Goal: Information Seeking & Learning: Learn about a topic

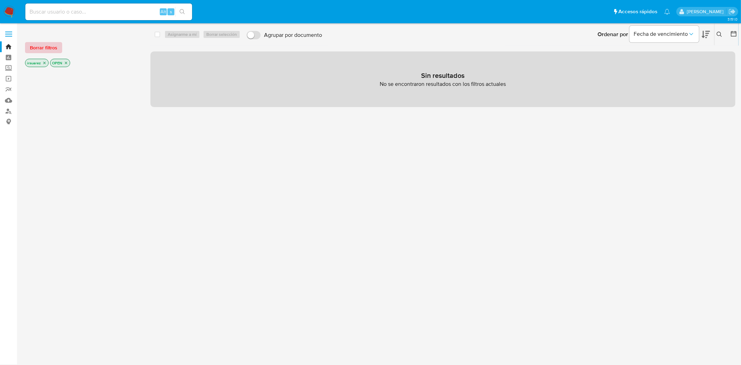
click at [49, 47] on span "Borrar filtros" at bounding box center [43, 48] width 27 height 10
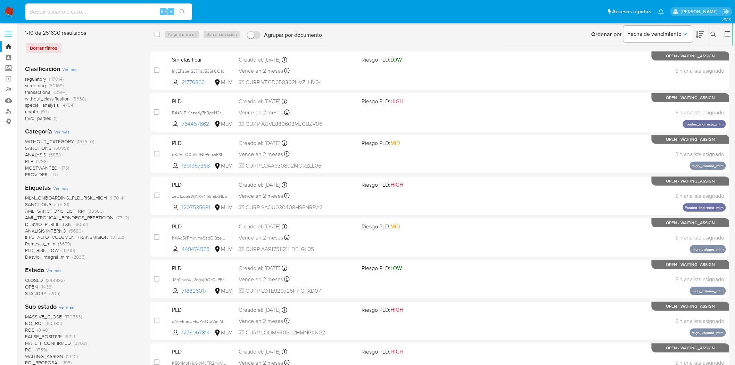
click at [96, 13] on input at bounding box center [108, 11] width 167 height 9
paste input "1305229082"
type input "1305229082"
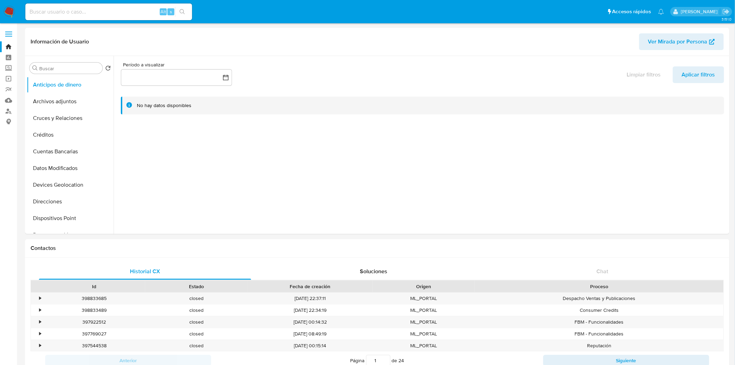
select select "10"
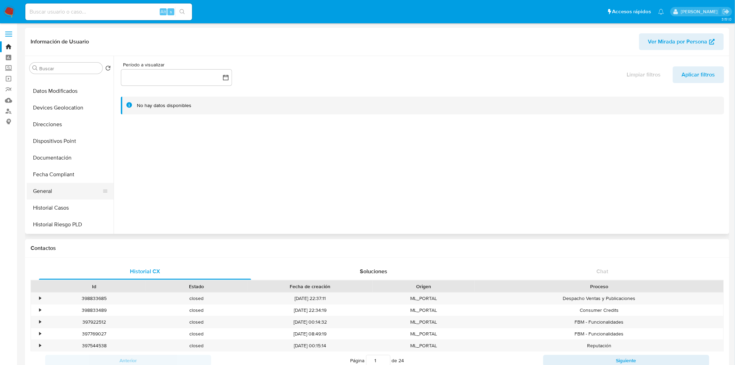
click at [48, 186] on button "General" at bounding box center [67, 191] width 81 height 17
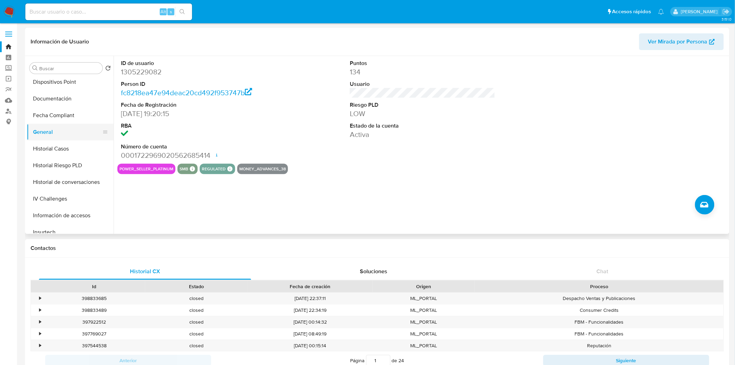
scroll to position [193, 0]
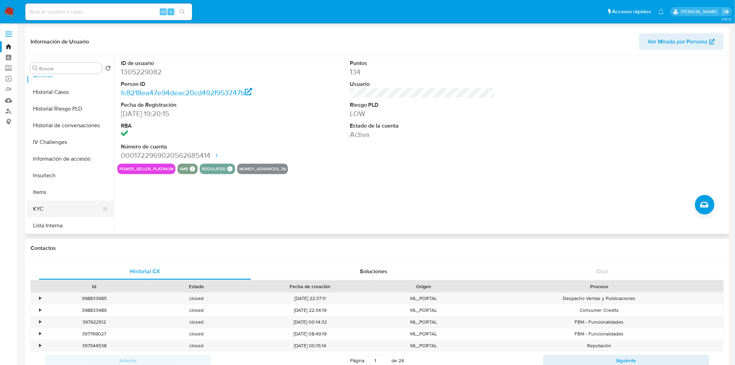
click at [50, 209] on button "KYC" at bounding box center [67, 208] width 81 height 17
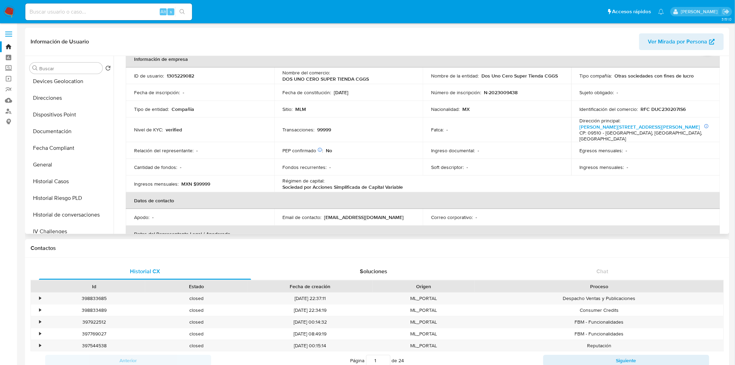
scroll to position [123, 0]
click at [71, 177] on button "Historial Riesgo PLD" at bounding box center [67, 179] width 81 height 17
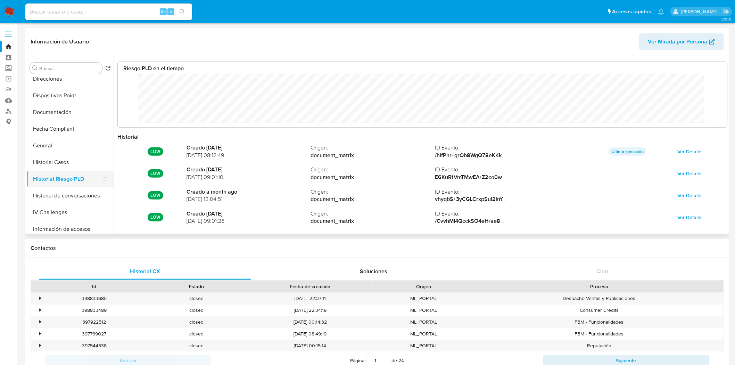
scroll to position [52, 596]
click at [68, 193] on button "Historial de conversaciones" at bounding box center [67, 195] width 81 height 17
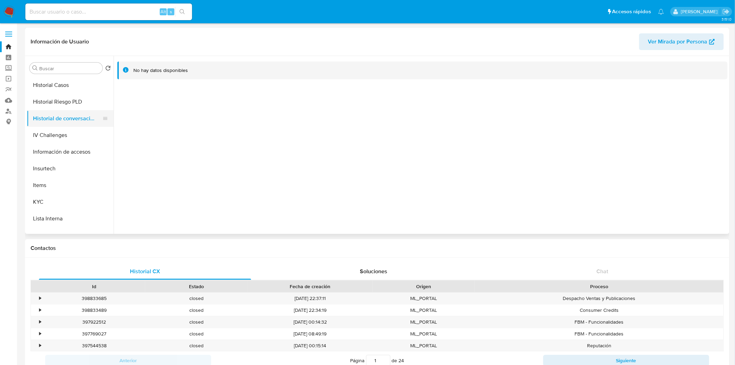
scroll to position [277, 0]
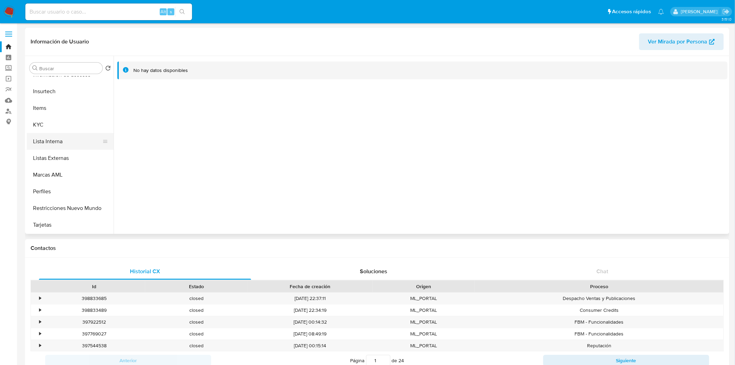
click at [68, 146] on button "Lista Interna" at bounding box center [67, 141] width 81 height 17
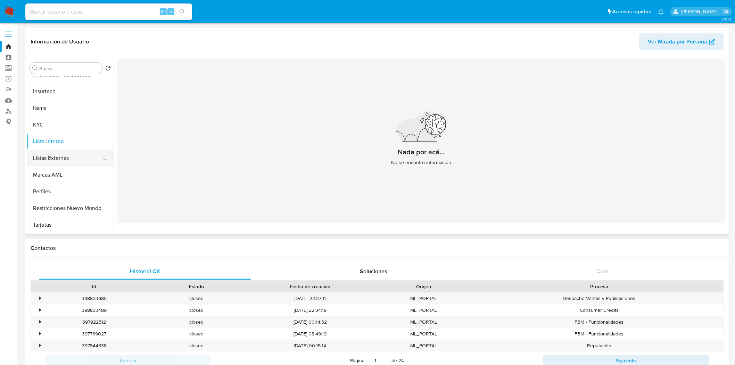
click at [65, 155] on button "Listas Externas" at bounding box center [67, 158] width 81 height 17
click at [60, 169] on button "Marcas AML" at bounding box center [67, 174] width 81 height 17
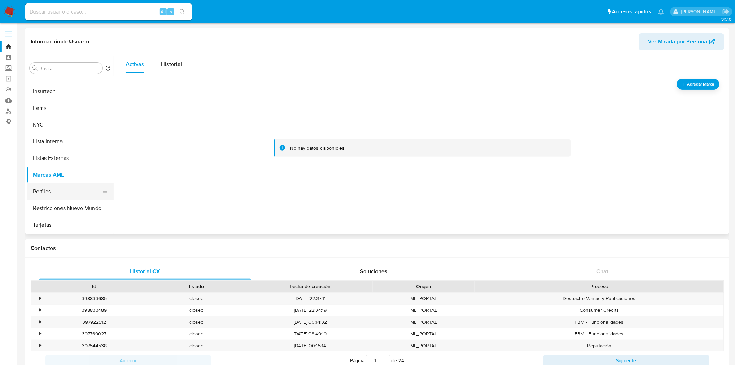
click at [57, 195] on button "Perfiles" at bounding box center [67, 191] width 81 height 17
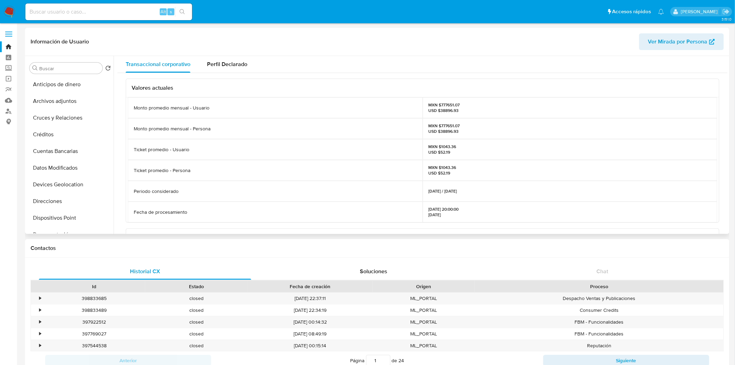
scroll to position [0, 0]
click at [77, 91] on button "Anticipos de dinero" at bounding box center [67, 84] width 81 height 17
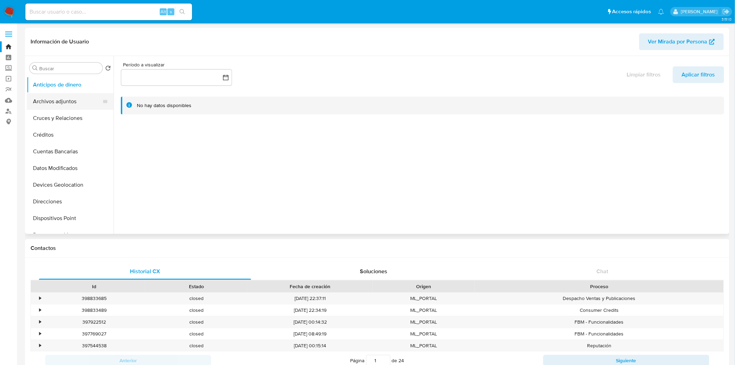
click at [74, 102] on button "Archivos adjuntos" at bounding box center [67, 101] width 81 height 17
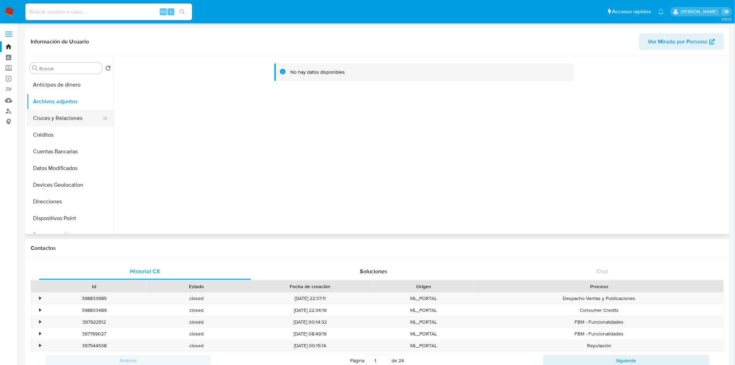
click at [71, 117] on button "Cruces y Relaciones" at bounding box center [67, 118] width 81 height 17
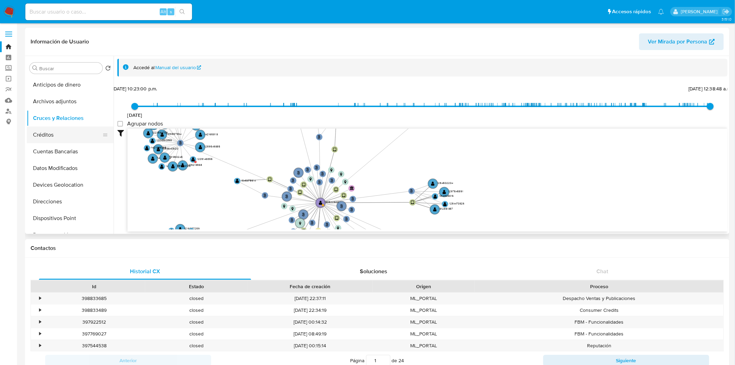
click at [81, 136] on button "Créditos" at bounding box center [67, 134] width 81 height 17
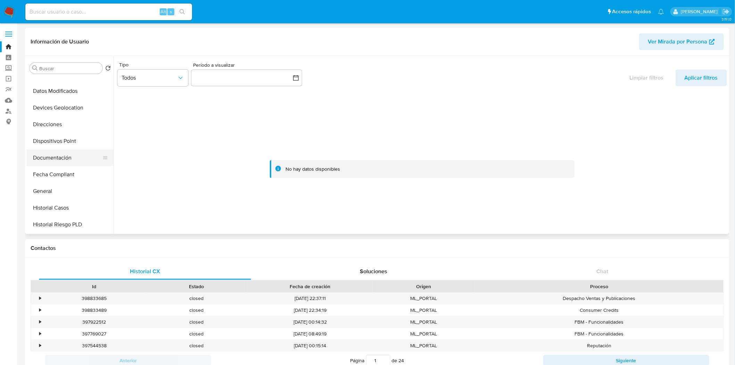
scroll to position [77, 0]
click at [68, 209] on button "Historial Casos" at bounding box center [67, 208] width 81 height 17
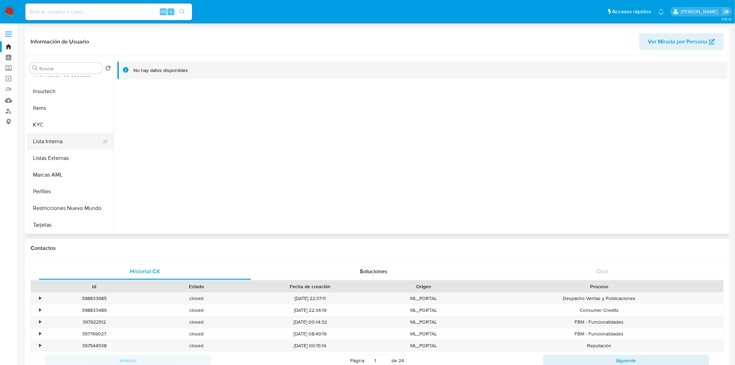
scroll to position [277, 0]
click at [60, 175] on button "Marcas AML" at bounding box center [67, 175] width 81 height 17
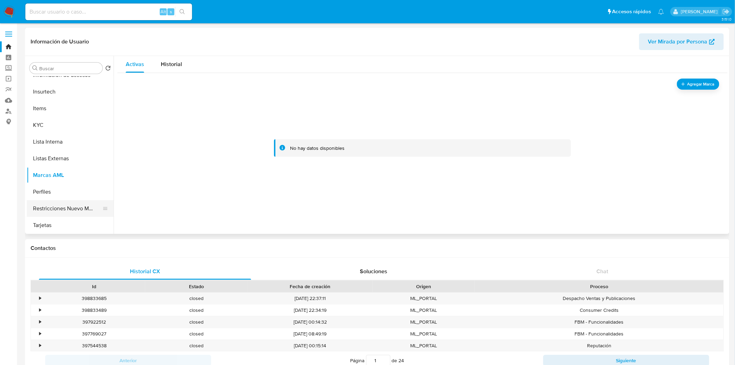
click at [55, 201] on button "Restricciones Nuevo Mundo" at bounding box center [67, 208] width 81 height 17
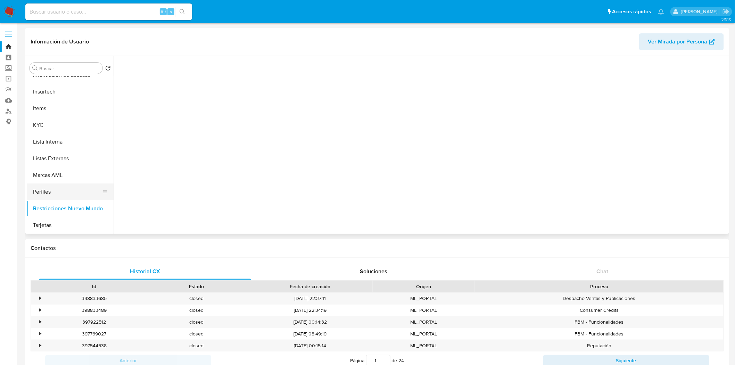
click at [58, 196] on button "Perfiles" at bounding box center [67, 191] width 81 height 17
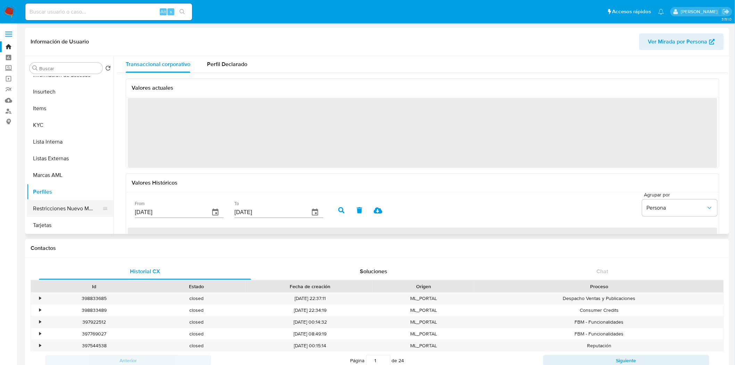
click at [56, 210] on button "Restricciones Nuevo Mundo" at bounding box center [67, 208] width 81 height 17
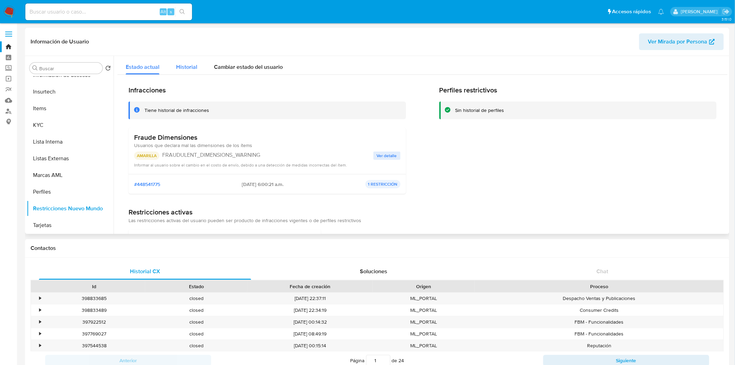
click at [185, 67] on span "Historial" at bounding box center [186, 67] width 21 height 8
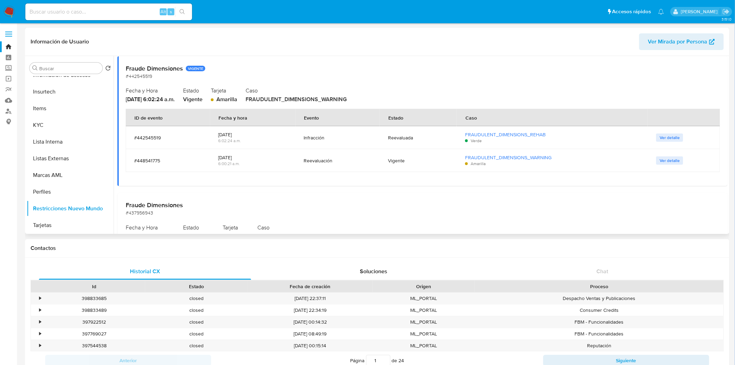
scroll to position [39, 0]
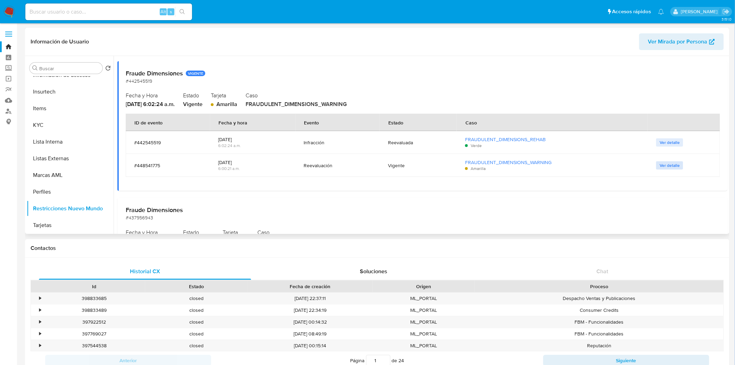
click at [673, 165] on span "Ver detalle" at bounding box center [670, 165] width 20 height 7
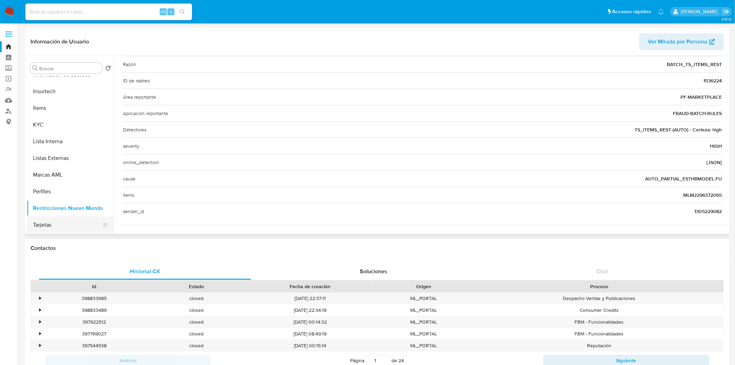
scroll to position [277, 0]
click at [63, 208] on button "Restricciones Nuevo Mundo" at bounding box center [67, 208] width 81 height 17
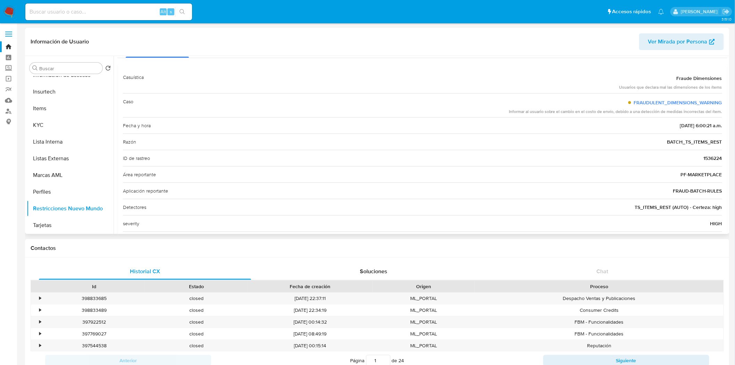
scroll to position [0, 0]
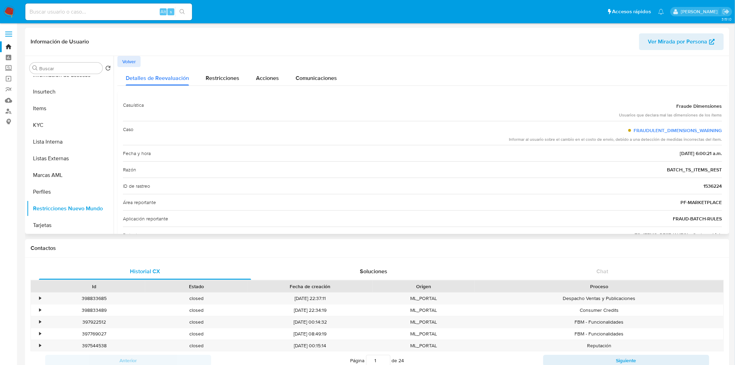
click at [132, 60] on span "Volver" at bounding box center [129, 62] width 14 height 10
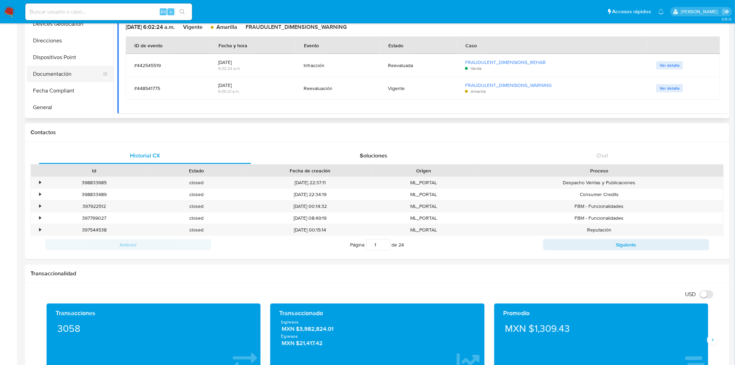
click at [72, 79] on button "Documentación" at bounding box center [67, 74] width 81 height 17
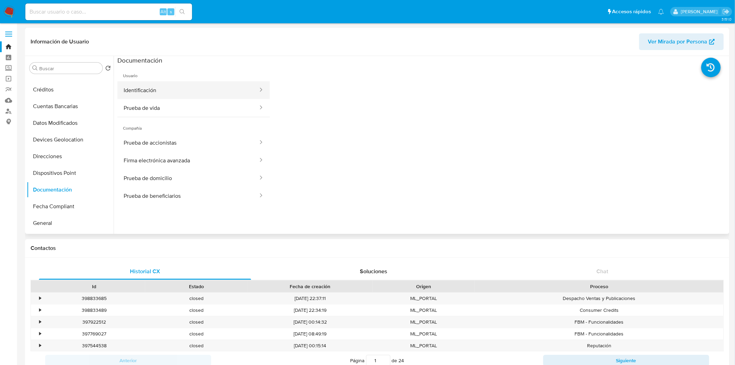
click at [178, 88] on button "Identificación" at bounding box center [187, 90] width 141 height 18
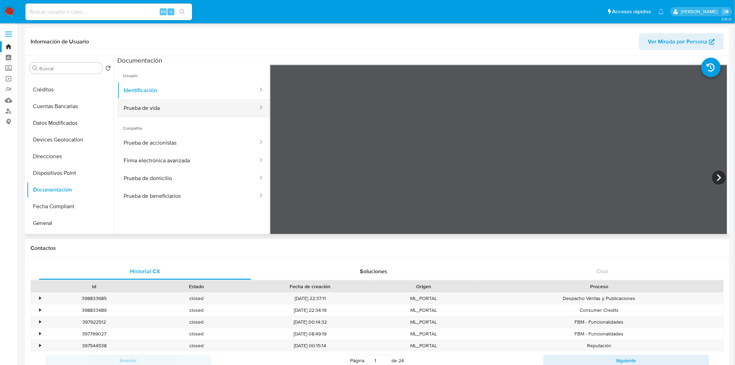
click at [140, 105] on button "Prueba de vida" at bounding box center [187, 108] width 141 height 18
click at [151, 91] on button "Identificación" at bounding box center [187, 90] width 141 height 18
click at [175, 141] on button "Prueba de accionistas" at bounding box center [187, 143] width 141 height 18
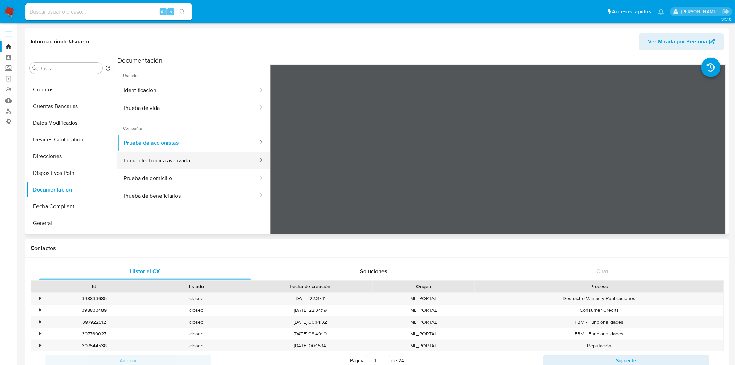
click at [171, 162] on button "Firma electrónica avanzada" at bounding box center [187, 160] width 141 height 18
click at [166, 180] on button "Prueba de domicilio" at bounding box center [187, 178] width 141 height 18
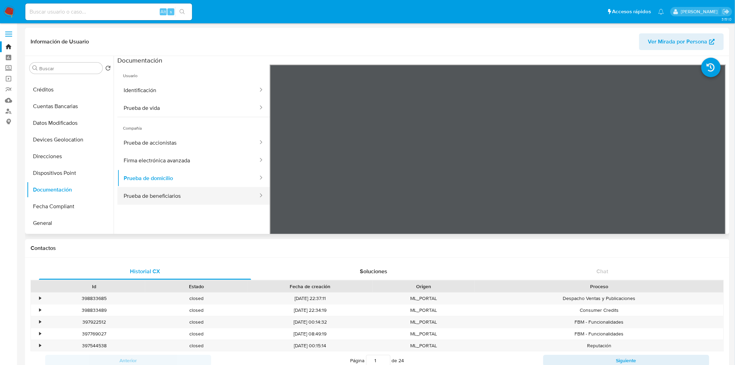
click at [161, 199] on button "Prueba de beneficiarios" at bounding box center [187, 196] width 141 height 18
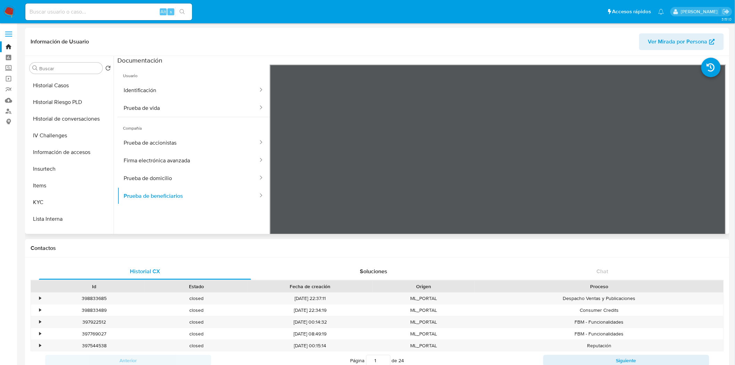
scroll to position [199, 0]
click at [48, 200] on button "KYC" at bounding box center [67, 202] width 81 height 17
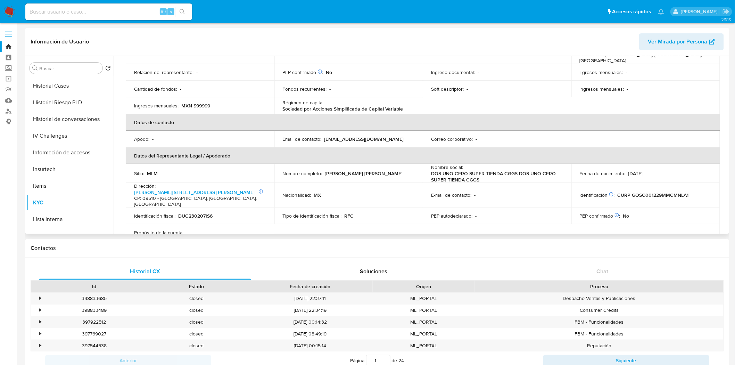
scroll to position [1, 0]
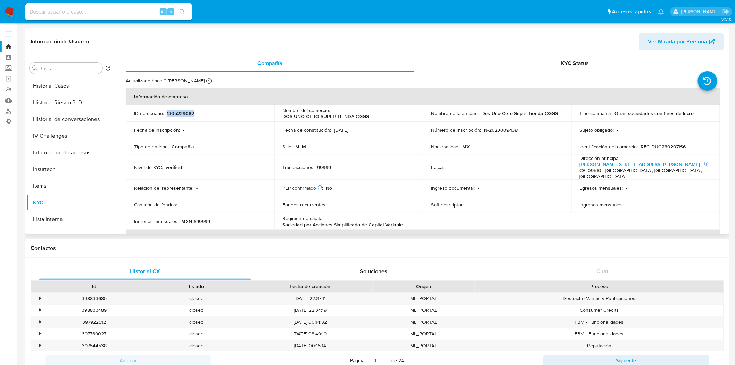
drag, startPoint x: 165, startPoint y: 113, endPoint x: 225, endPoint y: 115, distance: 59.8
click at [225, 115] on div "ID de usuario : 1305229082" at bounding box center [200, 113] width 132 height 6
copy p "1305229082"
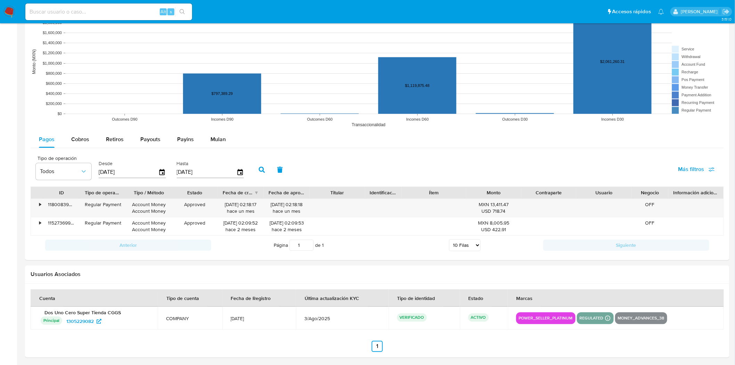
scroll to position [552, 0]
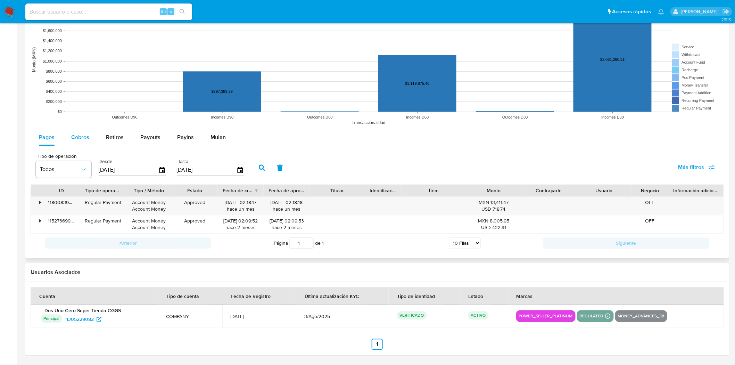
click at [79, 136] on span "Cobros" at bounding box center [80, 137] width 18 height 8
select select "10"
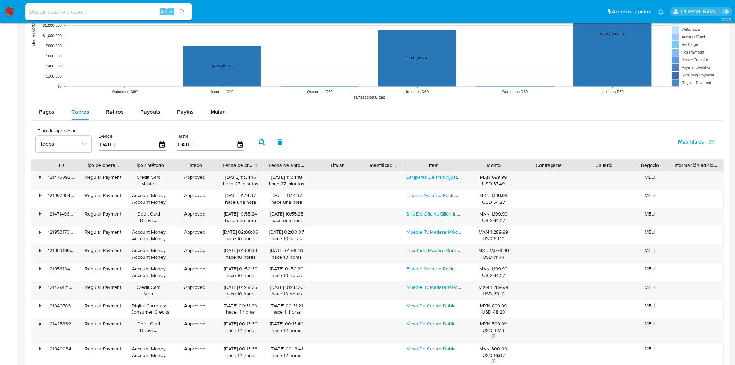
scroll to position [591, 0]
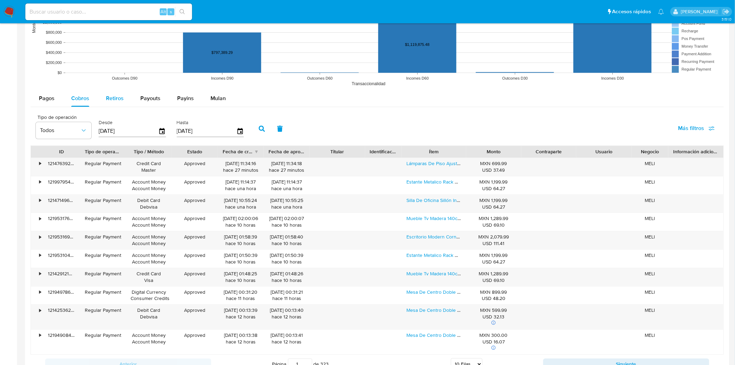
click at [106, 100] on span "Retiros" at bounding box center [115, 98] width 18 height 8
select select "10"
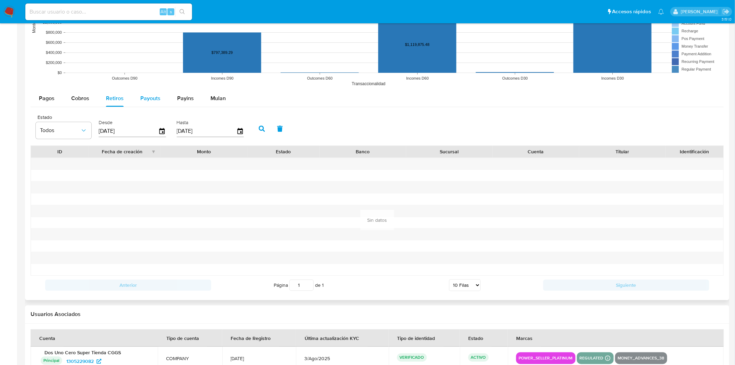
click at [157, 103] on div "Payouts" at bounding box center [150, 98] width 20 height 17
select select "10"
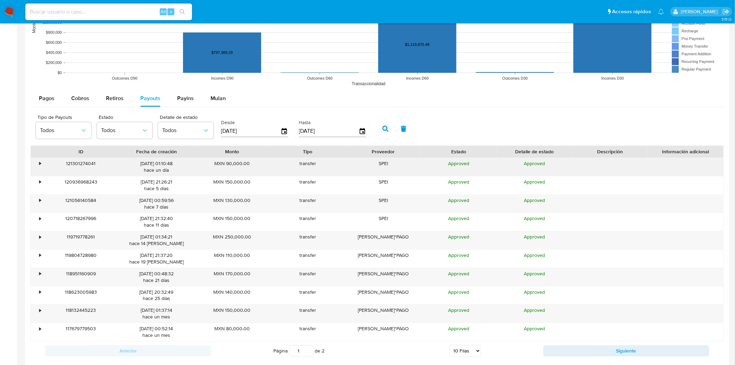
click at [41, 167] on div "•" at bounding box center [37, 167] width 12 height 18
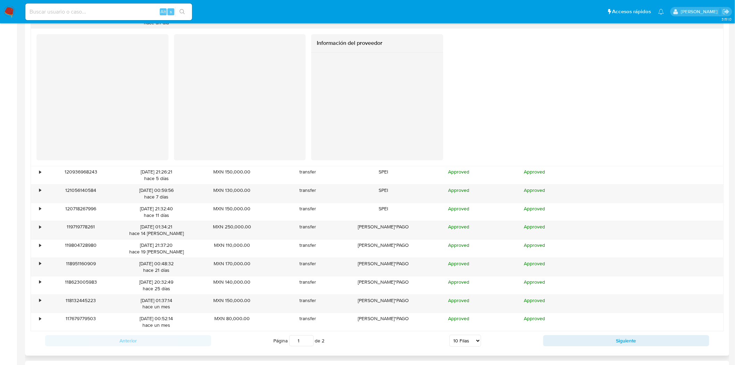
scroll to position [745, 0]
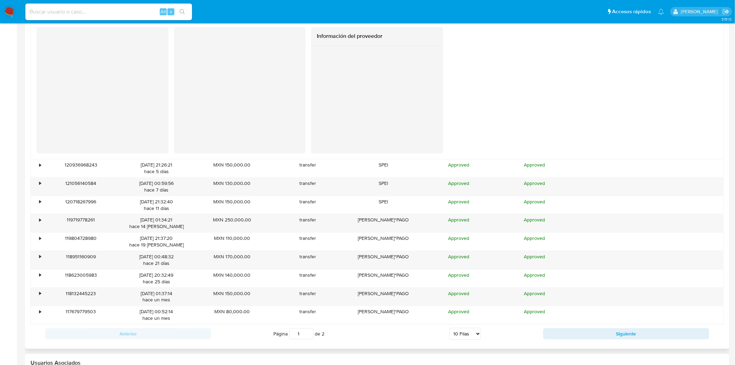
click at [41, 167] on div "•" at bounding box center [40, 165] width 2 height 7
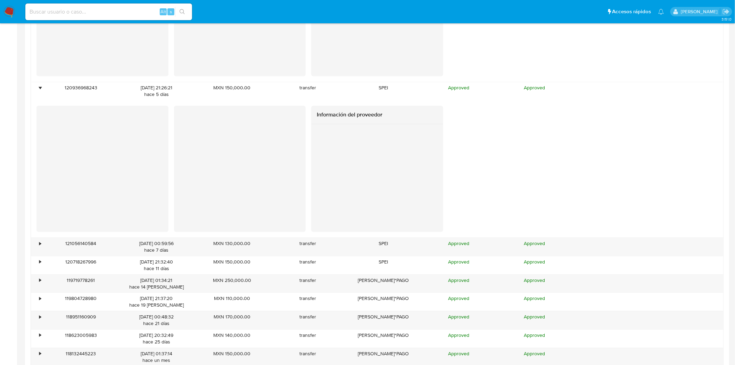
scroll to position [861, 0]
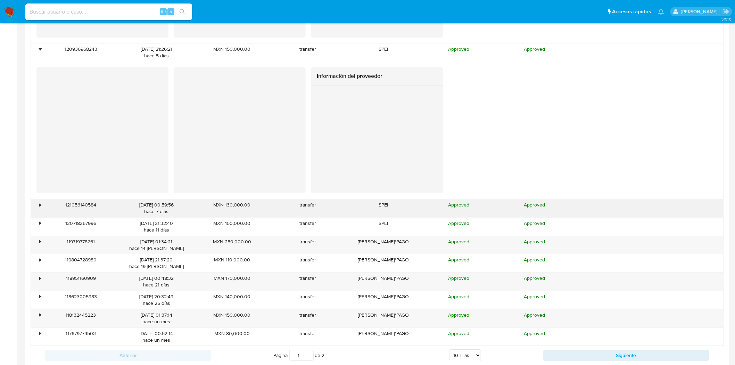
click at [42, 205] on div "•" at bounding box center [37, 208] width 12 height 18
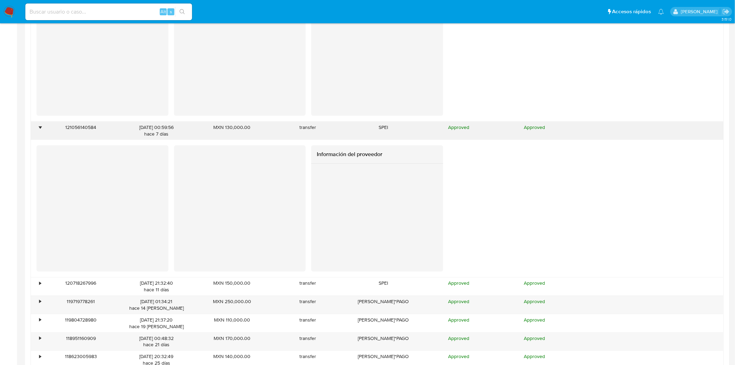
scroll to position [1015, 0]
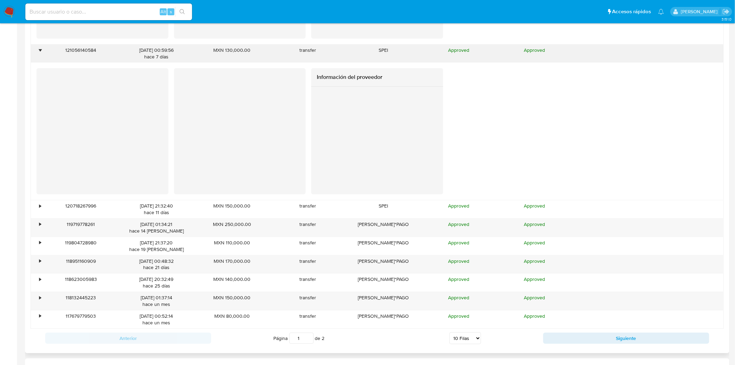
click at [42, 205] on div "•" at bounding box center [37, 209] width 12 height 18
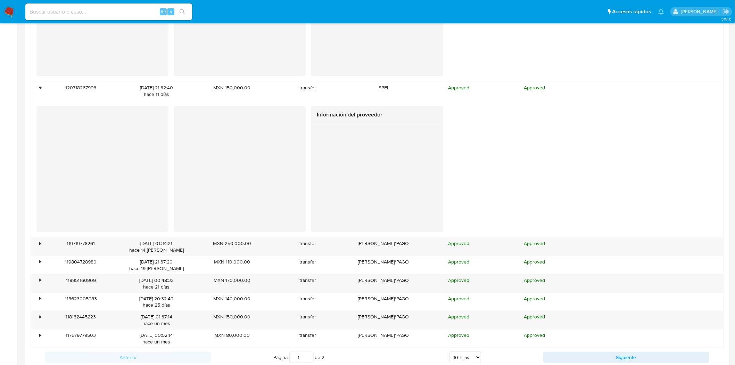
scroll to position [1170, 0]
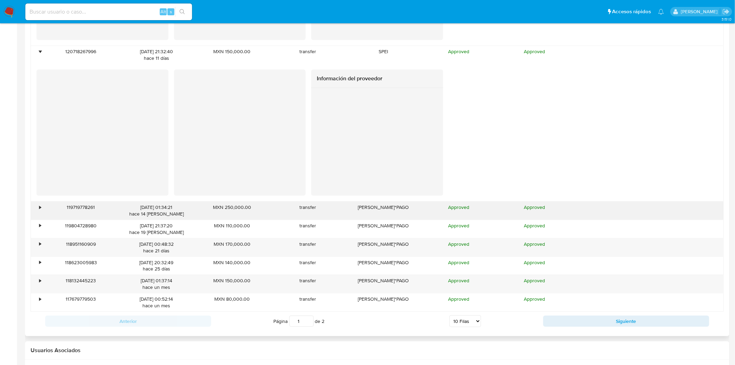
click at [38, 206] on div "•" at bounding box center [37, 211] width 12 height 18
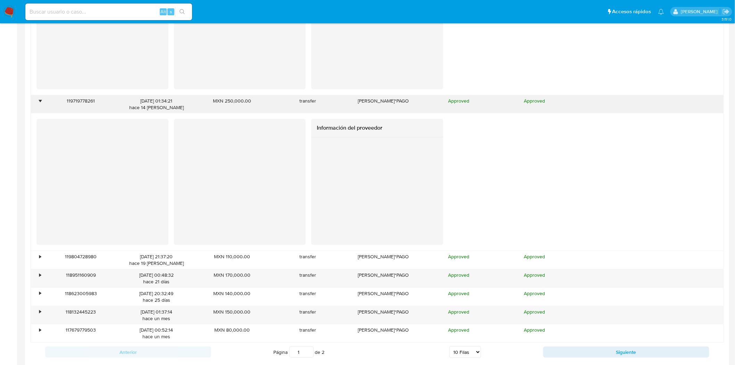
scroll to position [1324, 0]
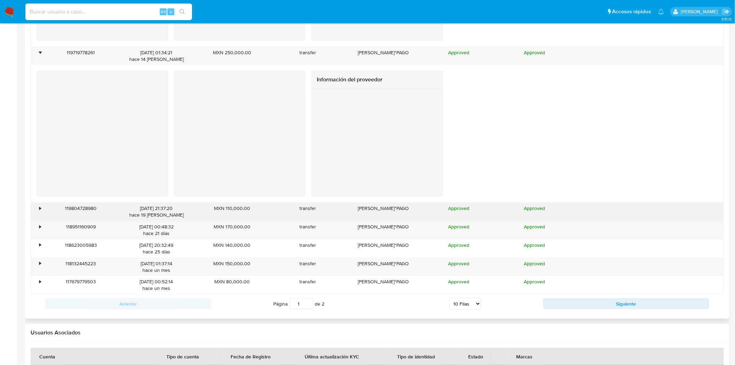
click at [41, 208] on div "•" at bounding box center [37, 212] width 12 height 18
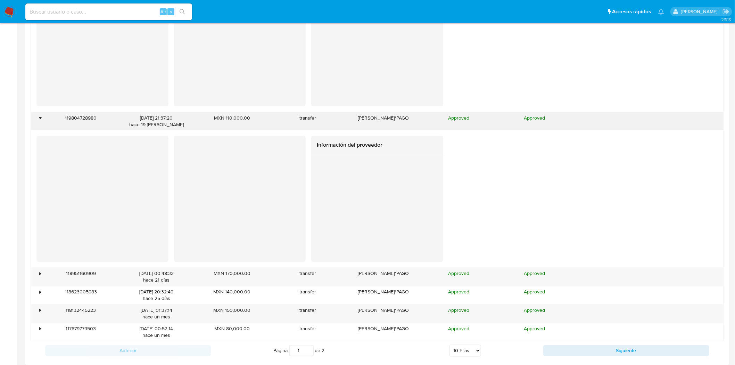
scroll to position [1440, 0]
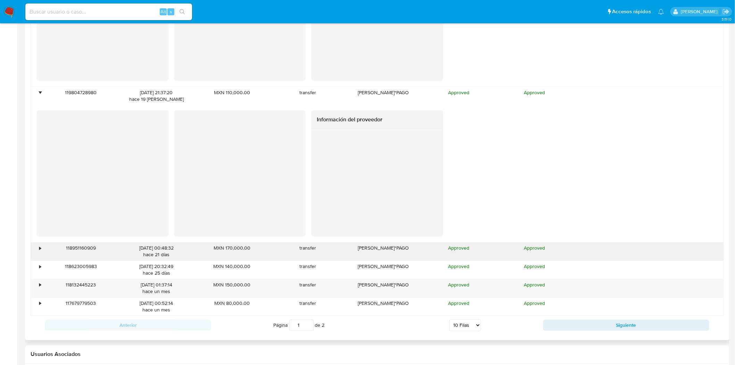
click at [36, 246] on div "•" at bounding box center [37, 252] width 12 height 18
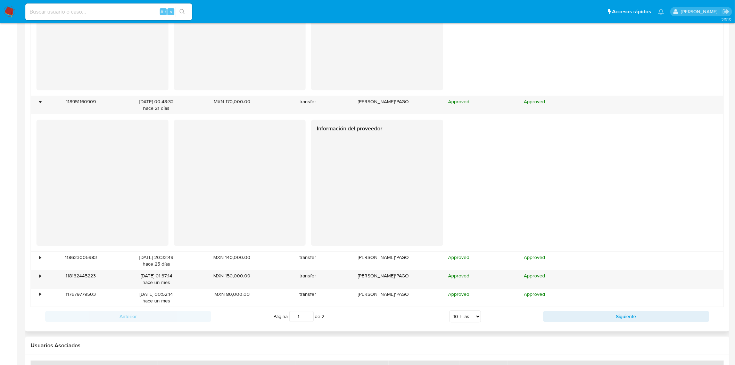
scroll to position [1594, 0]
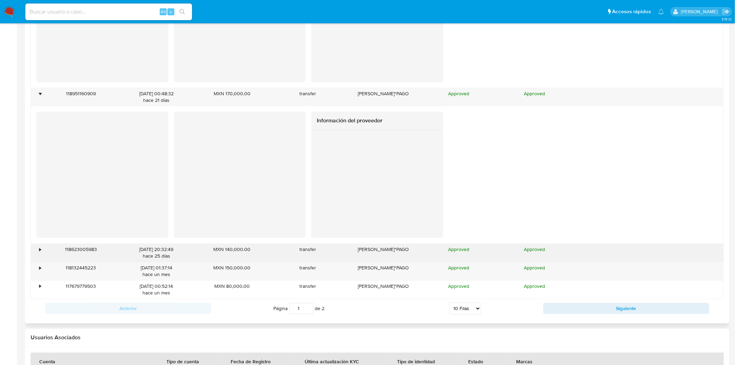
click at [34, 252] on div "•" at bounding box center [37, 253] width 12 height 18
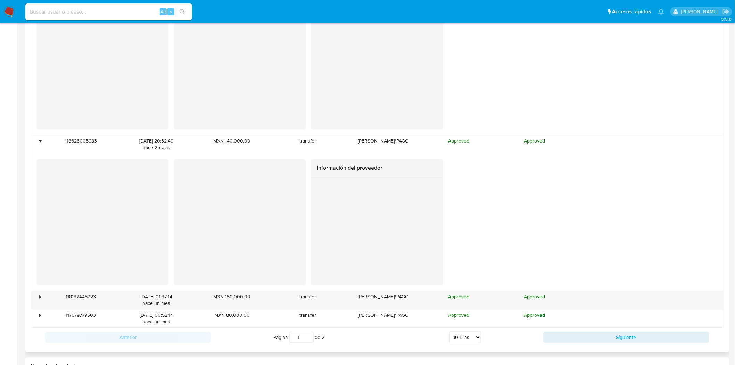
scroll to position [1749, 0]
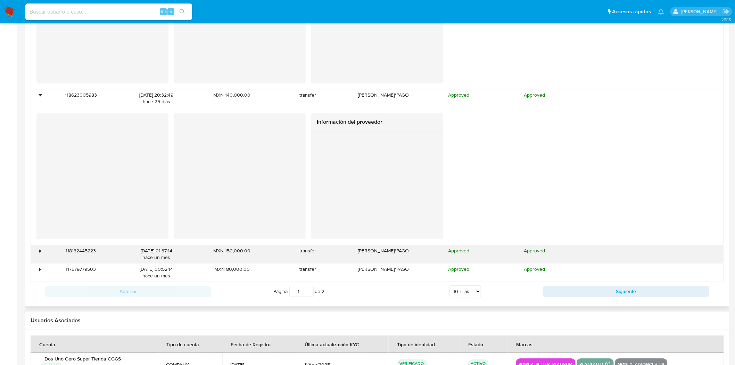
click at [36, 251] on div "•" at bounding box center [37, 254] width 12 height 18
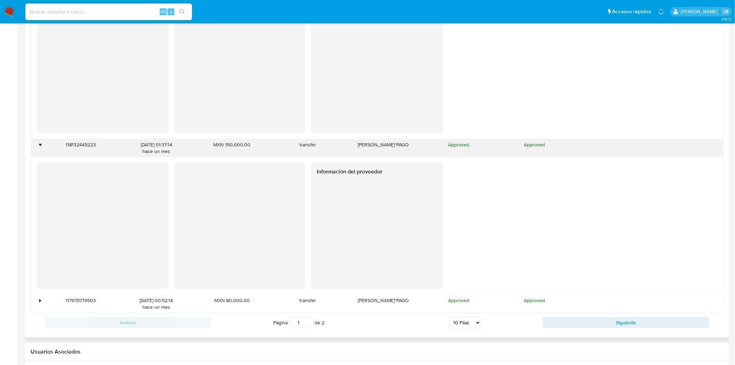
scroll to position [1865, 0]
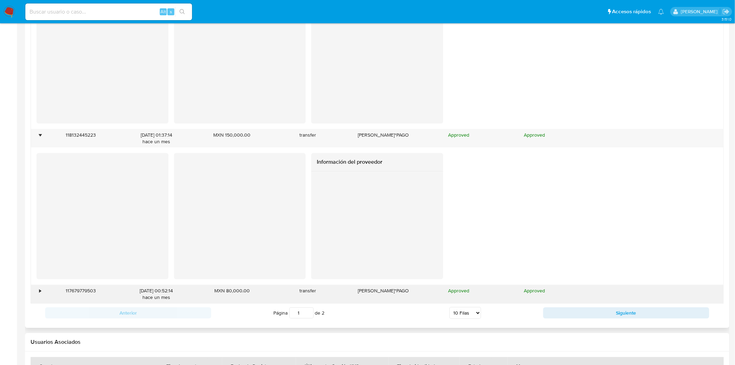
click at [35, 289] on div "•" at bounding box center [37, 294] width 12 height 18
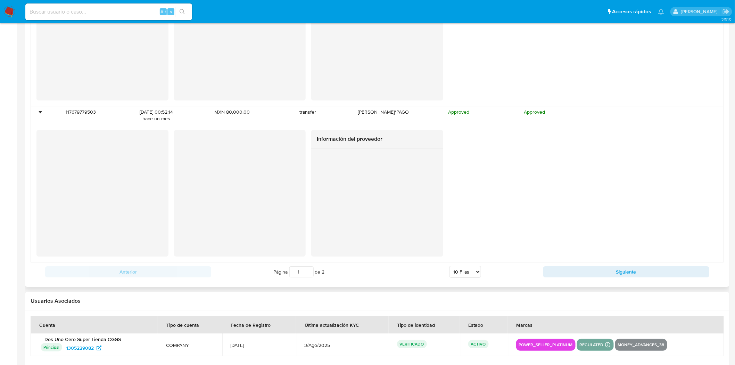
scroll to position [2072, 0]
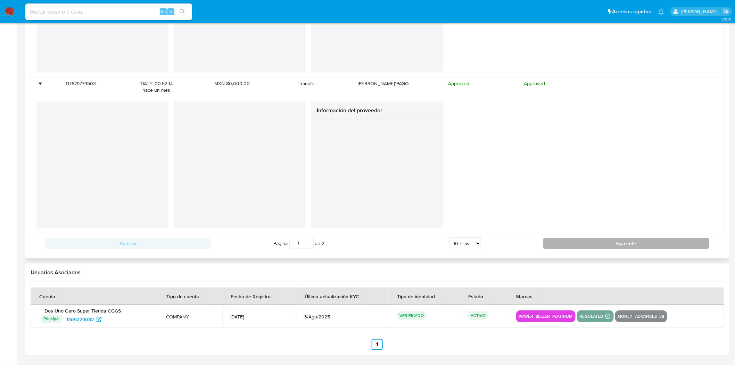
click at [630, 238] on button "Siguiente" at bounding box center [626, 243] width 166 height 11
type input "2"
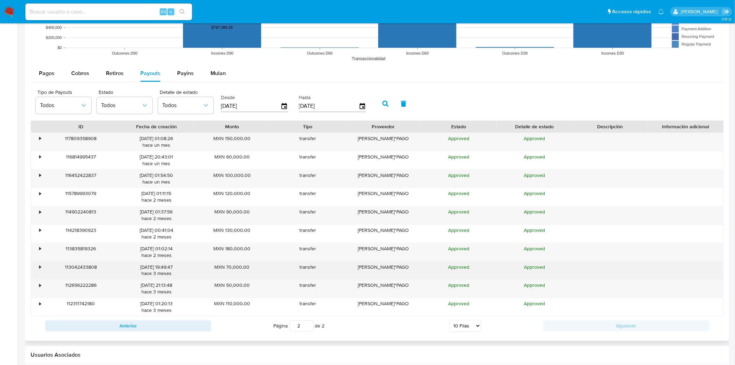
scroll to position [583, 0]
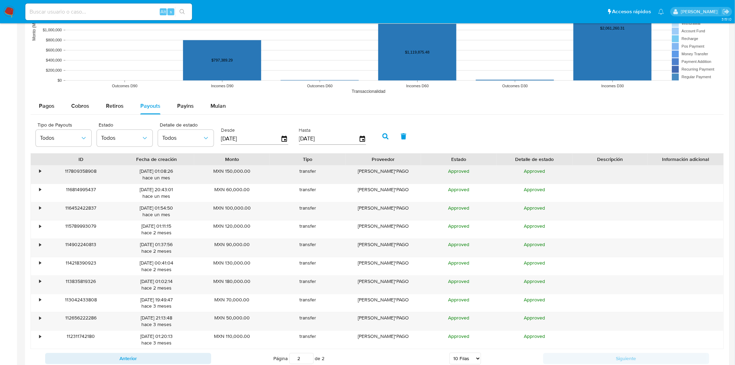
click at [39, 171] on div "•" at bounding box center [40, 171] width 2 height 7
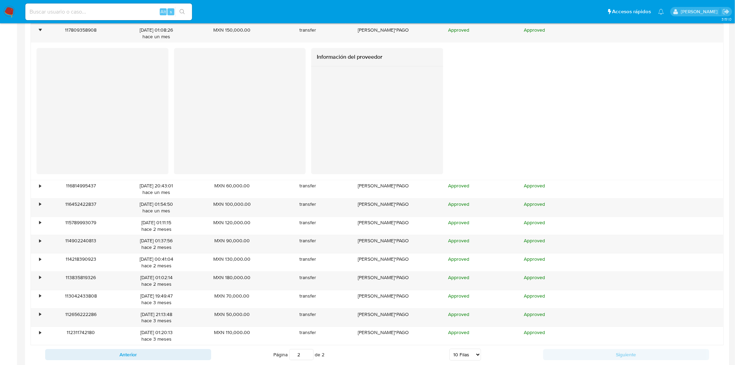
scroll to position [738, 0]
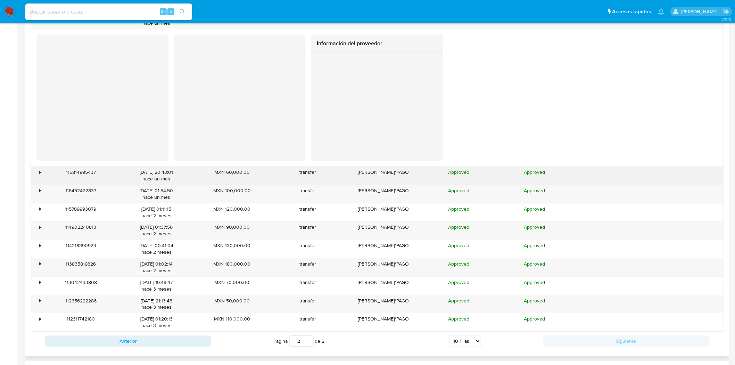
click at [40, 175] on div "•" at bounding box center [40, 172] width 2 height 7
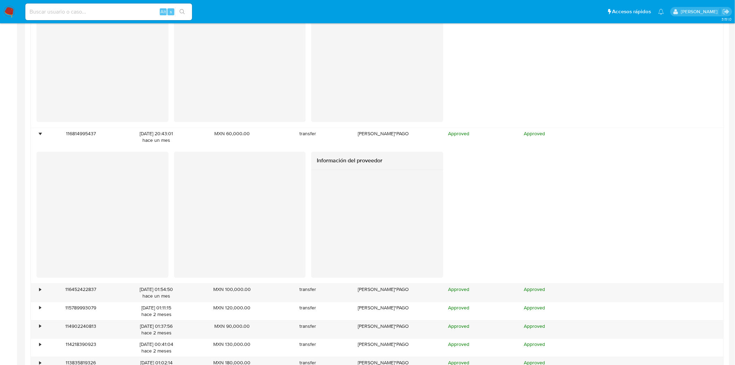
scroll to position [815, 0]
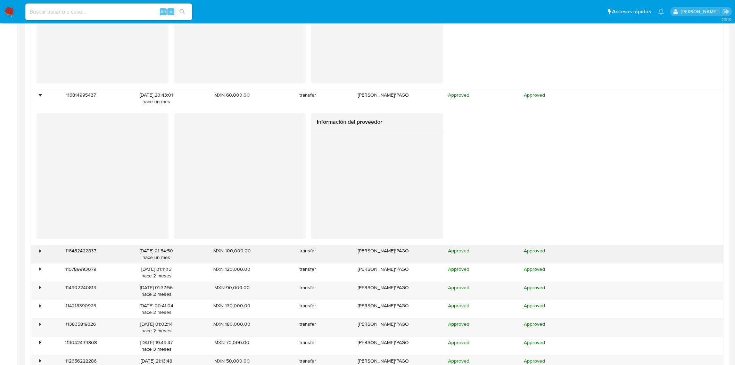
click at [46, 251] on div "116452422837" at bounding box center [81, 254] width 76 height 18
click at [41, 253] on div "•" at bounding box center [40, 250] width 2 height 7
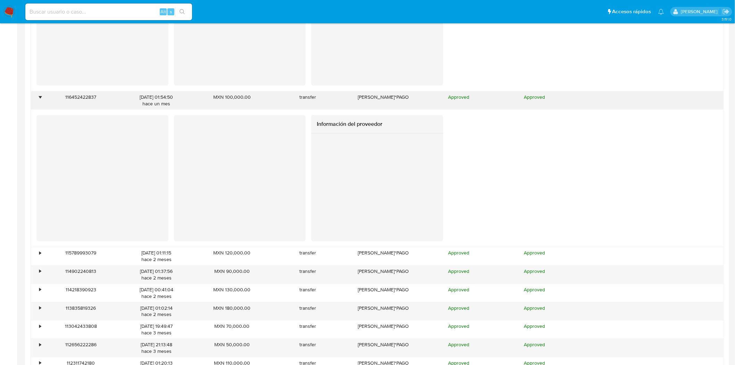
scroll to position [969, 0]
click at [41, 253] on div "•" at bounding box center [40, 251] width 2 height 7
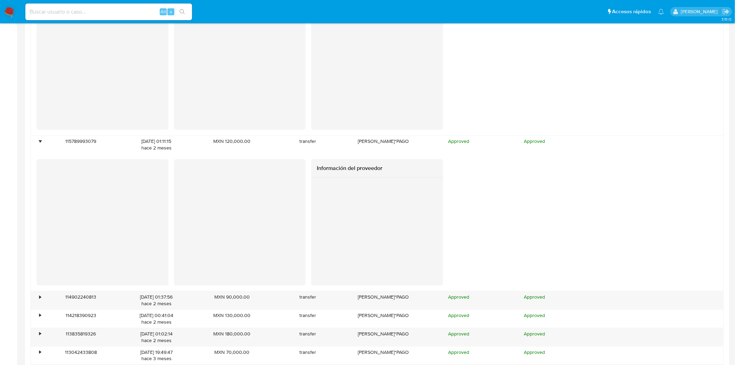
scroll to position [1085, 0]
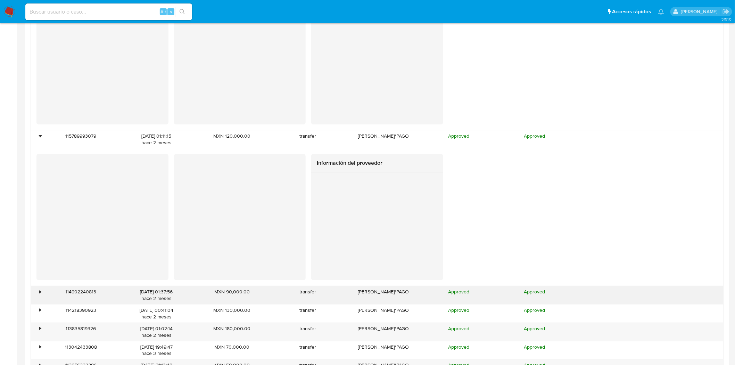
click at [41, 293] on div "•" at bounding box center [37, 295] width 12 height 18
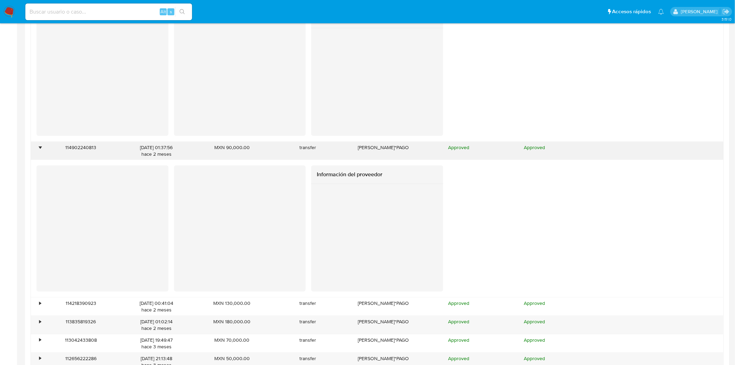
scroll to position [1239, 0]
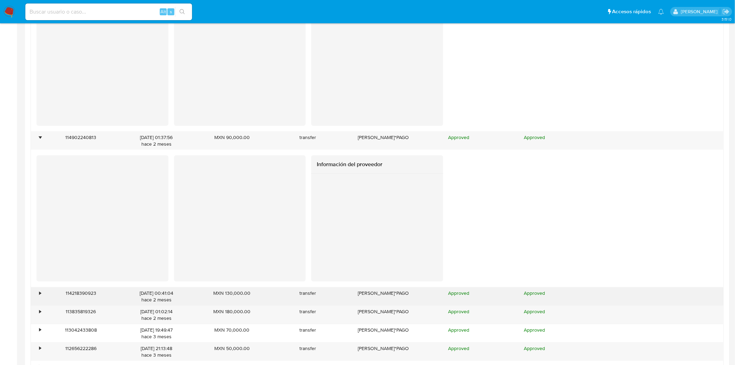
click at [41, 293] on div "•" at bounding box center [37, 296] width 12 height 18
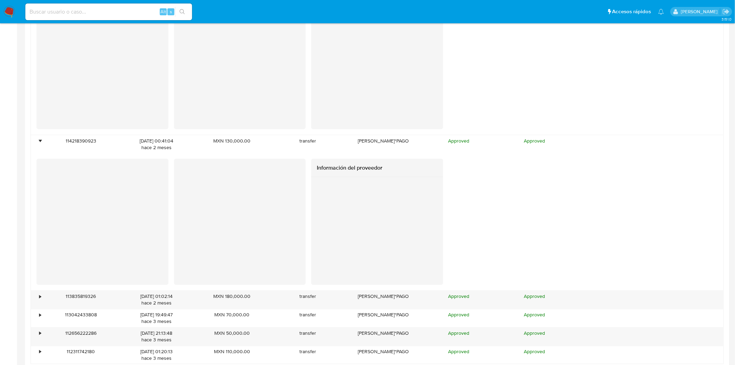
scroll to position [1394, 0]
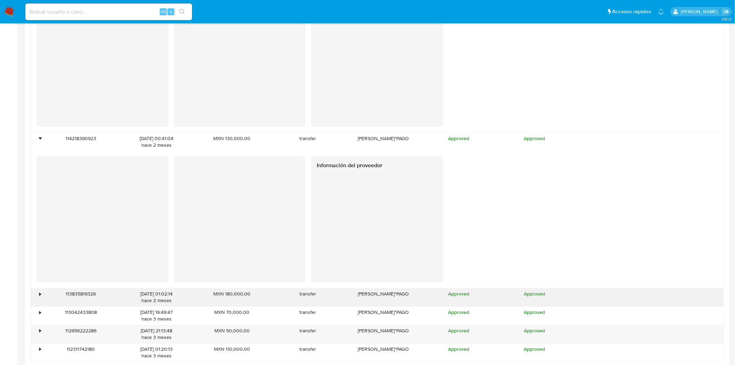
click at [40, 292] on div "•" at bounding box center [40, 294] width 2 height 7
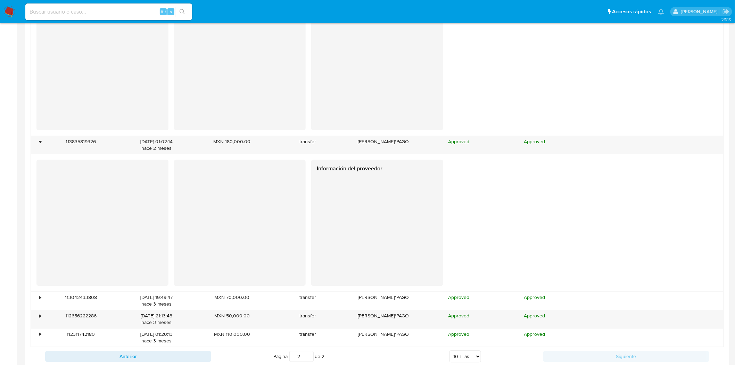
scroll to position [1548, 0]
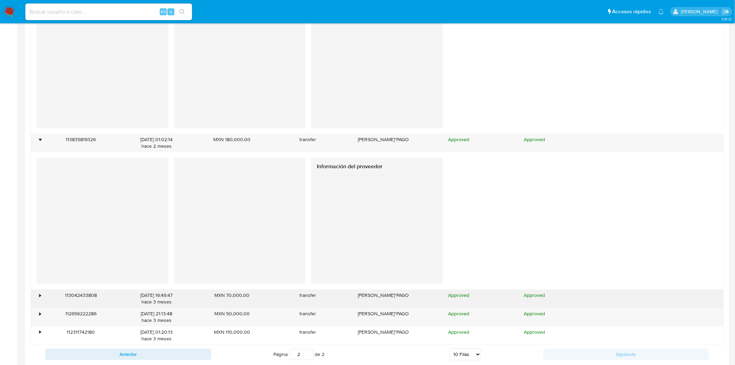
click at [41, 294] on div "•" at bounding box center [40, 295] width 2 height 7
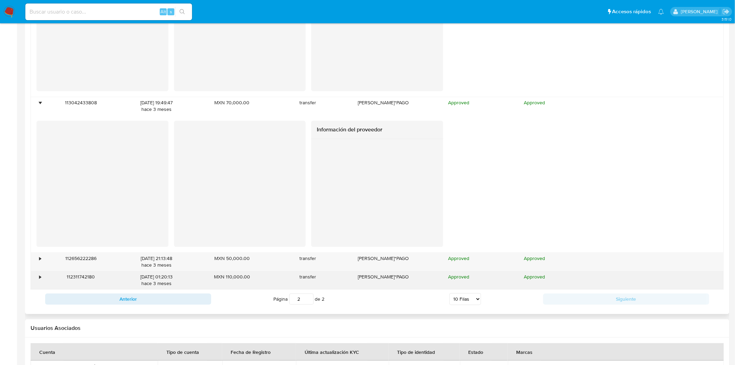
scroll to position [1742, 0]
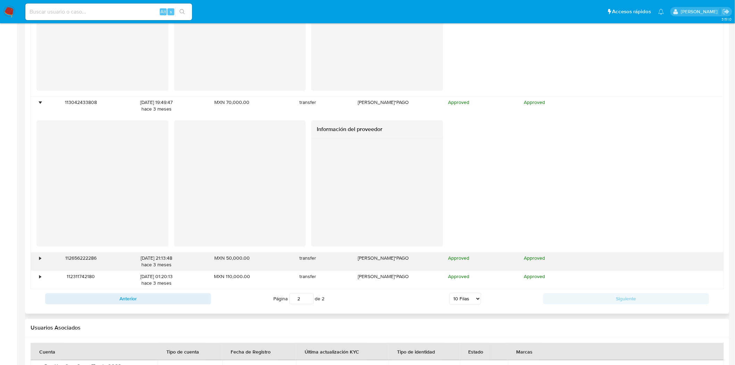
click at [40, 260] on div "•" at bounding box center [40, 258] width 2 height 7
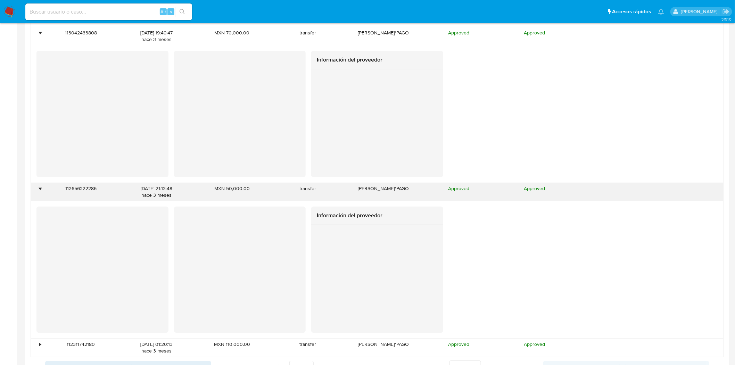
scroll to position [1819, 0]
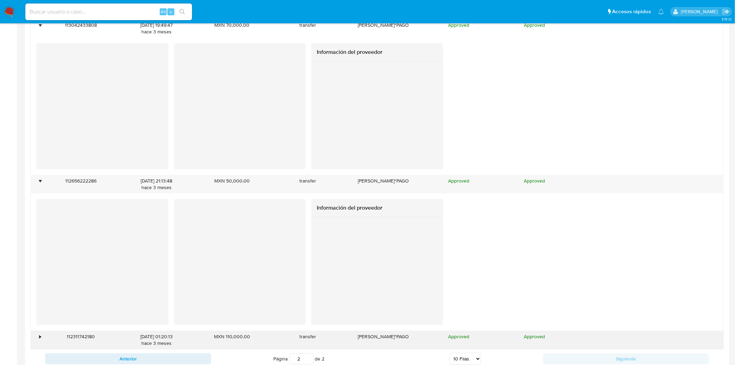
click at [43, 332] on div "112311742180" at bounding box center [81, 340] width 76 height 18
click at [40, 336] on div "•" at bounding box center [40, 336] width 2 height 7
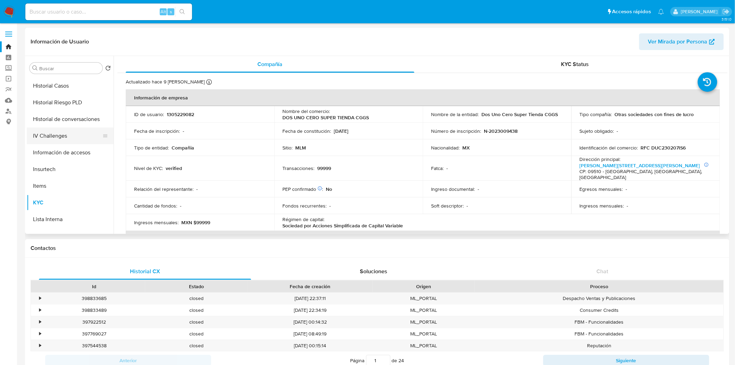
scroll to position [161, 0]
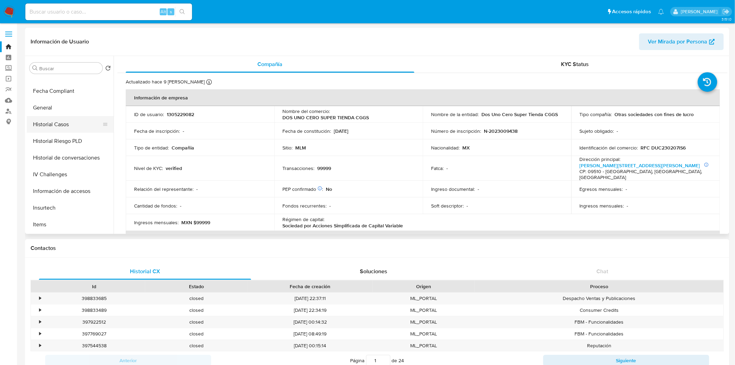
click at [68, 126] on button "Historial Casos" at bounding box center [67, 124] width 81 height 17
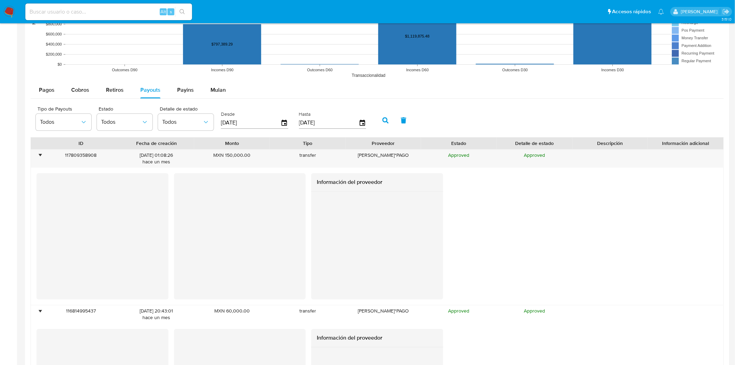
scroll to position [656, 0]
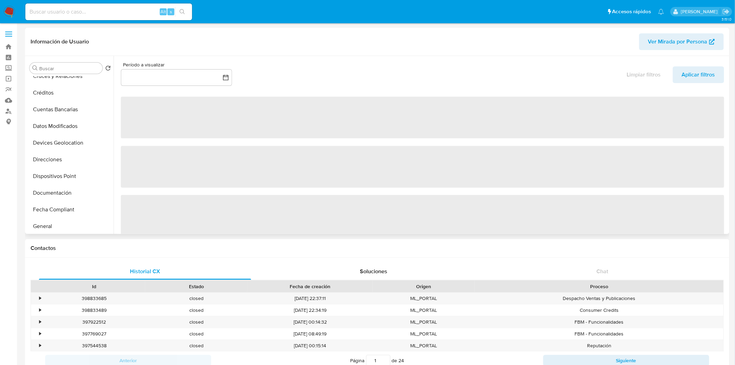
select select "10"
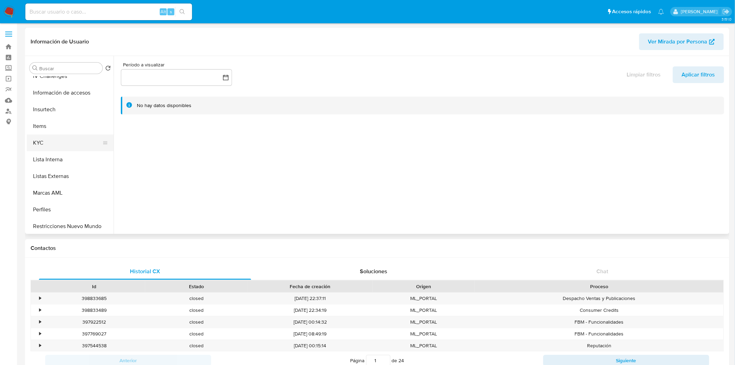
scroll to position [277, 0]
click at [54, 130] on button "KYC" at bounding box center [67, 124] width 81 height 17
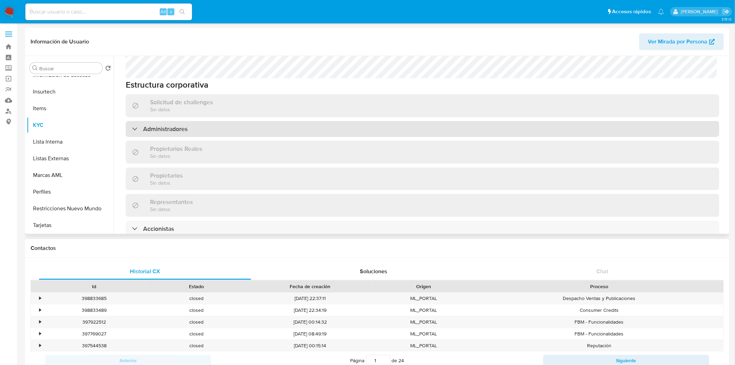
scroll to position [309, 0]
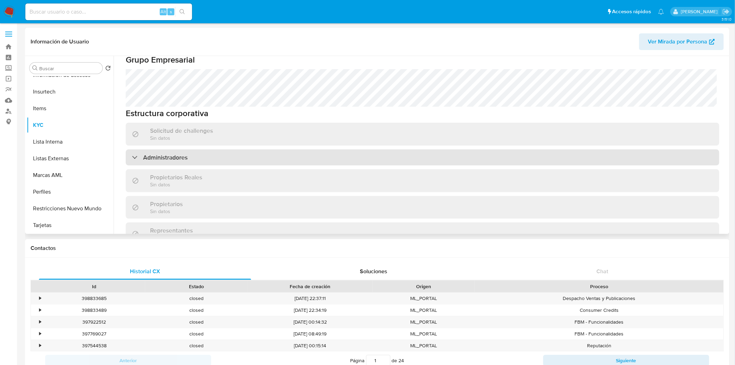
click at [186, 149] on div "Administradores" at bounding box center [423, 157] width 594 height 16
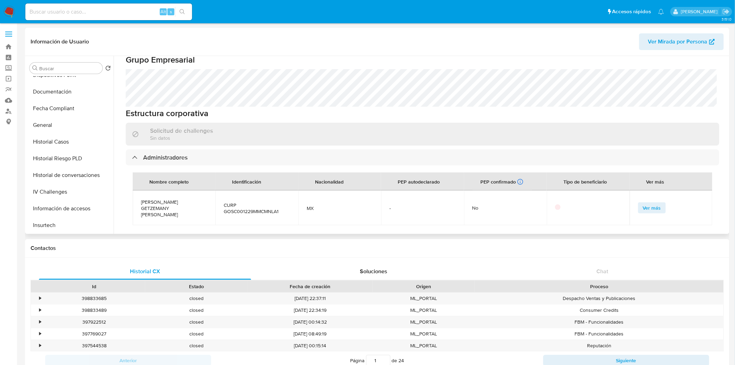
scroll to position [84, 0]
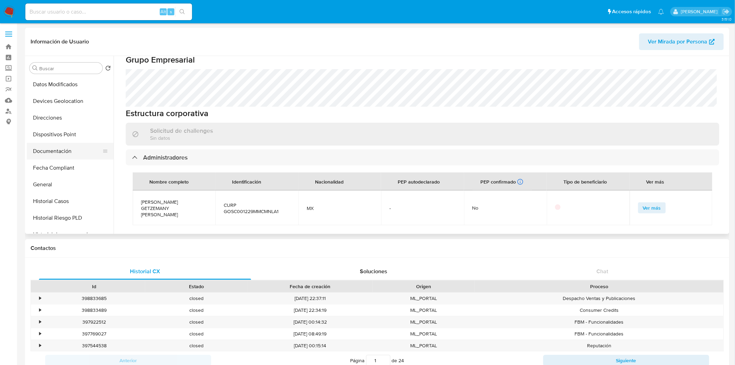
click at [41, 147] on button "Documentación" at bounding box center [67, 151] width 81 height 17
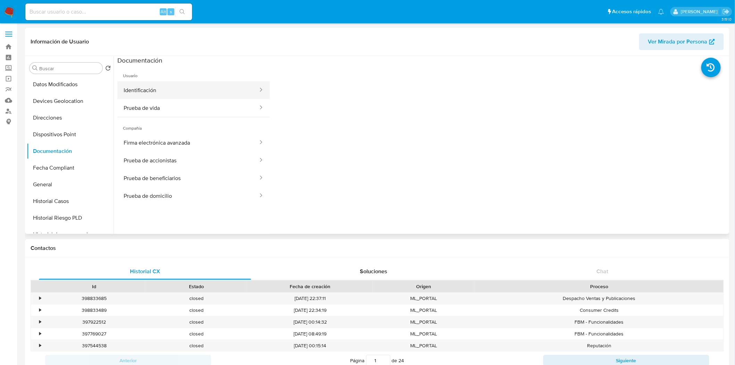
click at [157, 94] on button "Identificación" at bounding box center [187, 90] width 141 height 18
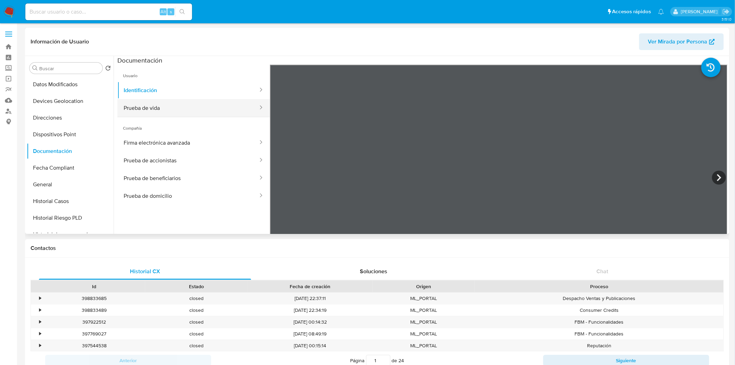
click at [174, 105] on button "Prueba de vida" at bounding box center [187, 108] width 141 height 18
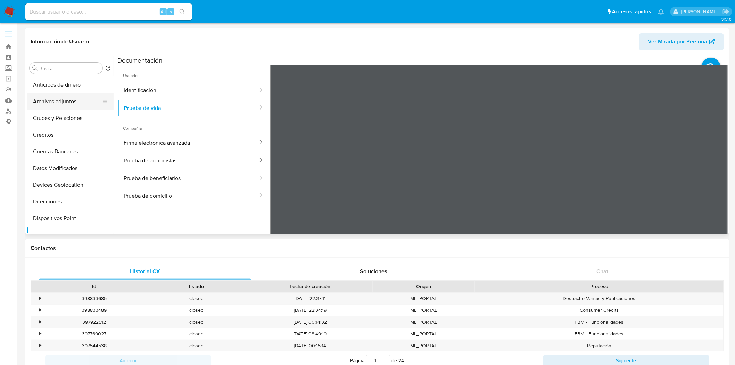
click at [48, 101] on button "Archivos adjuntos" at bounding box center [67, 101] width 81 height 17
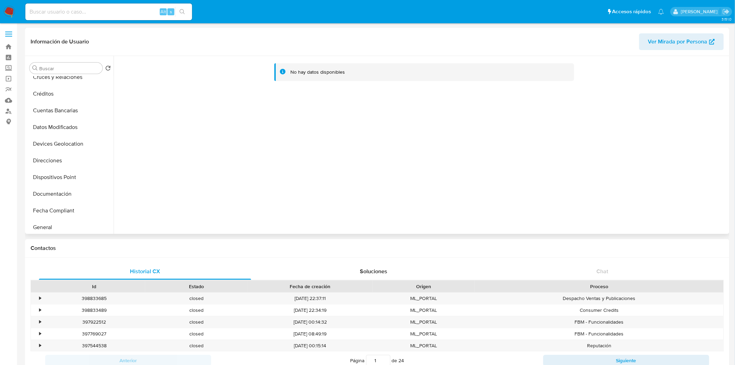
scroll to position [39, 0]
click at [68, 148] on button "Devices Geolocation" at bounding box center [67, 146] width 81 height 17
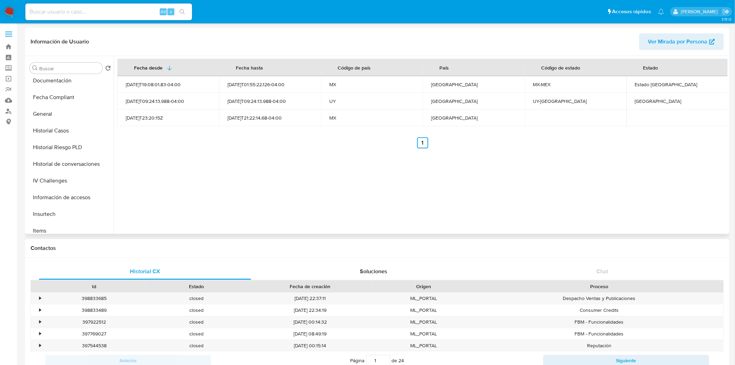
scroll to position [193, 0]
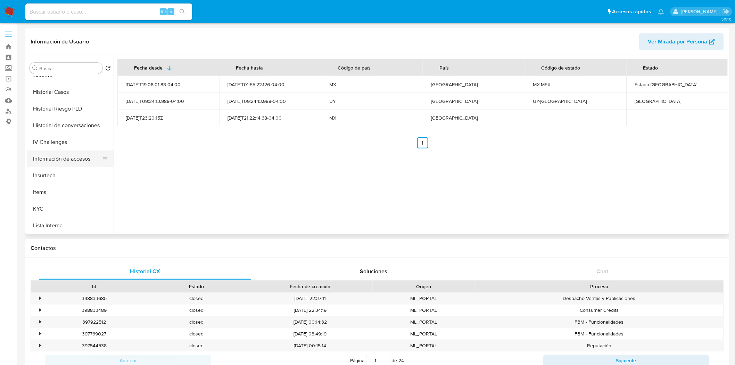
click at [68, 165] on button "Información de accesos" at bounding box center [67, 158] width 81 height 17
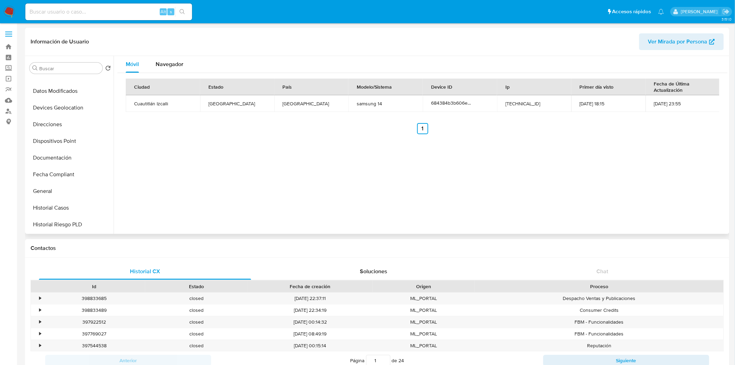
scroll to position [0, 0]
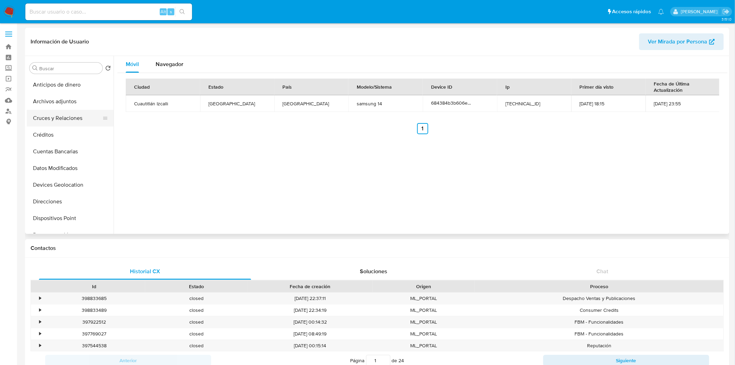
click at [68, 121] on button "Cruces y Relaciones" at bounding box center [67, 118] width 81 height 17
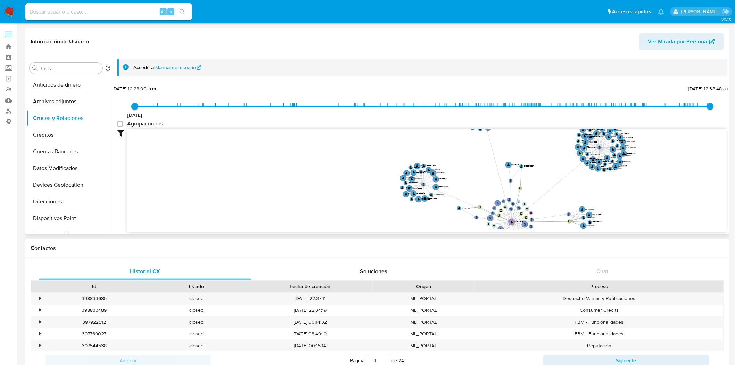
drag, startPoint x: 536, startPoint y: 151, endPoint x: 560, endPoint y: 149, distance: 23.4
click at [560, 149] on icon "phone-23aac67375b4b28515669949ceb0bb76  phone-47a2a7251f74197ffd8b9bda68820483…" at bounding box center [428, 179] width 600 height 101
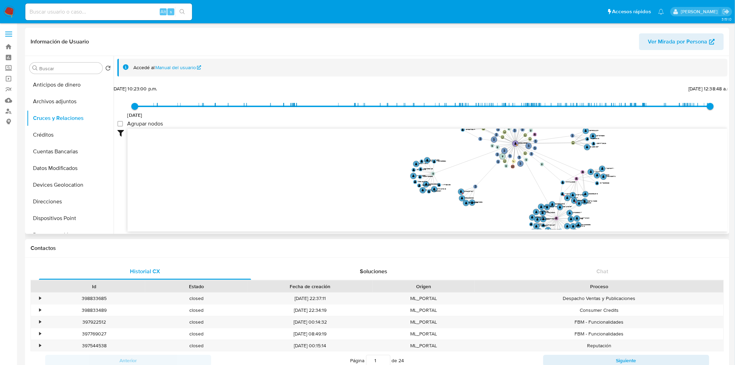
drag, startPoint x: 521, startPoint y: 217, endPoint x: 527, endPoint y: 179, distance: 38.7
click at [527, 179] on icon "phone-23aac67375b4b28515669949ceb0bb76  phone-47a2a7251f74197ffd8b9bda68820483…" at bounding box center [428, 179] width 600 height 101
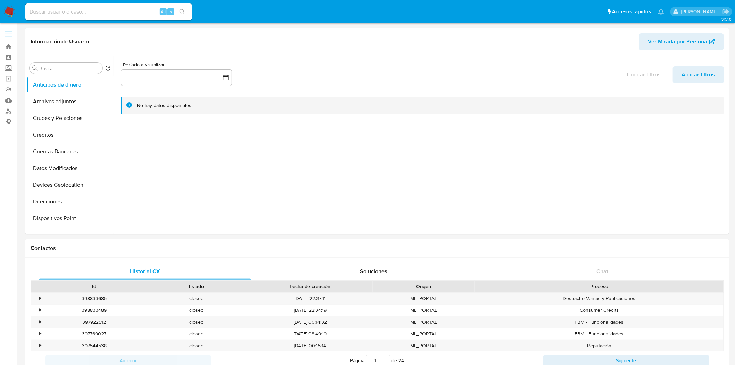
select select "10"
click at [107, 13] on input at bounding box center [108, 11] width 167 height 9
paste input "1174415140"
type input "1174415140"
click at [181, 11] on icon "search-icon" at bounding box center [183, 12] width 6 height 6
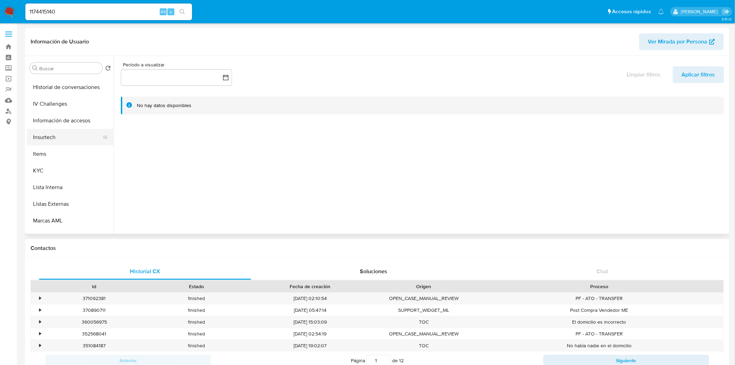
scroll to position [277, 0]
select select "10"
click at [47, 126] on button "KYC" at bounding box center [67, 124] width 81 height 17
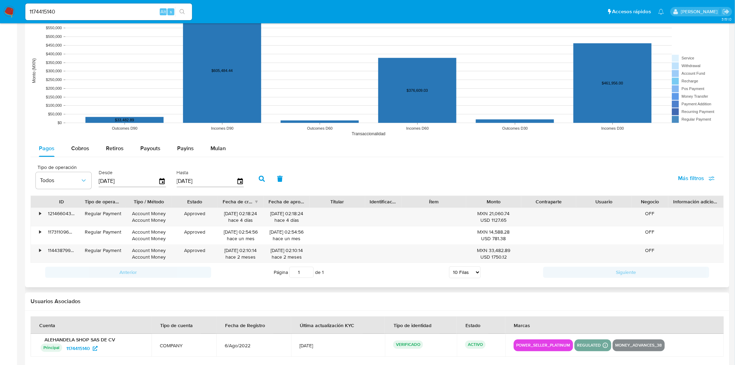
scroll to position [571, 0]
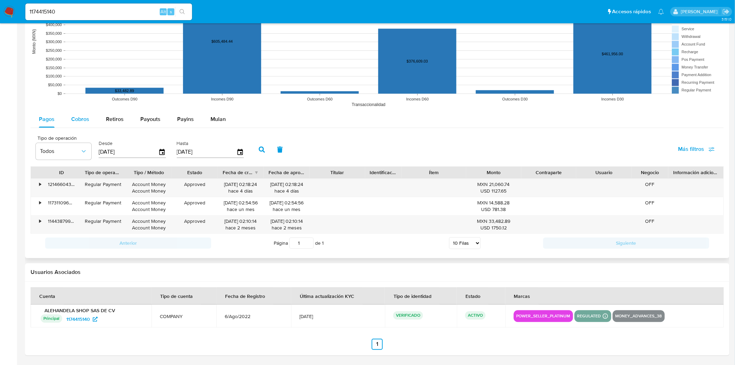
click at [89, 119] on button "Cobros" at bounding box center [80, 119] width 35 height 17
select select "10"
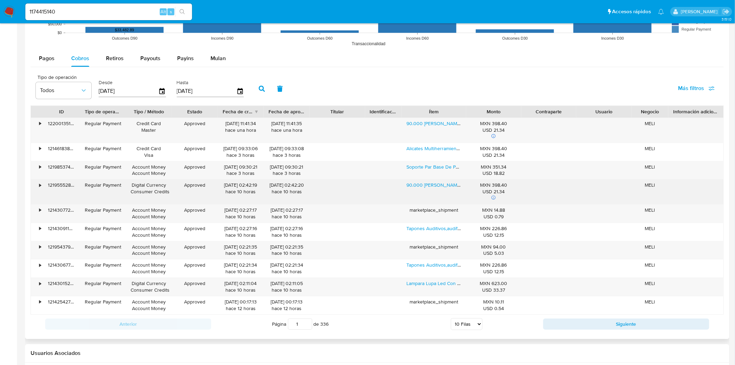
scroll to position [648, 0]
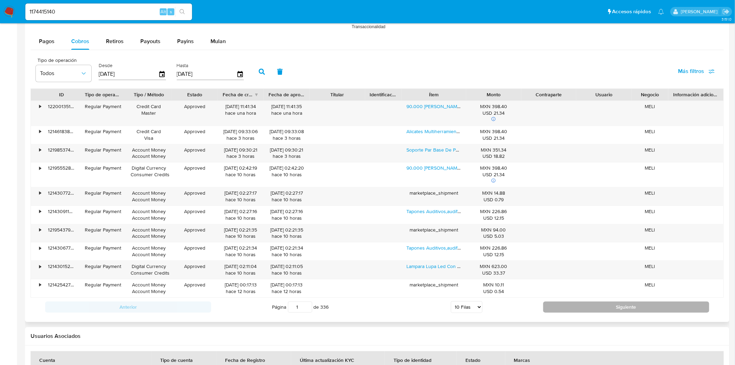
click at [604, 306] on button "Siguiente" at bounding box center [626, 306] width 166 height 11
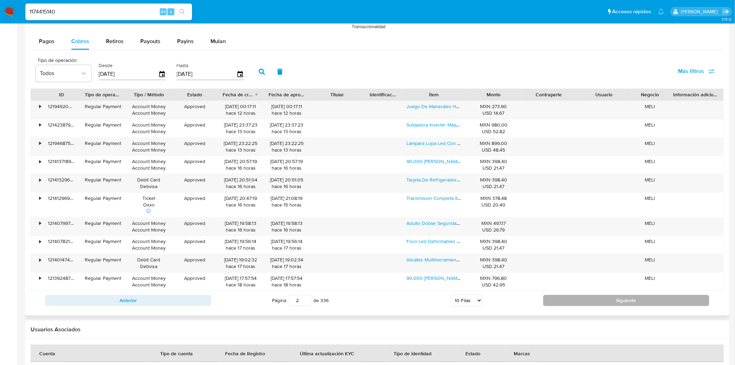
click at [604, 296] on button "Siguiente" at bounding box center [626, 300] width 166 height 11
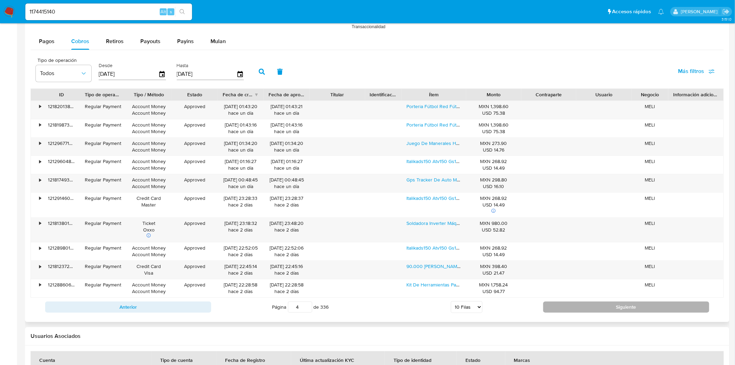
click at [592, 310] on button "Siguiente" at bounding box center [626, 306] width 166 height 11
type input "5"
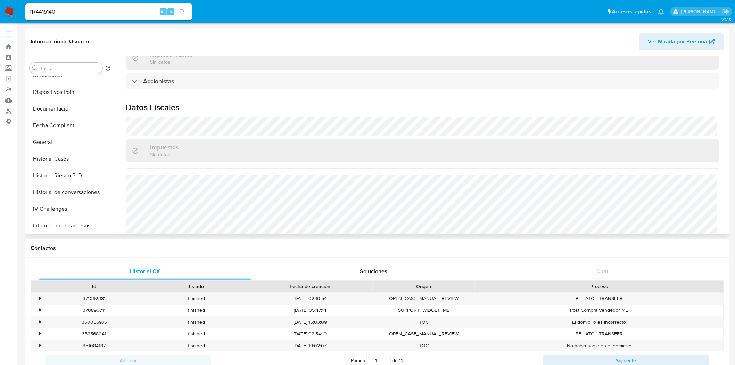
scroll to position [122, 0]
click at [31, 144] on button "General" at bounding box center [67, 146] width 81 height 17
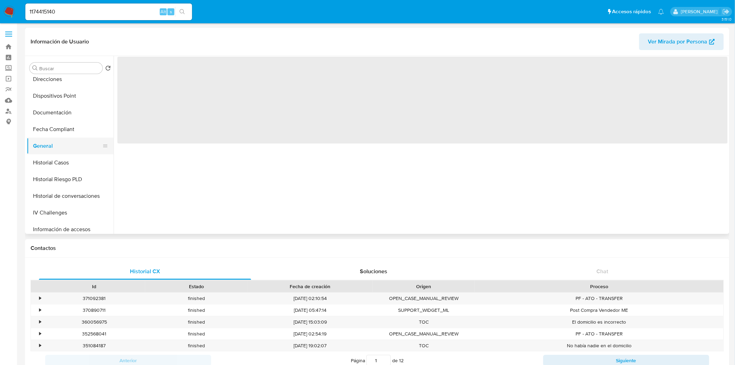
scroll to position [0, 0]
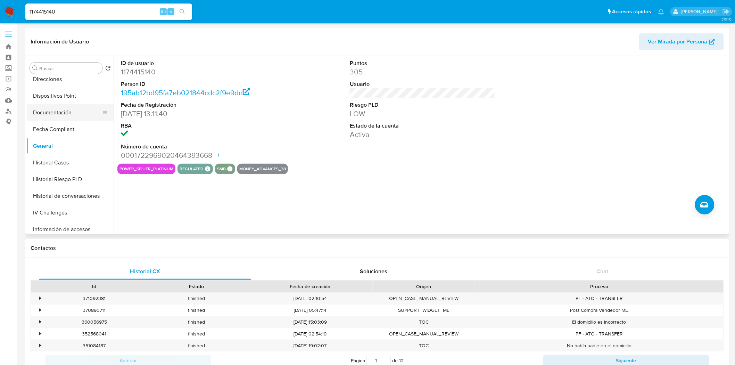
click at [58, 119] on button "Documentación" at bounding box center [67, 112] width 81 height 17
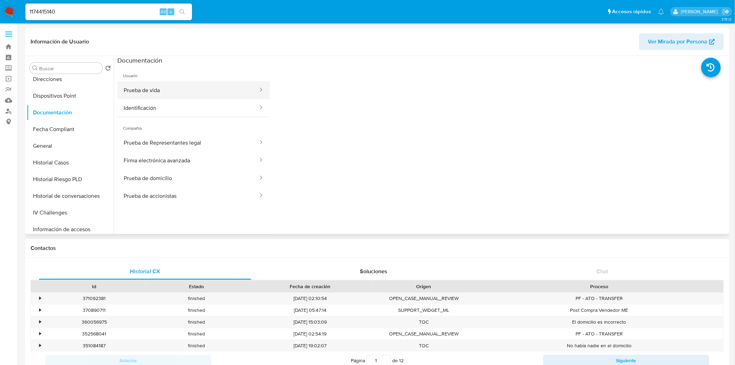
click at [221, 90] on button "Prueba de vida" at bounding box center [187, 90] width 141 height 18
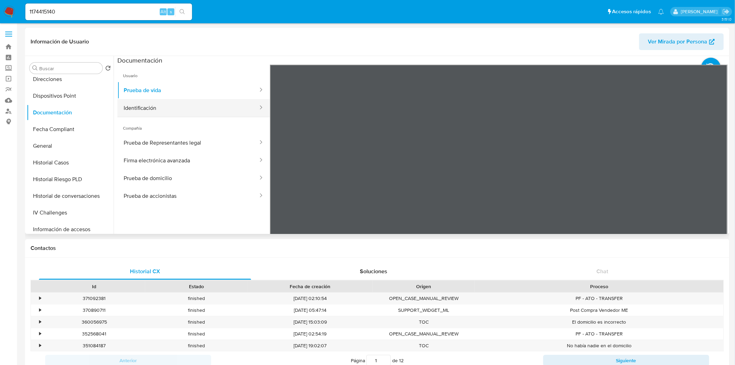
click at [150, 112] on button "Identificación" at bounding box center [187, 108] width 141 height 18
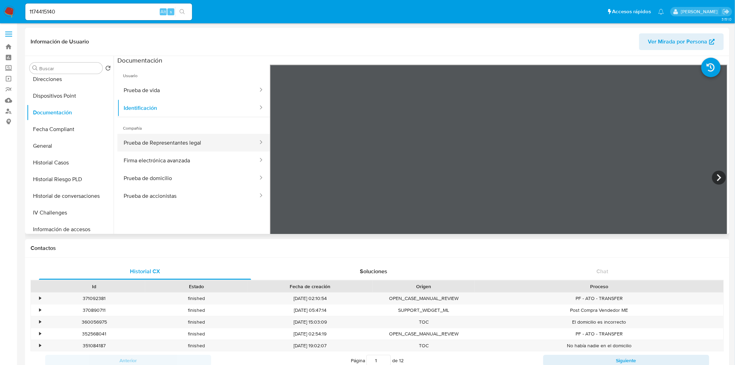
click at [152, 148] on button "Prueba de Representantes legal" at bounding box center [187, 143] width 141 height 18
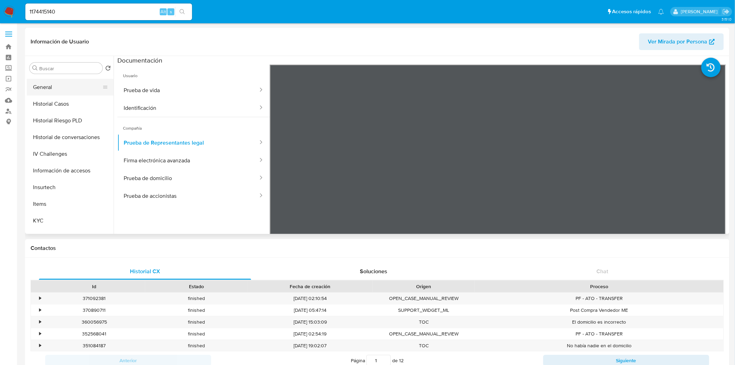
scroll to position [238, 0]
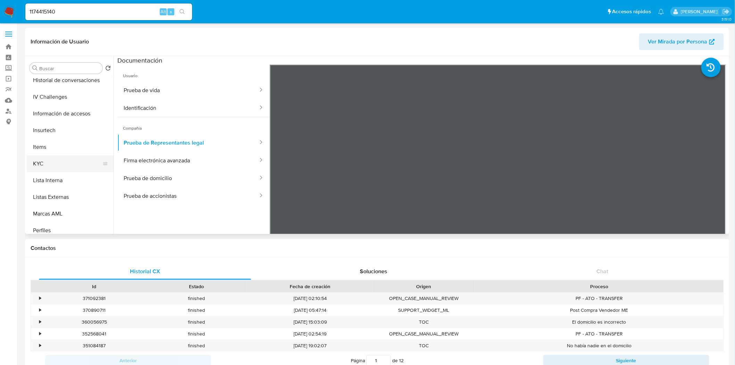
click at [59, 165] on button "KYC" at bounding box center [67, 163] width 81 height 17
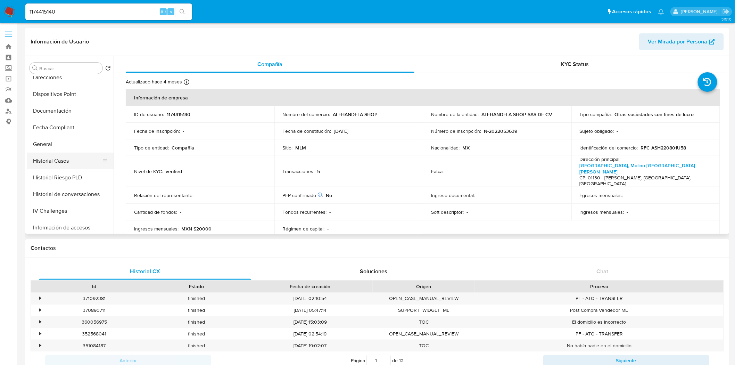
scroll to position [122, 0]
click at [73, 192] on button "Historial de conversaciones" at bounding box center [67, 196] width 81 height 17
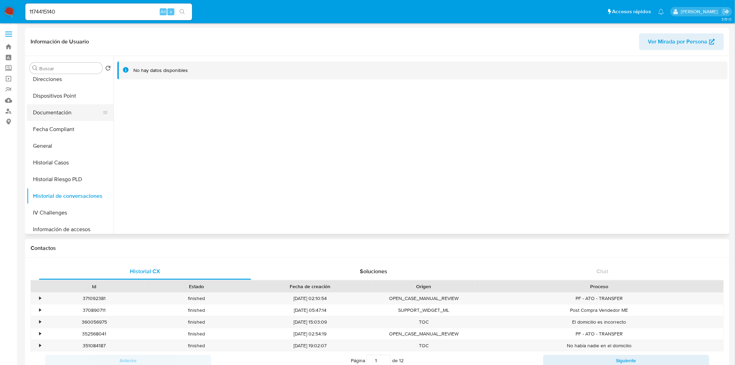
click at [65, 111] on button "Documentación" at bounding box center [67, 112] width 81 height 17
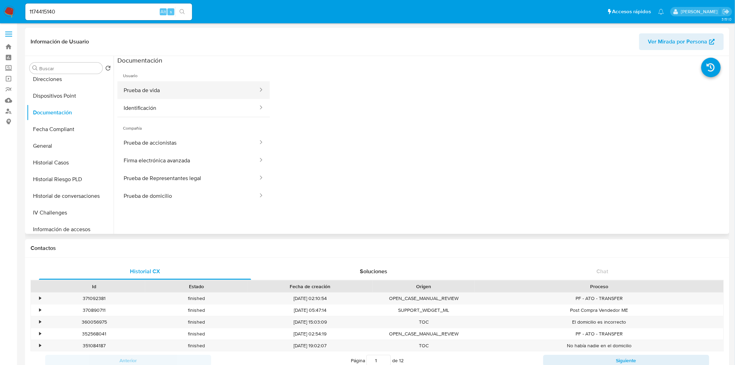
click at [214, 92] on button "Prueba de vida" at bounding box center [187, 90] width 141 height 18
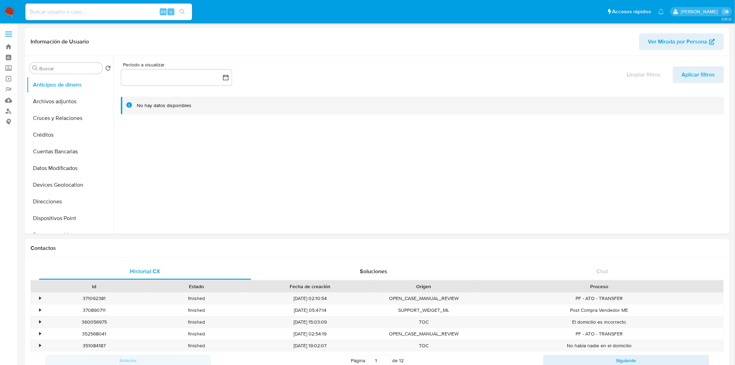
select select "10"
click at [60, 94] on button "Archivos adjuntos" at bounding box center [67, 101] width 81 height 17
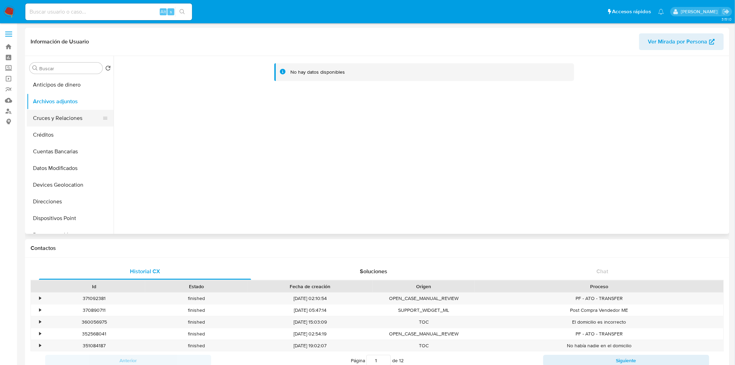
click at [77, 115] on button "Cruces y Relaciones" at bounding box center [67, 118] width 81 height 17
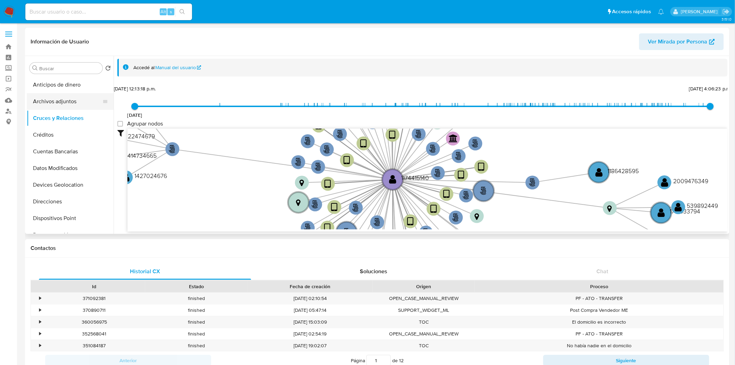
click at [71, 106] on button "Archivos adjuntos" at bounding box center [67, 101] width 81 height 17
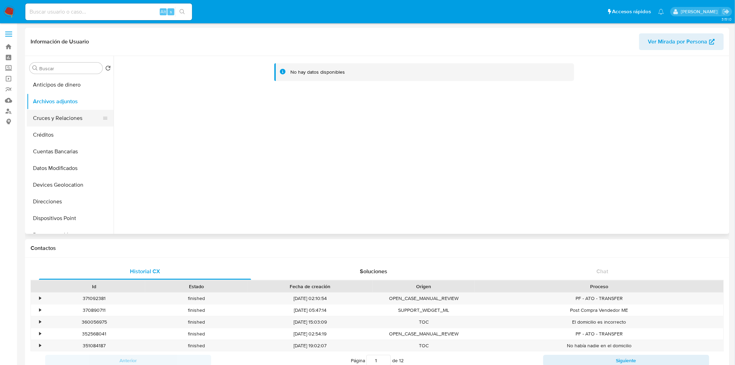
click at [73, 124] on button "Cruces y Relaciones" at bounding box center [67, 118] width 81 height 17
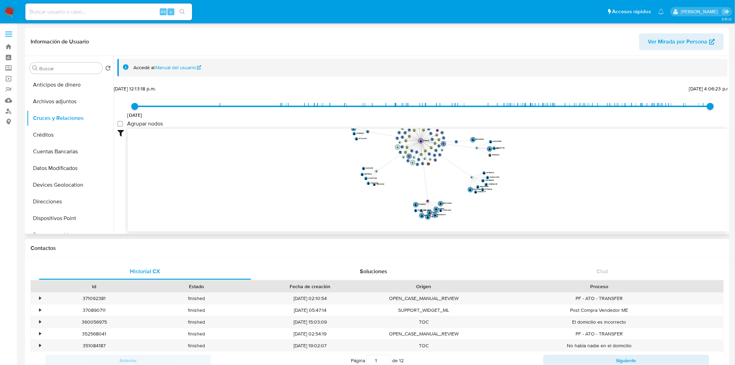
drag, startPoint x: 476, startPoint y: 173, endPoint x: 522, endPoint y: 117, distance: 71.9
click at [522, 117] on div "14/8/2021 14/8/2021, 12:13:18 p.m. 20/6/2025, 4:06:23 p.m. Agrupar nodos Filtro…" at bounding box center [422, 158] width 611 height 148
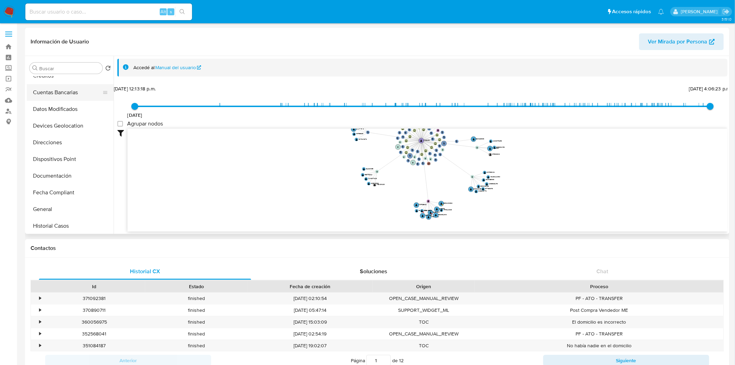
scroll to position [77, 0]
click at [65, 214] on button "Historial Casos" at bounding box center [67, 207] width 81 height 17
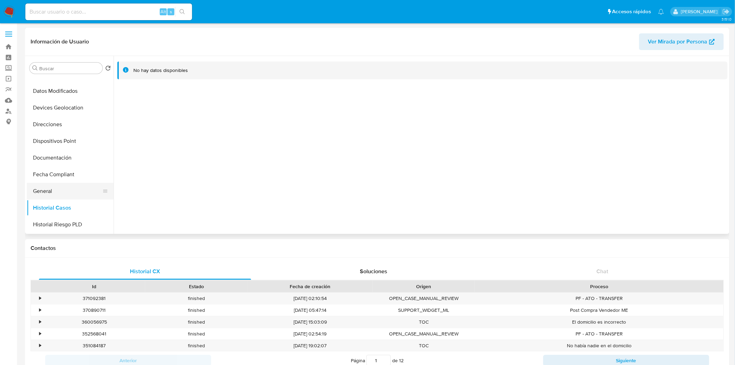
click at [63, 188] on button "General" at bounding box center [67, 191] width 81 height 17
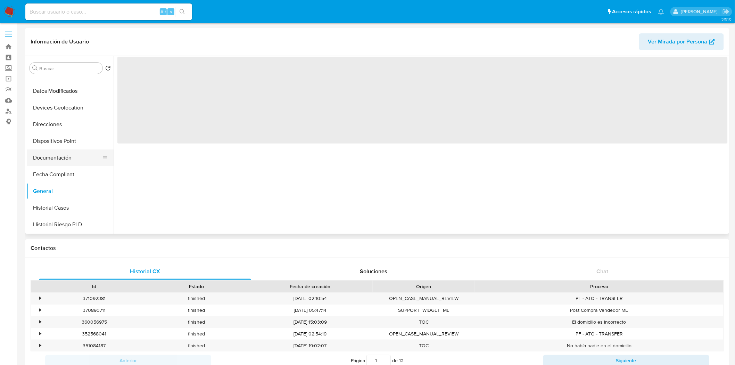
click at [73, 157] on button "Documentación" at bounding box center [67, 157] width 81 height 17
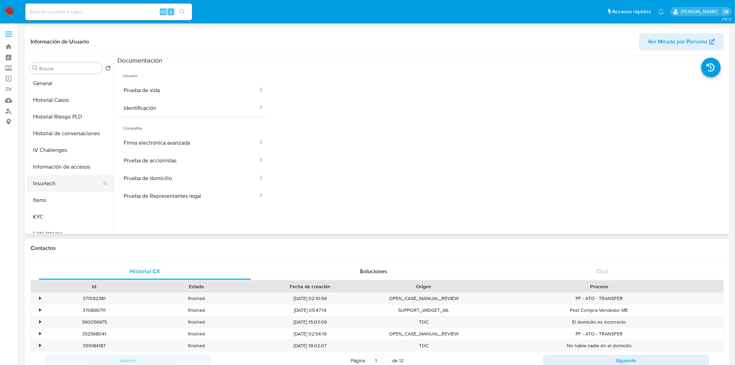
scroll to position [192, 0]
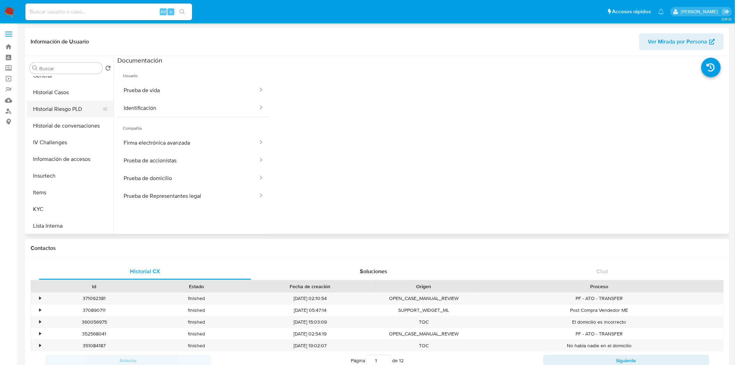
click at [73, 113] on button "Historial Riesgo PLD" at bounding box center [67, 109] width 81 height 17
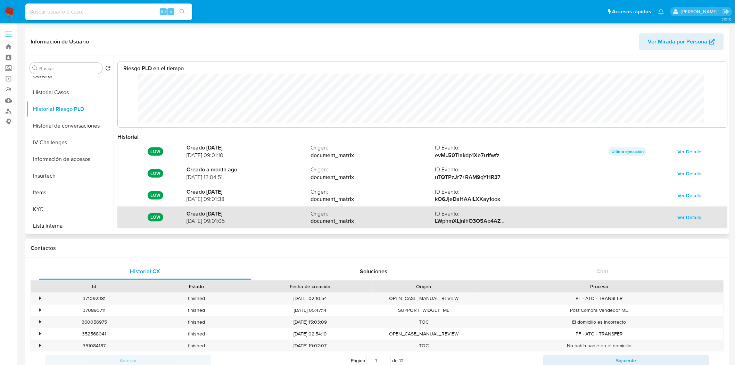
scroll to position [52, 596]
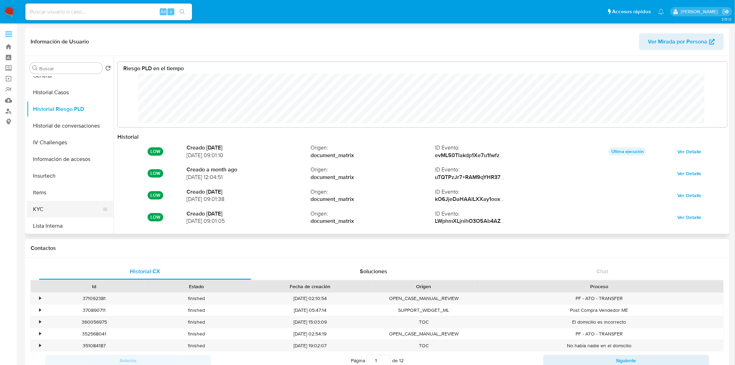
click at [69, 208] on button "KYC" at bounding box center [67, 209] width 81 height 17
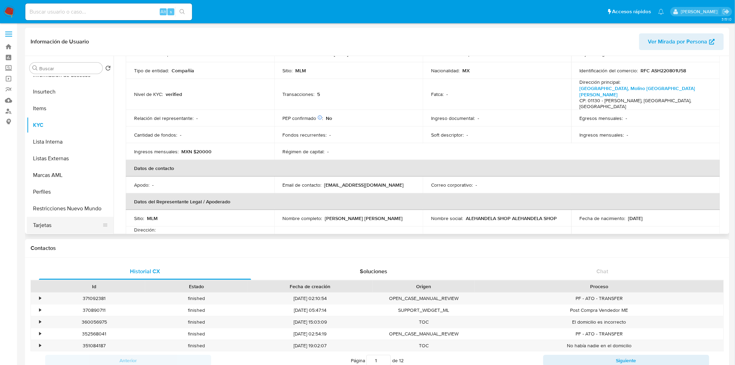
scroll to position [277, 0]
click at [66, 207] on button "Restricciones Nuevo Mundo" at bounding box center [67, 208] width 81 height 17
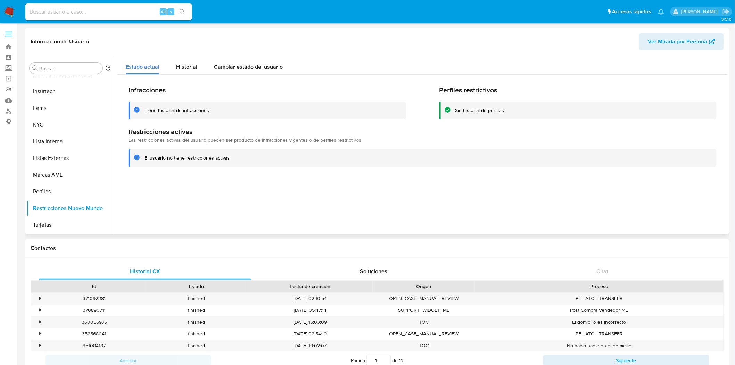
scroll to position [277, 0]
click at [186, 69] on span "Historial" at bounding box center [186, 67] width 21 height 8
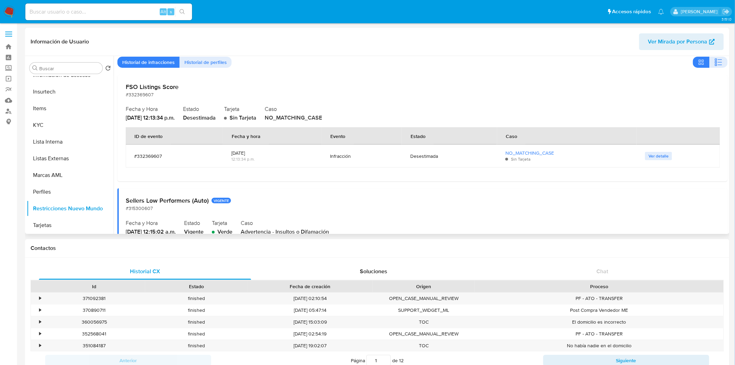
scroll to position [39, 0]
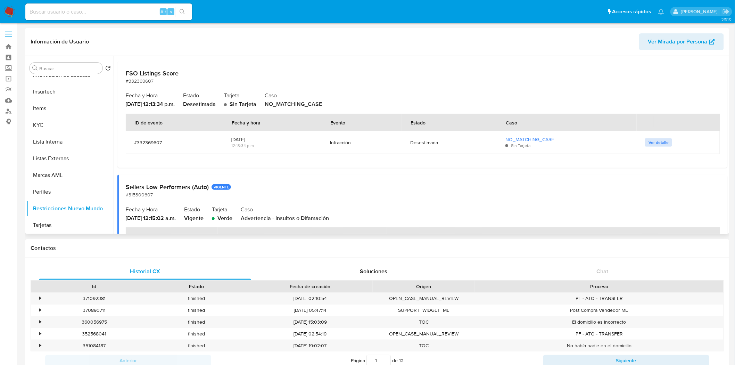
click at [662, 142] on span "Ver detalle" at bounding box center [659, 142] width 20 height 7
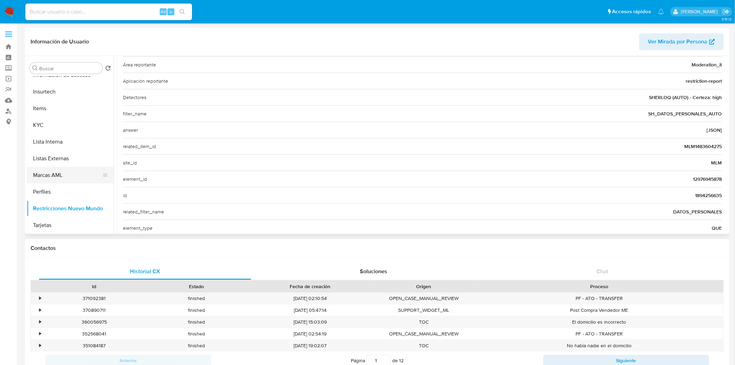
scroll to position [277, 0]
click at [71, 182] on button "Marcas AML" at bounding box center [67, 174] width 81 height 17
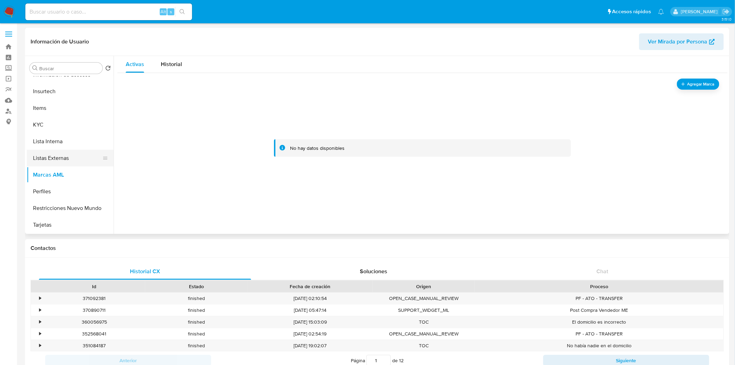
click at [76, 162] on button "Listas Externas" at bounding box center [67, 158] width 81 height 17
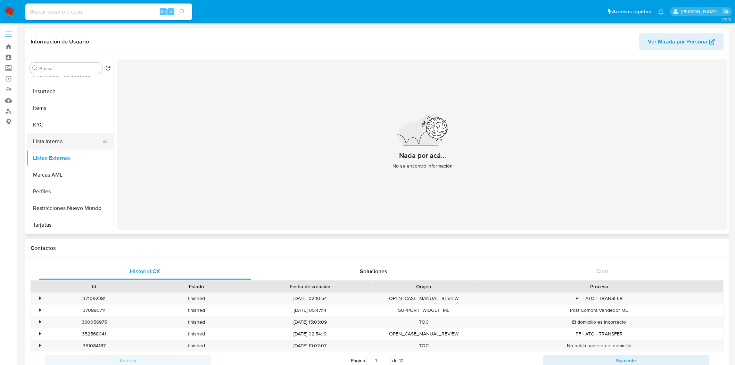
click at [82, 140] on button "Lista Interna" at bounding box center [67, 141] width 81 height 17
click at [63, 120] on button "KYC" at bounding box center [67, 124] width 81 height 17
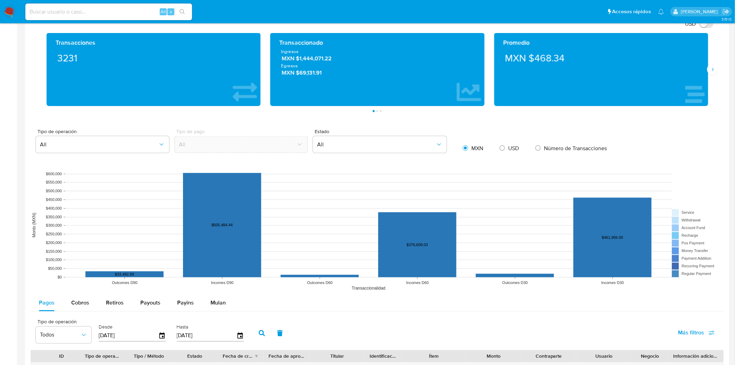
scroll to position [571, 0]
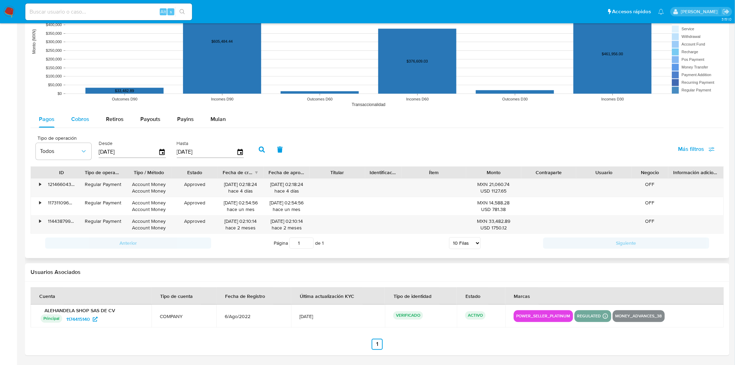
click at [85, 121] on span "Cobros" at bounding box center [80, 119] width 18 height 8
select select "10"
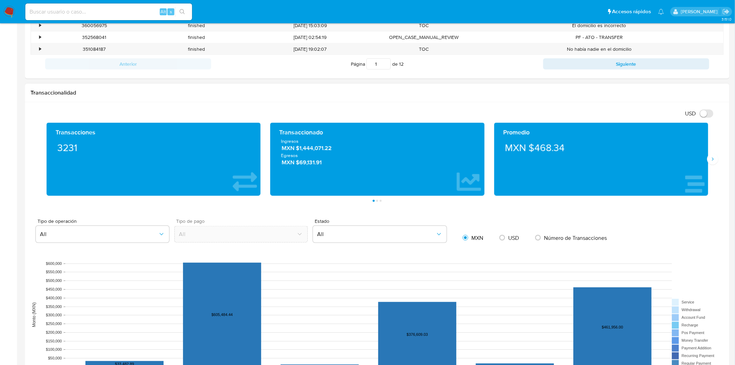
scroll to position [223, 0]
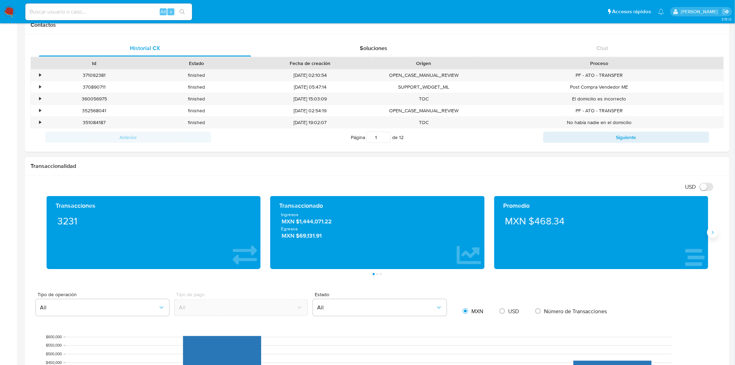
click at [716, 231] on icon "Siguiente" at bounding box center [713, 233] width 6 height 6
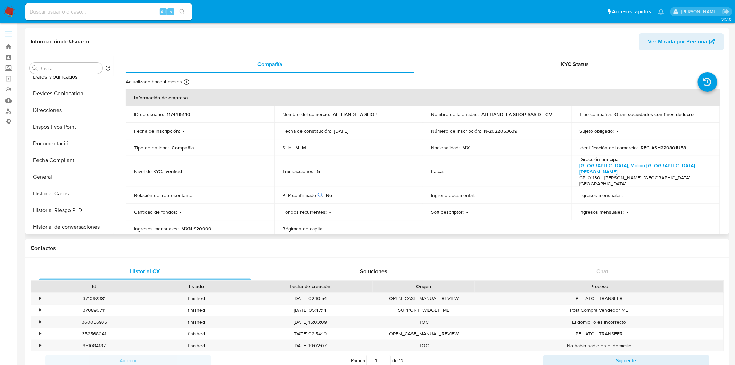
scroll to position [84, 0]
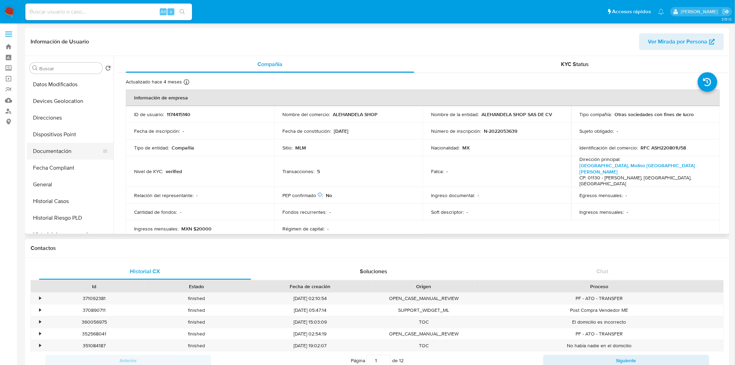
click at [56, 157] on button "Documentación" at bounding box center [67, 151] width 81 height 17
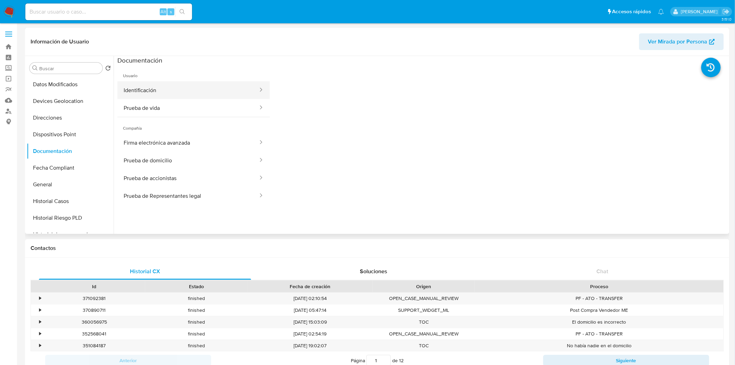
click at [187, 98] on button "Identificación" at bounding box center [187, 90] width 141 height 18
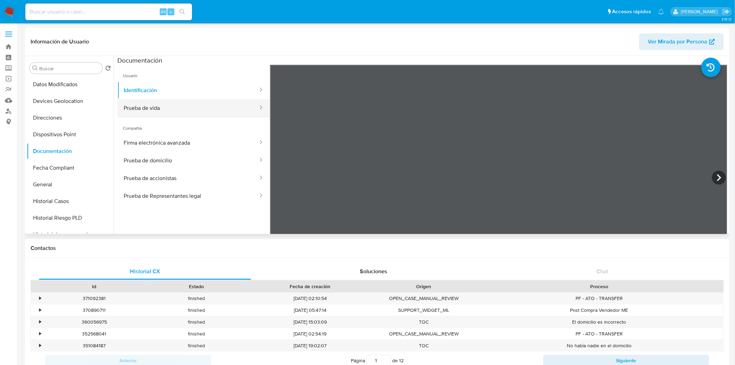
click at [184, 117] on button "Prueba de vida" at bounding box center [187, 108] width 141 height 18
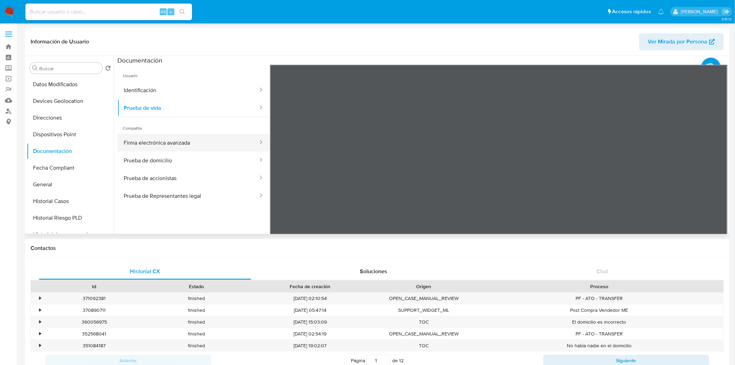
click at [179, 138] on button "Firma electrónica avanzada" at bounding box center [187, 143] width 141 height 18
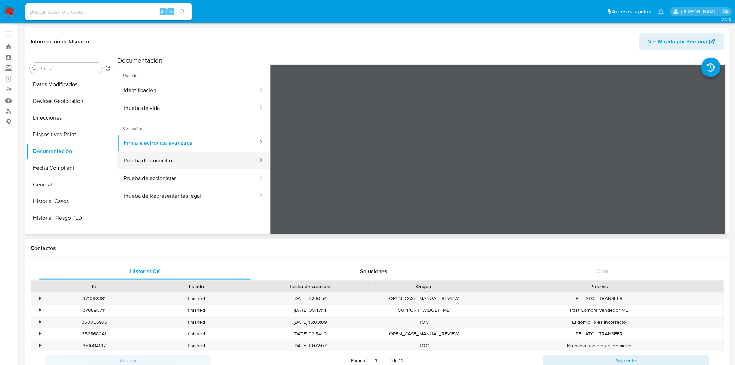
click at [179, 158] on button "Prueba de domicilio" at bounding box center [187, 160] width 141 height 18
click at [171, 178] on button "Prueba de accionistas" at bounding box center [187, 178] width 141 height 18
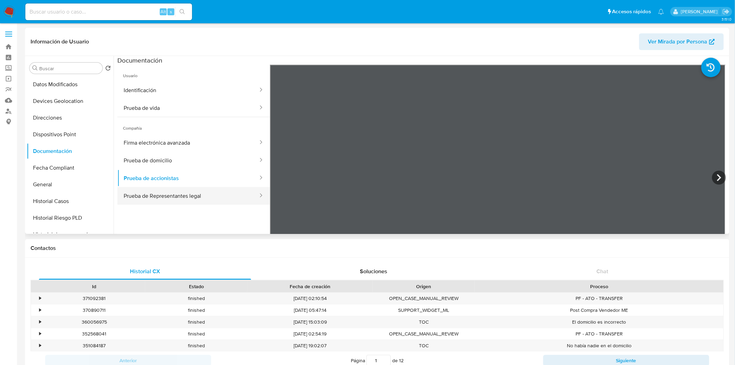
click at [158, 199] on button "Prueba de Representantes legal" at bounding box center [187, 196] width 141 height 18
click at [60, 186] on button "General" at bounding box center [67, 184] width 81 height 17
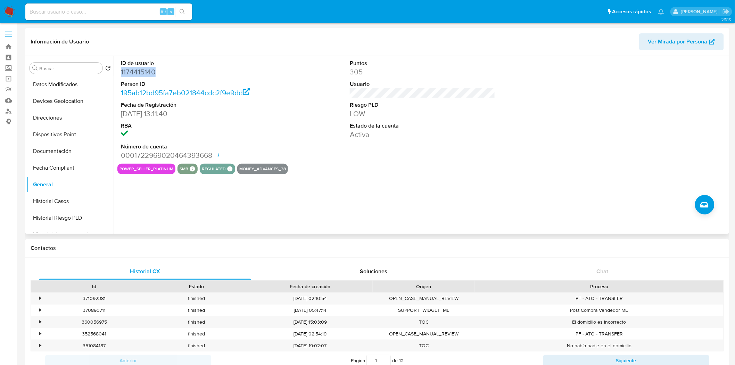
drag, startPoint x: 121, startPoint y: 71, endPoint x: 163, endPoint y: 74, distance: 42.1
click at [163, 74] on dd "1174415140" at bounding box center [194, 72] width 146 height 10
copy dd "1174415140"
click at [98, 10] on input at bounding box center [108, 11] width 167 height 9
paste input "1293823247"
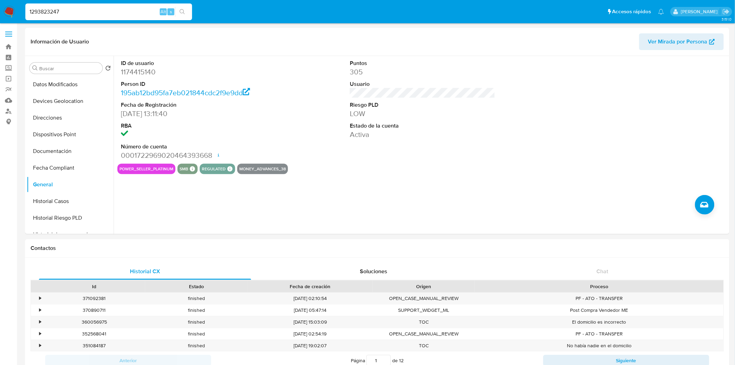
type input "1293823247"
click at [186, 12] on button "search-icon" at bounding box center [182, 12] width 14 height 10
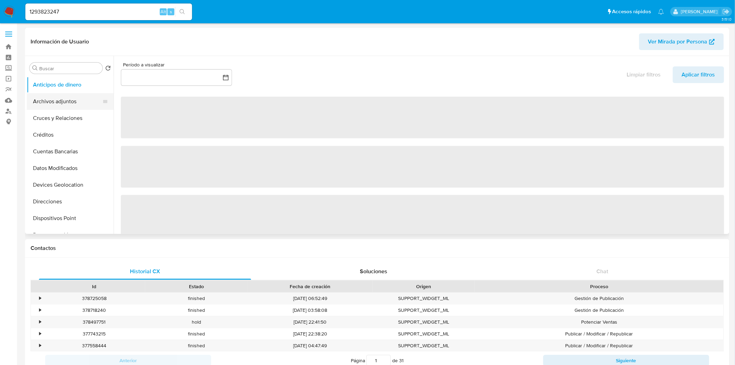
click at [54, 103] on button "Archivos adjuntos" at bounding box center [67, 101] width 81 height 17
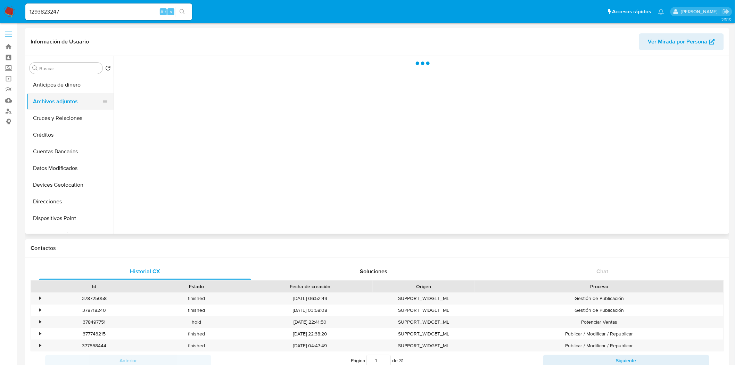
select select "10"
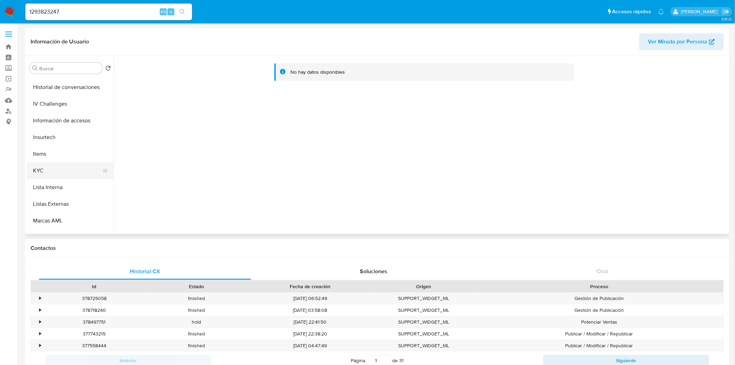
scroll to position [231, 0]
click at [57, 166] on button "KYC" at bounding box center [67, 171] width 81 height 17
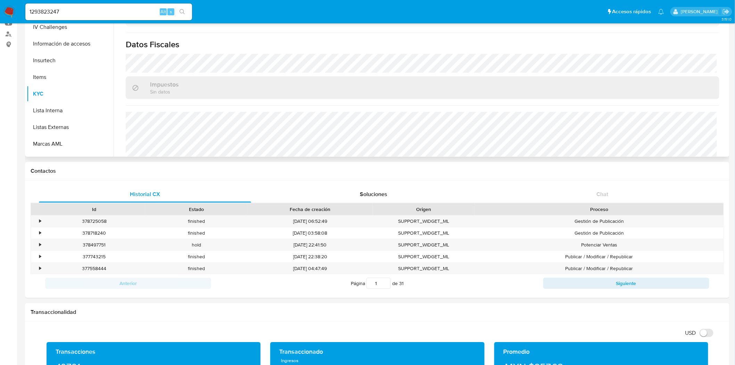
scroll to position [457, 0]
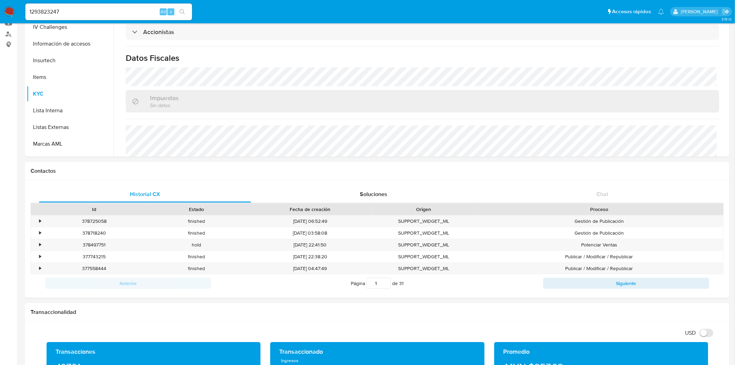
click at [179, 5] on div "1293823247 Alt s" at bounding box center [108, 11] width 167 height 17
click at [184, 12] on icon "search-icon" at bounding box center [183, 12] width 6 height 6
click at [43, 69] on button "General" at bounding box center [67, 75] width 81 height 17
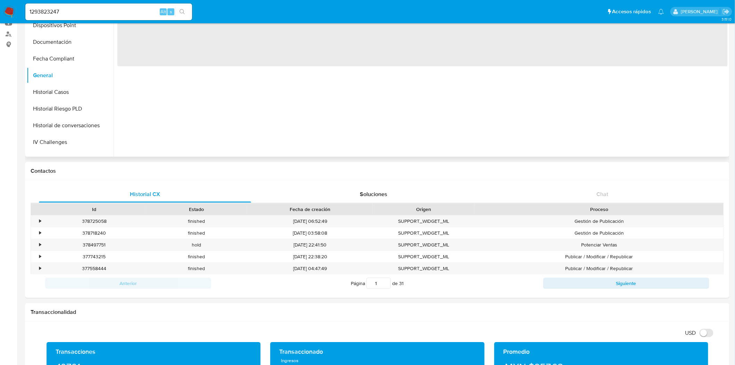
scroll to position [0, 0]
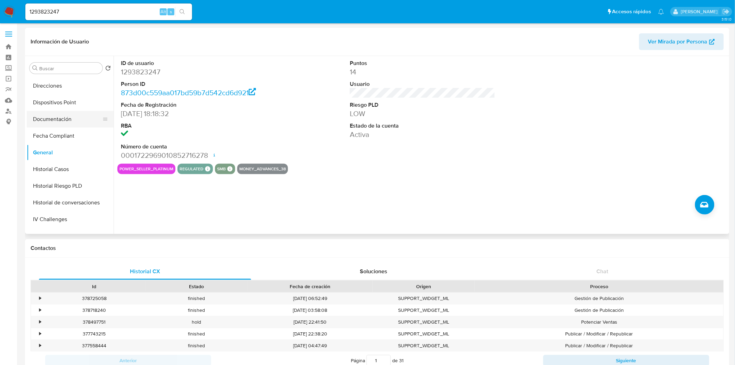
click at [67, 125] on button "Documentación" at bounding box center [67, 119] width 81 height 17
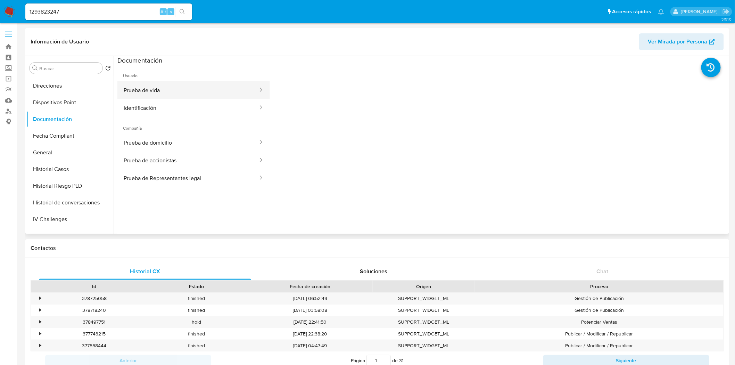
click at [180, 92] on button "Prueba de vida" at bounding box center [187, 90] width 141 height 18
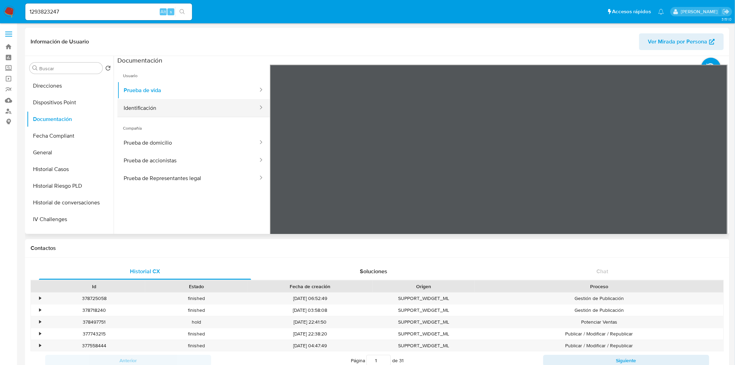
click at [124, 105] on button "Identificación" at bounding box center [187, 108] width 141 height 18
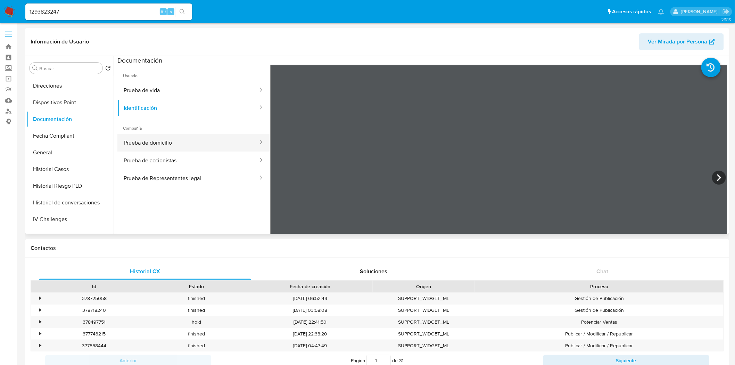
click at [194, 139] on button "Prueba de domicilio" at bounding box center [187, 143] width 141 height 18
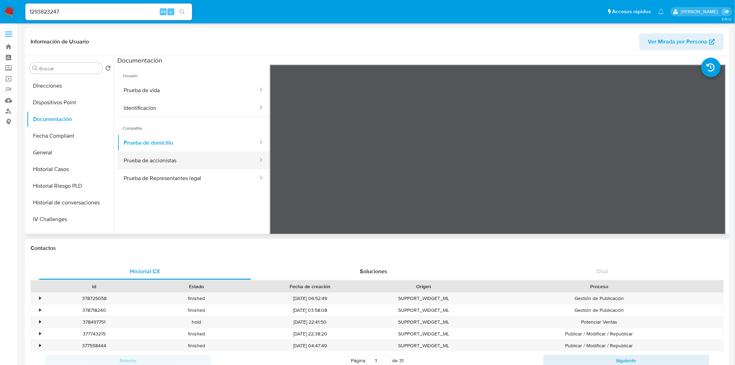
click at [191, 157] on button "Prueba de accionistas" at bounding box center [187, 160] width 141 height 18
click at [193, 178] on button "Prueba de Representantes legal" at bounding box center [187, 178] width 141 height 18
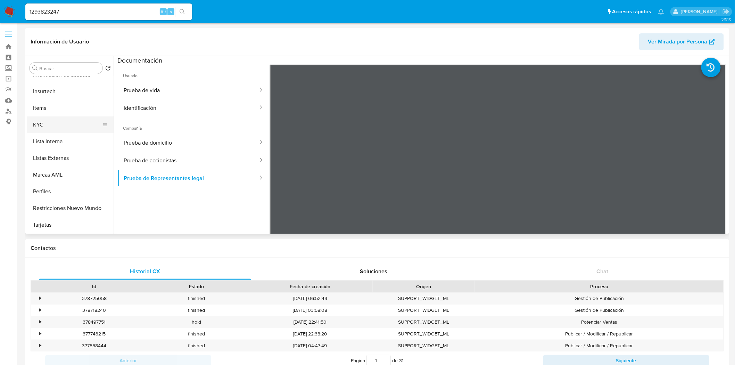
scroll to position [277, 0]
click at [56, 124] on button "KYC" at bounding box center [67, 125] width 81 height 17
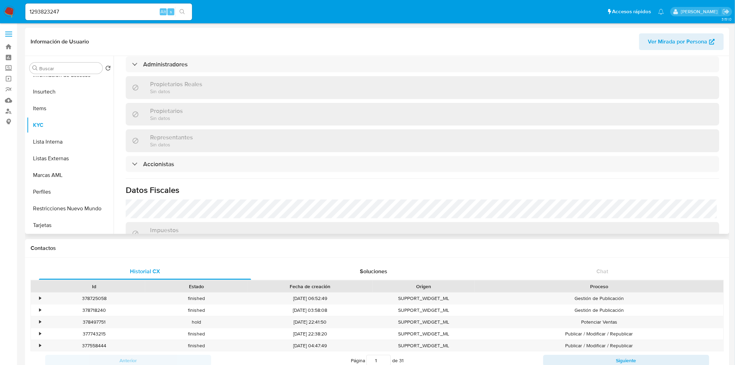
scroll to position [463, 0]
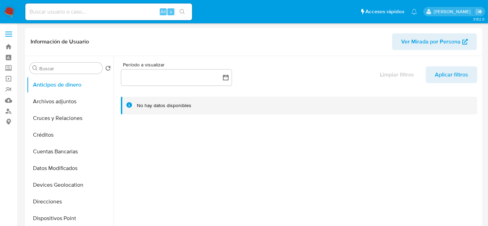
select select "10"
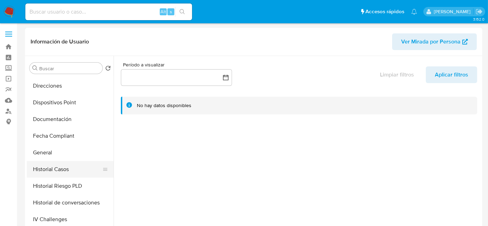
scroll to position [231, 0]
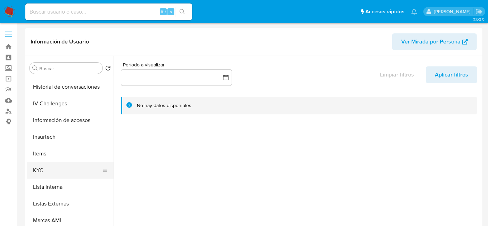
click at [53, 171] on button "KYC" at bounding box center [67, 170] width 81 height 17
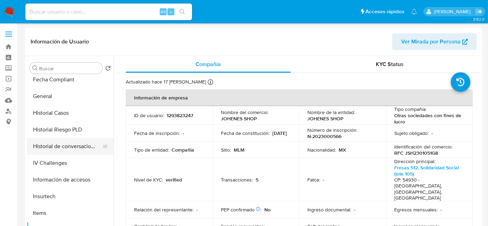
scroll to position [154, 0]
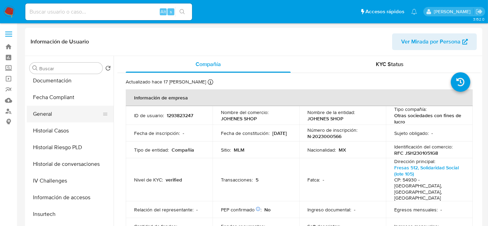
click at [57, 115] on button "General" at bounding box center [67, 114] width 81 height 17
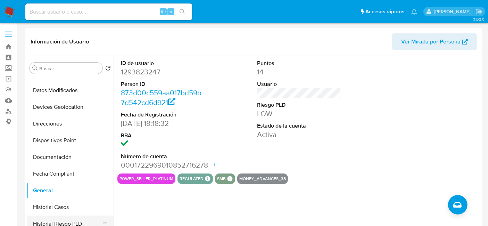
scroll to position [77, 0]
click at [64, 154] on button "Documentación" at bounding box center [67, 157] width 81 height 17
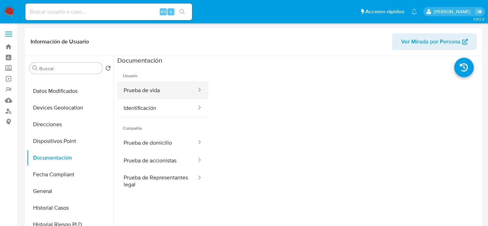
click at [151, 91] on button "Prueba de vida" at bounding box center [157, 90] width 80 height 18
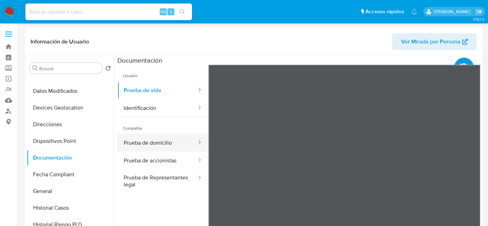
click at [145, 148] on button "Prueba de domicilio" at bounding box center [157, 143] width 80 height 18
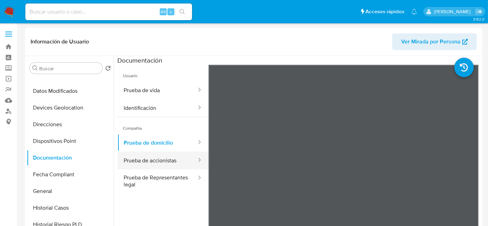
click at [164, 165] on button "Prueba de accionistas" at bounding box center [157, 160] width 80 height 18
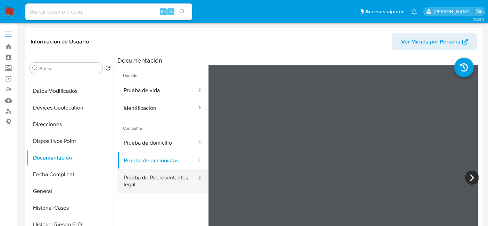
click at [153, 175] on button "Prueba de Representantes legal" at bounding box center [157, 181] width 80 height 24
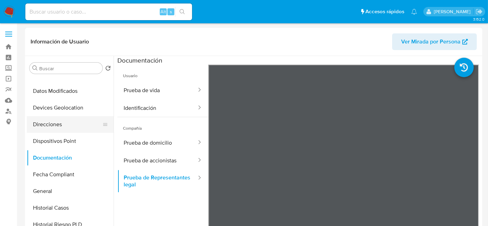
click at [59, 124] on button "Direcciones" at bounding box center [67, 124] width 81 height 17
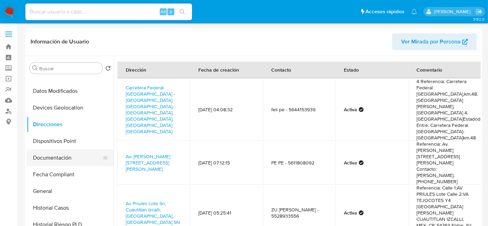
click at [63, 161] on button "Documentación" at bounding box center [67, 157] width 81 height 17
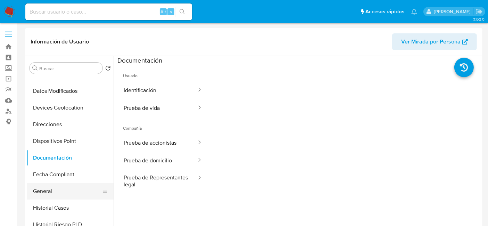
click at [58, 186] on button "General" at bounding box center [67, 191] width 81 height 17
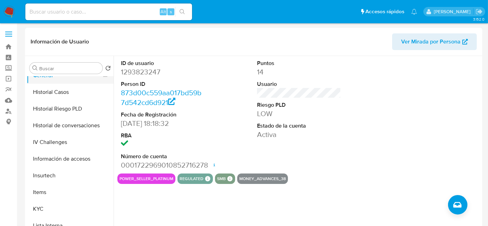
scroll to position [270, 0]
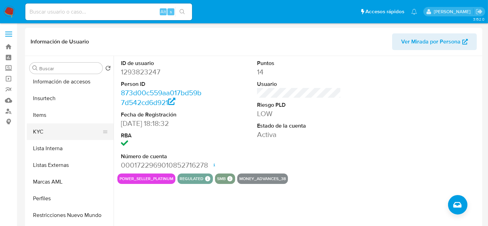
click at [59, 132] on button "KYC" at bounding box center [67, 131] width 81 height 17
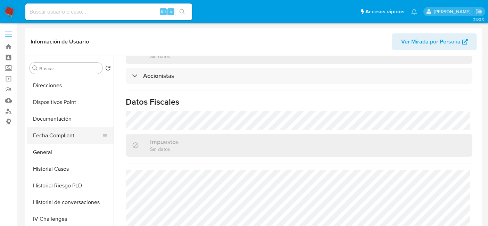
scroll to position [116, 0]
click at [59, 152] on button "General" at bounding box center [67, 152] width 81 height 17
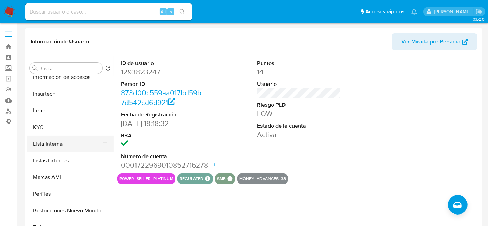
scroll to position [277, 0]
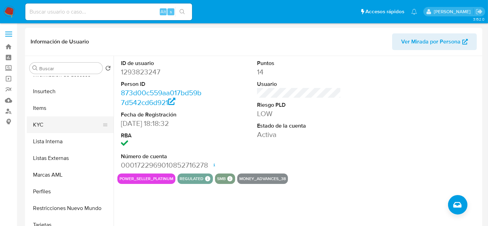
click at [51, 122] on button "KYC" at bounding box center [67, 124] width 81 height 17
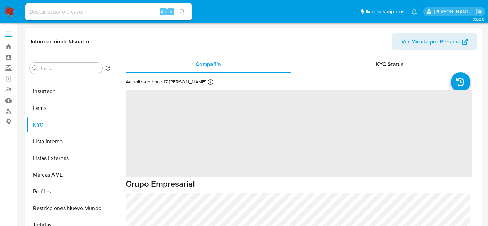
scroll to position [277, 0]
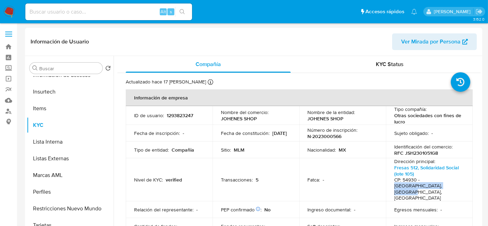
drag, startPoint x: 419, startPoint y: 181, endPoint x: 415, endPoint y: 186, distance: 6.7
click at [415, 186] on h4 "CP: 54930 - [GEOGRAPHIC_DATA], [GEOGRAPHIC_DATA], [GEOGRAPHIC_DATA]" at bounding box center [427, 189] width 67 height 24
copy h4 "[GEOGRAPHIC_DATA], [GEOGRAPHIC_DATA]"
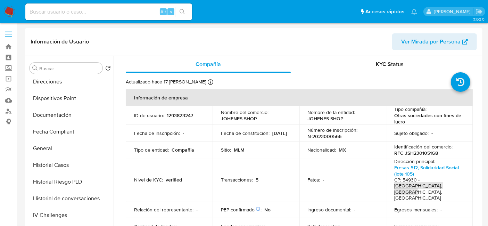
scroll to position [84, 0]
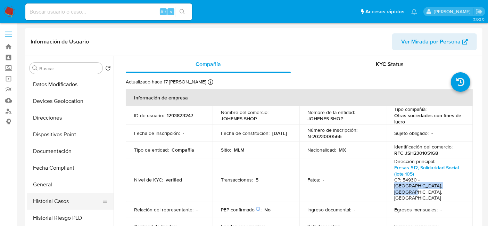
click at [71, 199] on button "Historial Casos" at bounding box center [67, 201] width 81 height 17
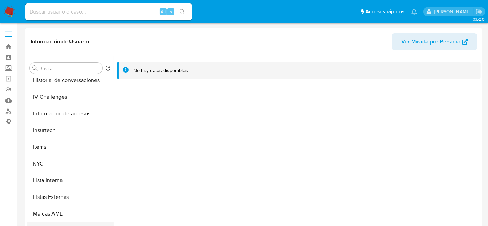
scroll to position [277, 0]
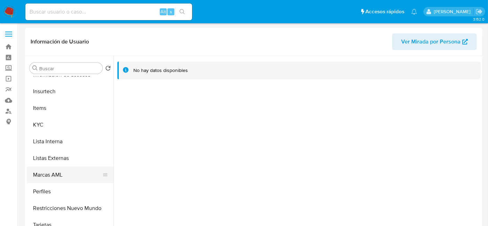
click at [70, 173] on button "Marcas AML" at bounding box center [67, 174] width 81 height 17
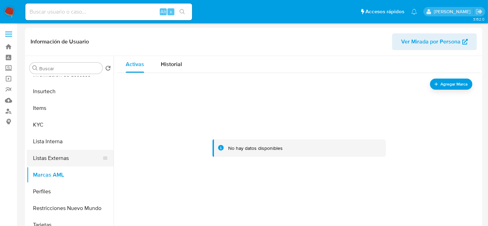
click at [71, 157] on button "Listas Externas" at bounding box center [67, 158] width 81 height 17
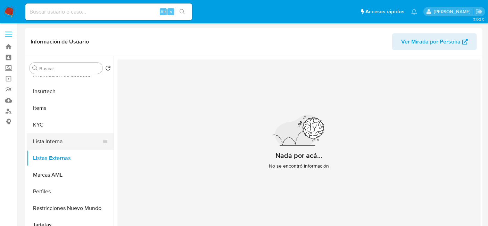
click at [65, 142] on button "Lista Interna" at bounding box center [67, 141] width 81 height 17
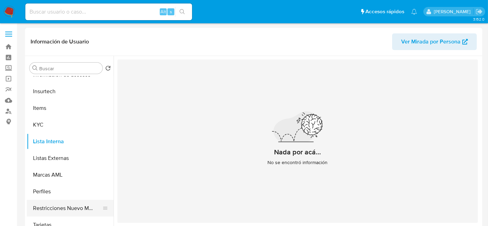
click at [91, 211] on button "Restricciones Nuevo Mundo" at bounding box center [67, 208] width 81 height 17
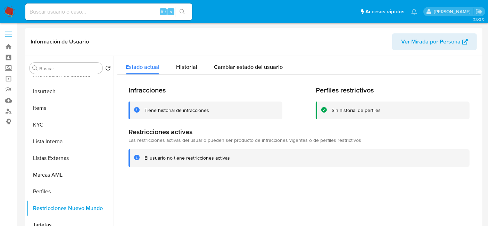
scroll to position [277, 0]
click at [189, 68] on span "Historial" at bounding box center [186, 67] width 21 height 8
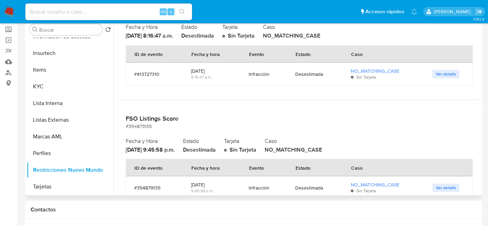
scroll to position [56, 0]
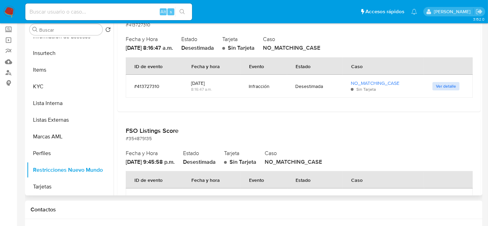
click at [446, 87] on span "Ver detalle" at bounding box center [446, 86] width 20 height 7
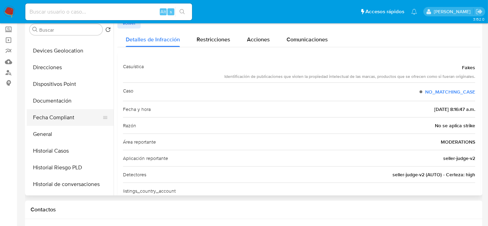
scroll to position [83, 0]
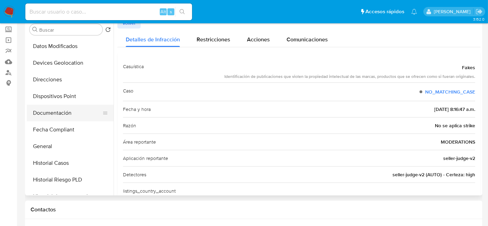
click at [59, 115] on button "Documentación" at bounding box center [67, 113] width 81 height 17
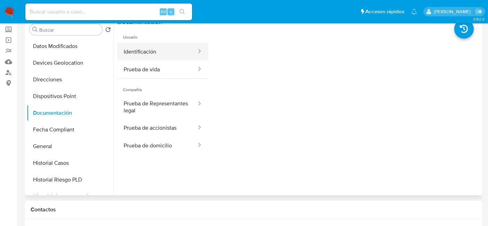
click at [156, 52] on button "Identificación" at bounding box center [157, 52] width 80 height 18
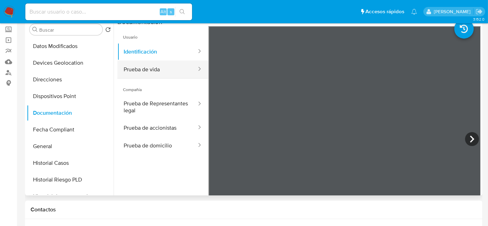
click at [172, 71] on button "Prueba de vida" at bounding box center [157, 69] width 80 height 18
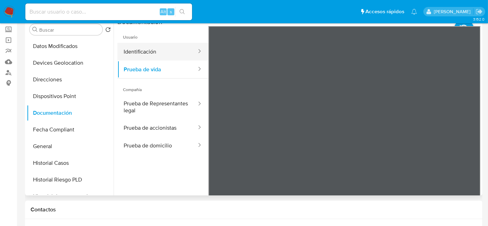
click at [164, 53] on button "Identificación" at bounding box center [157, 52] width 80 height 18
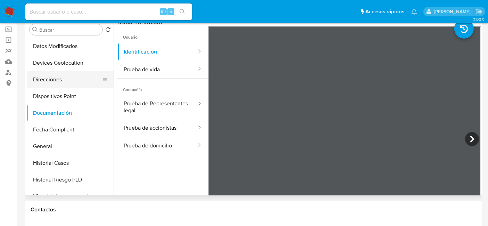
click at [62, 80] on button "Direcciones" at bounding box center [67, 79] width 81 height 17
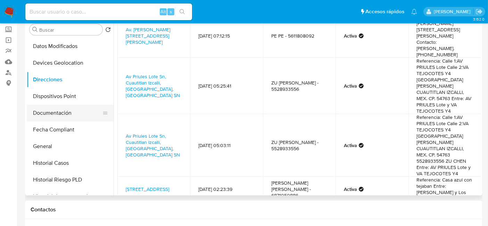
scroll to position [72, 0]
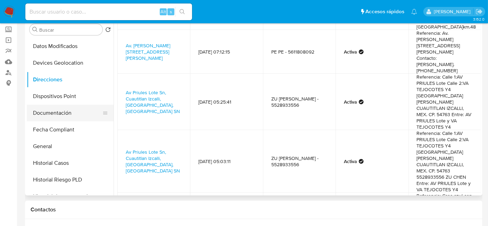
click at [63, 117] on button "Documentación" at bounding box center [67, 113] width 81 height 17
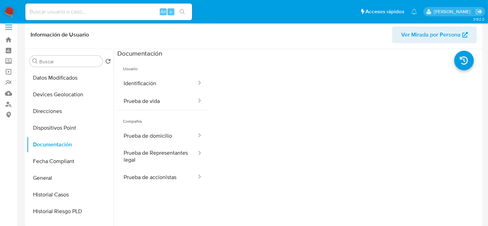
scroll to position [0, 0]
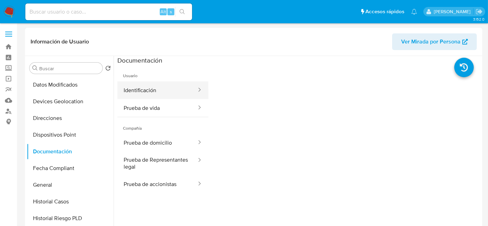
click at [161, 85] on button "Identificación" at bounding box center [157, 90] width 80 height 18
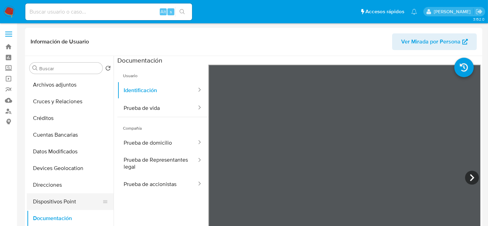
scroll to position [6, 0]
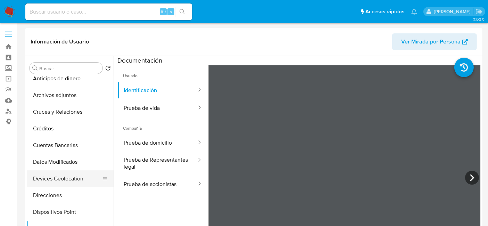
click at [61, 182] on button "Devices Geolocation" at bounding box center [67, 178] width 81 height 17
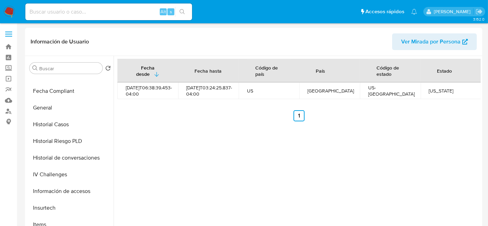
scroll to position [199, 0]
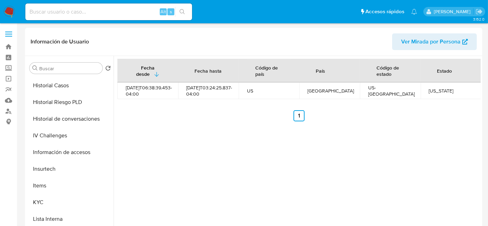
click at [68, 157] on button "Información de accesos" at bounding box center [70, 152] width 87 height 17
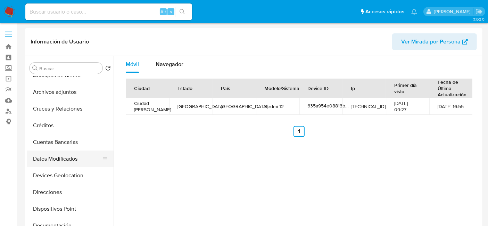
scroll to position [0, 0]
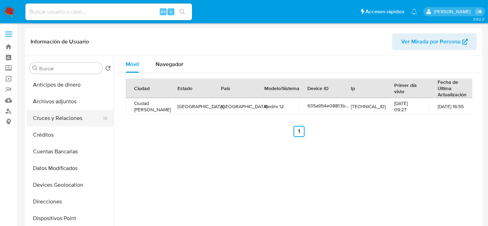
click at [67, 112] on button "Cruces y Relaciones" at bounding box center [67, 118] width 81 height 17
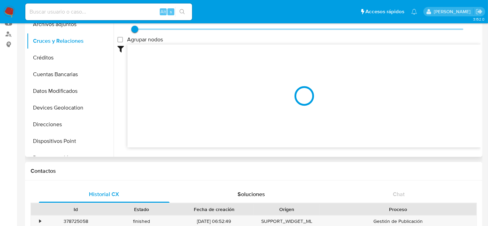
scroll to position [39, 0]
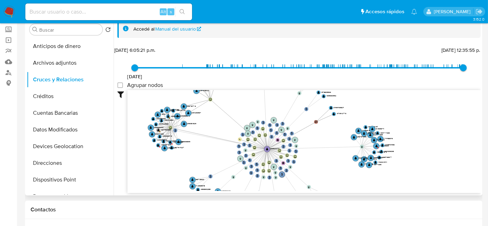
drag, startPoint x: 302, startPoint y: 139, endPoint x: 319, endPoint y: 158, distance: 24.6
click at [319, 158] on icon "phone-9eb51f9bd5c51bd555b5b9bd874e308c  user-1293823247  1293823247 phone-c65…" at bounding box center [304, 140] width 353 height 101
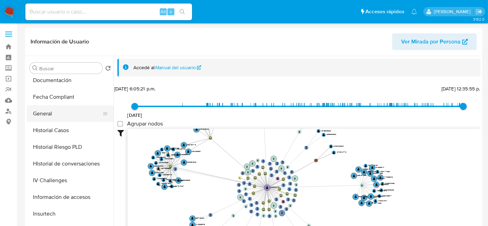
scroll to position [193, 0]
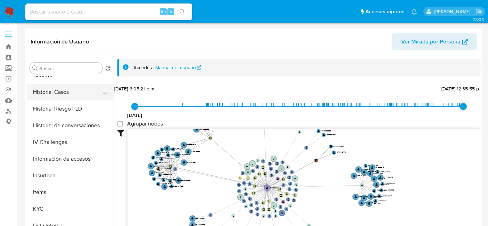
click at [74, 91] on button "Historial Casos" at bounding box center [67, 92] width 81 height 17
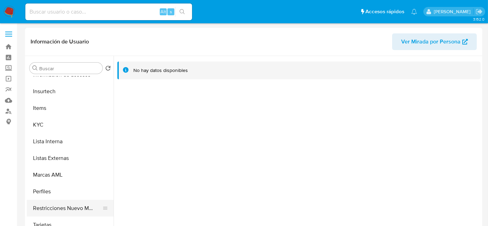
scroll to position [39, 0]
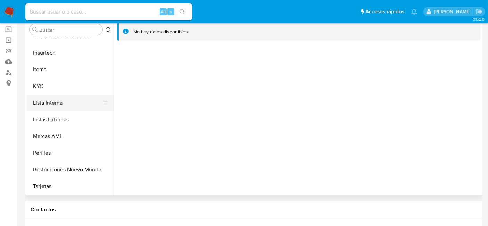
click at [80, 105] on button "Lista Interna" at bounding box center [67, 103] width 81 height 17
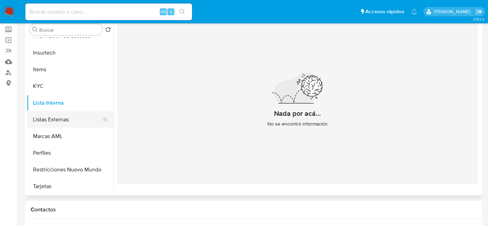
click at [77, 118] on button "Listas Externas" at bounding box center [67, 119] width 81 height 17
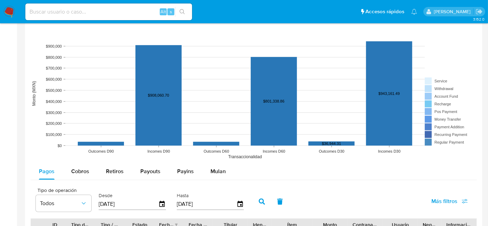
scroll to position [540, 0]
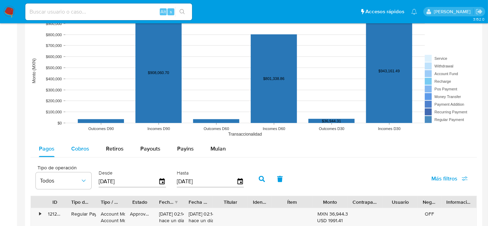
click at [82, 145] on span "Cobros" at bounding box center [80, 149] width 18 height 8
select select "10"
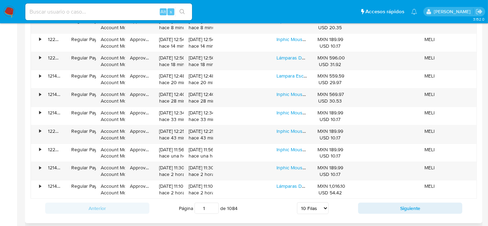
scroll to position [695, 0]
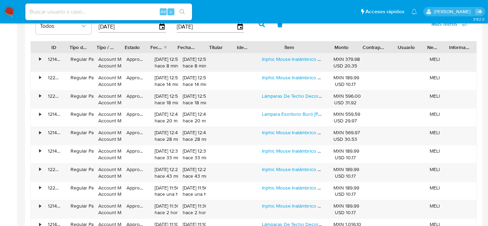
drag, startPoint x: 308, startPoint y: 41, endPoint x: 317, endPoint y: 61, distance: 22.1
click at [317, 61] on div "ID Tipo de operación Tipo / Método Estado Fecha de creación Fecha de aprobación…" at bounding box center [254, 139] width 447 height 196
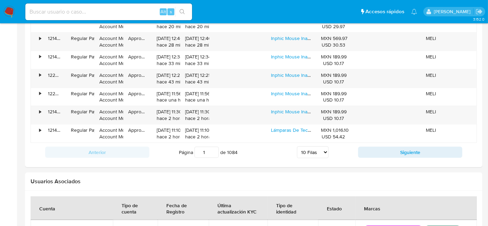
scroll to position [849, 0]
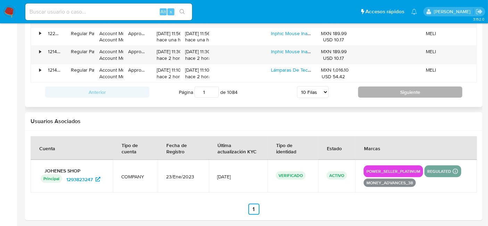
click at [406, 87] on button "Siguiente" at bounding box center [410, 92] width 104 height 11
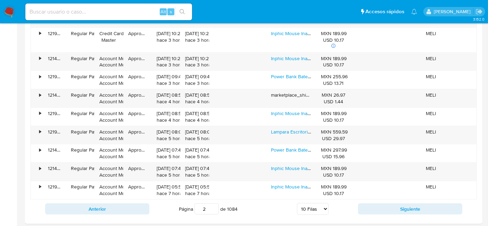
scroll to position [746, 0]
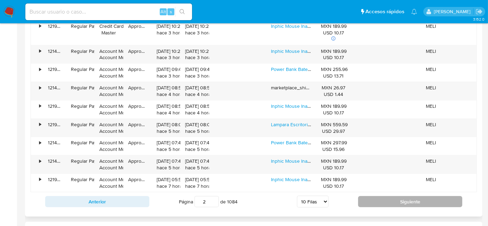
click at [415, 200] on button "Siguiente" at bounding box center [410, 201] width 104 height 11
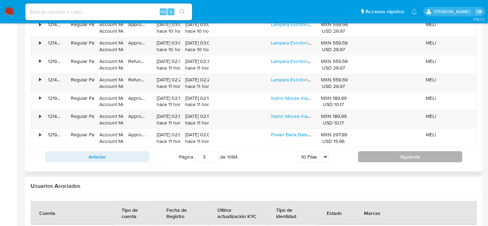
scroll to position [785, 0]
click at [428, 152] on button "Siguiente" at bounding box center [410, 156] width 104 height 11
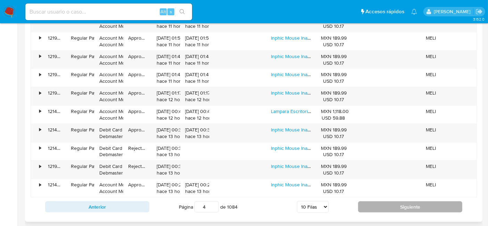
scroll to position [746, 0]
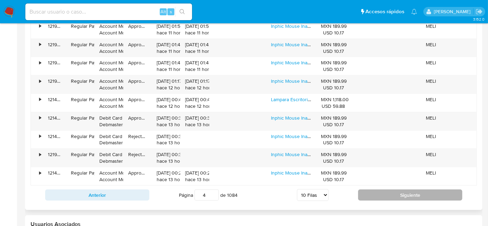
click at [418, 189] on button "Siguiente" at bounding box center [410, 194] width 104 height 11
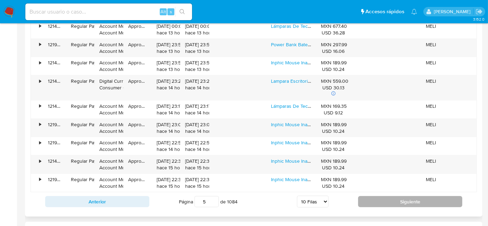
click at [408, 200] on button "Siguiente" at bounding box center [410, 201] width 104 height 11
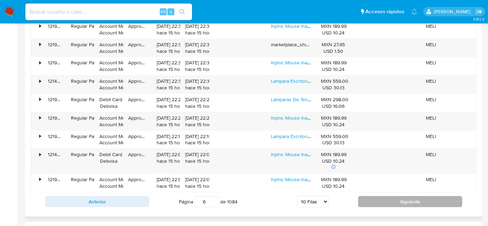
click at [408, 200] on button "Siguiente" at bounding box center [410, 201] width 104 height 11
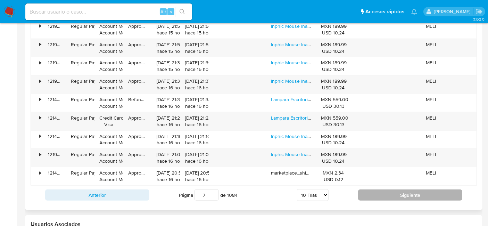
click at [410, 195] on button "Siguiente" at bounding box center [410, 194] width 104 height 11
type input "8"
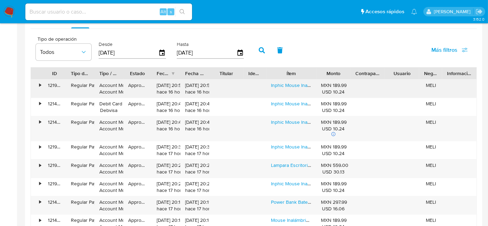
scroll to position [592, 0]
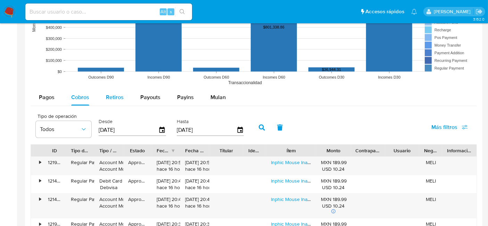
click at [113, 94] on span "Retiros" at bounding box center [115, 97] width 18 height 8
select select "10"
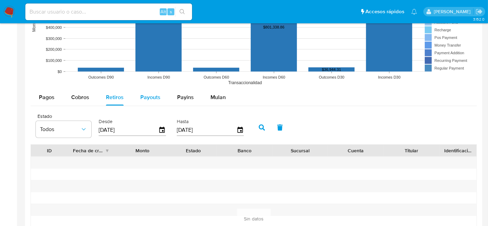
click at [138, 93] on button "Payouts" at bounding box center [150, 97] width 37 height 17
select select "10"
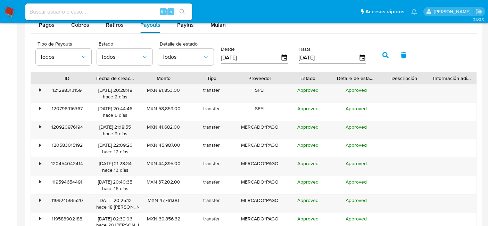
scroll to position [669, 0]
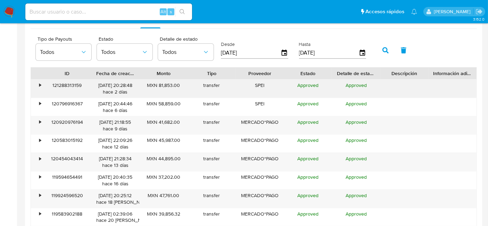
click at [41, 89] on div "•" at bounding box center [37, 89] width 12 height 18
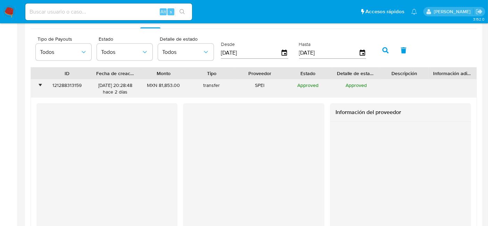
click at [41, 89] on div "•" at bounding box center [37, 89] width 12 height 18
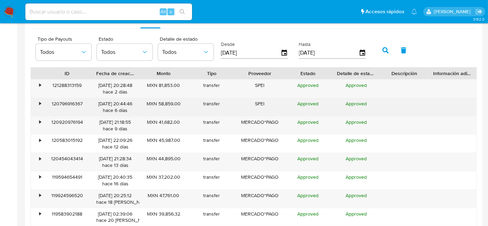
click at [41, 105] on div "•" at bounding box center [37, 107] width 12 height 18
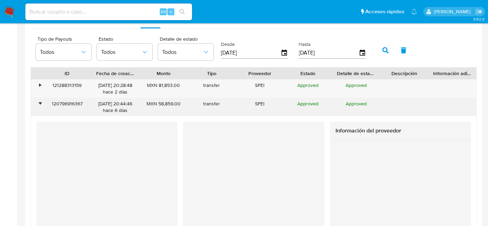
click at [41, 105] on div "•" at bounding box center [37, 107] width 12 height 18
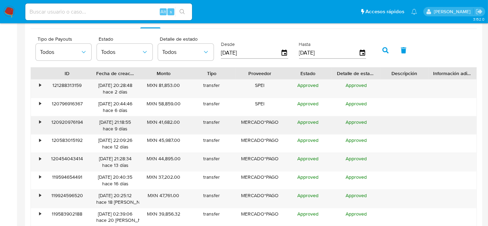
click at [39, 129] on div "•" at bounding box center [37, 125] width 12 height 18
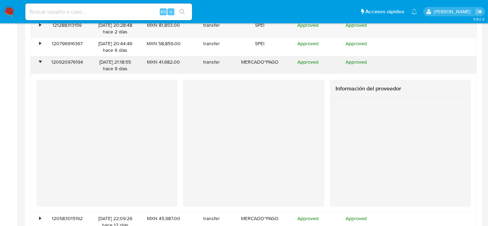
scroll to position [746, 0]
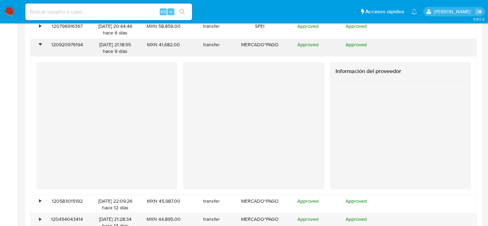
click at [41, 49] on div "•" at bounding box center [37, 48] width 12 height 18
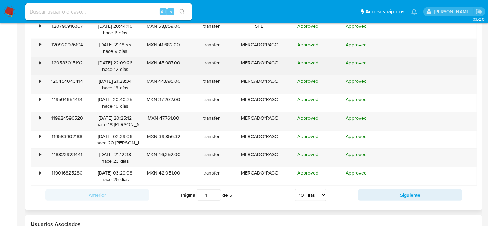
click at [40, 63] on div "•" at bounding box center [40, 62] width 2 height 7
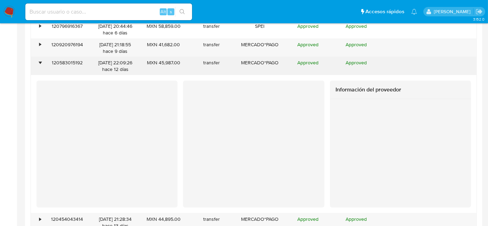
click at [40, 63] on div "•" at bounding box center [40, 62] width 2 height 7
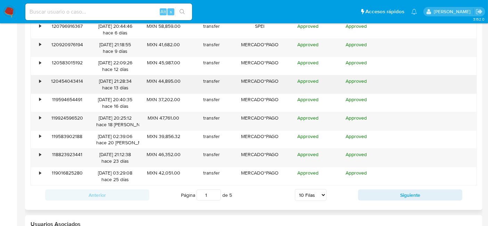
click at [38, 81] on div "•" at bounding box center [37, 84] width 12 height 18
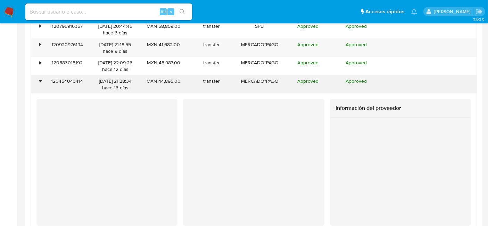
click at [38, 81] on div "•" at bounding box center [37, 84] width 12 height 18
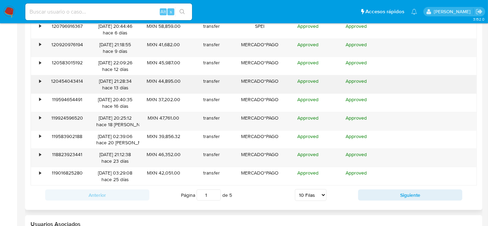
scroll to position [785, 0]
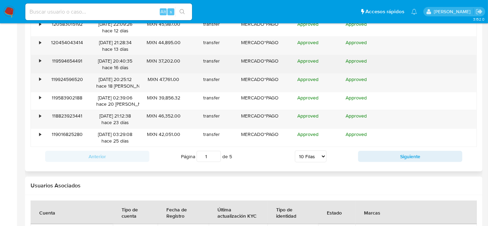
click at [42, 63] on div "•" at bounding box center [37, 64] width 12 height 18
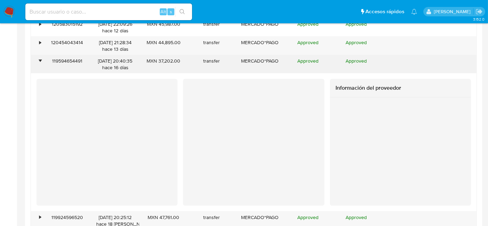
click at [42, 63] on div "•" at bounding box center [37, 64] width 12 height 18
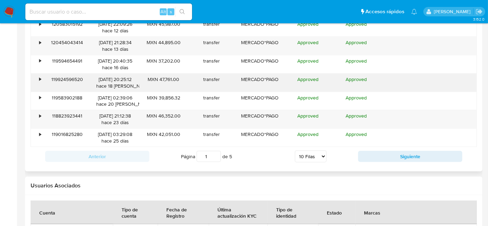
click at [40, 76] on div "•" at bounding box center [40, 79] width 2 height 7
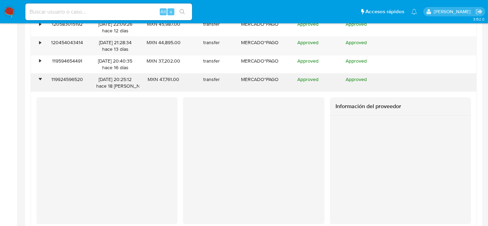
click at [40, 76] on div "•" at bounding box center [40, 79] width 2 height 7
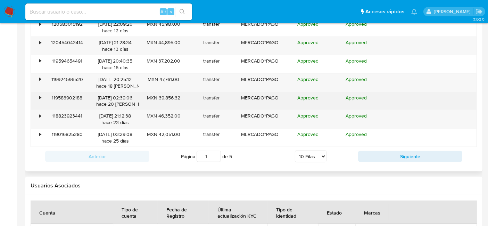
click at [44, 97] on div "119583902188" at bounding box center [67, 101] width 48 height 18
click at [40, 97] on div "•" at bounding box center [40, 98] width 2 height 7
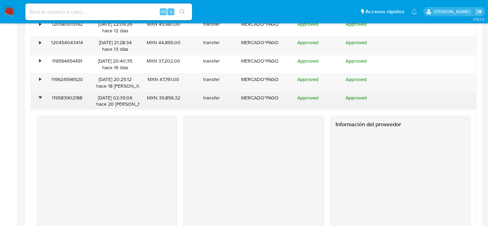
click at [40, 97] on div "•" at bounding box center [40, 98] width 2 height 7
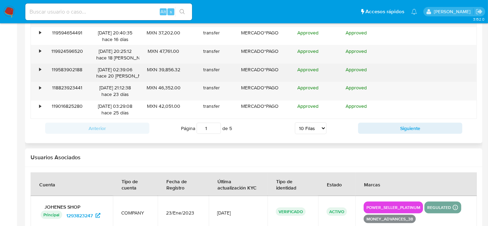
scroll to position [824, 0]
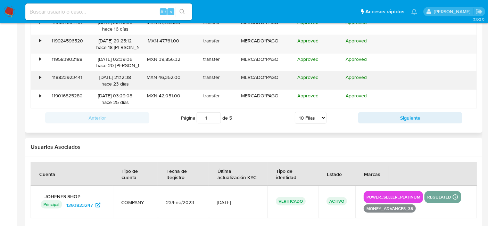
click at [41, 75] on div "•" at bounding box center [40, 77] width 2 height 7
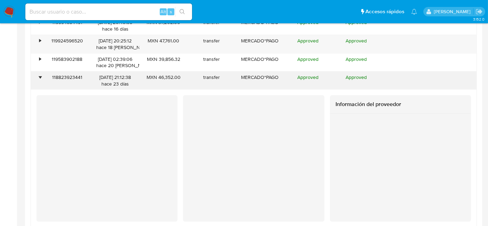
click at [41, 75] on div "•" at bounding box center [40, 77] width 2 height 7
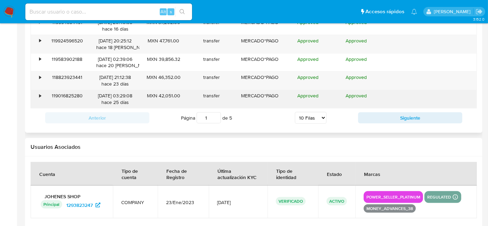
click at [36, 96] on div "•" at bounding box center [37, 99] width 12 height 18
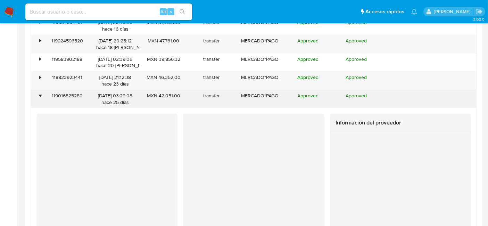
click at [36, 96] on div "•" at bounding box center [37, 99] width 12 height 18
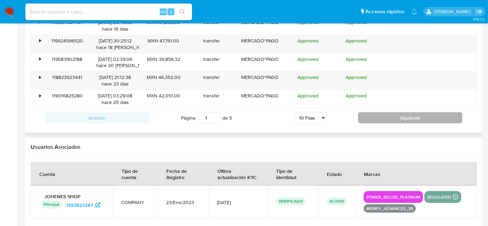
click at [371, 113] on button "Siguiente" at bounding box center [410, 117] width 104 height 11
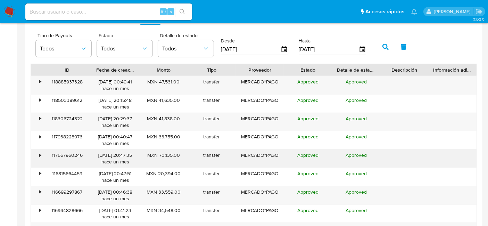
scroll to position [669, 0]
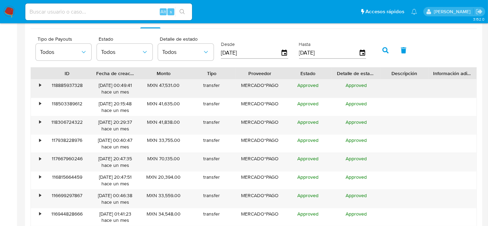
click at [39, 83] on div "•" at bounding box center [37, 89] width 12 height 18
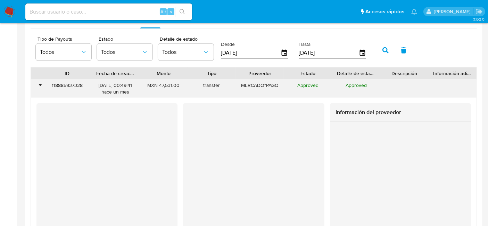
click at [39, 83] on div "•" at bounding box center [40, 85] width 2 height 7
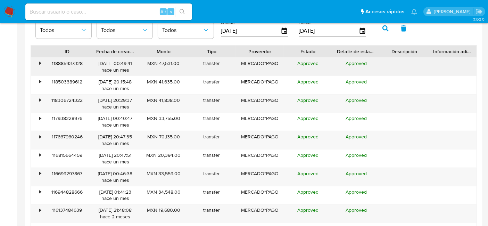
scroll to position [708, 0]
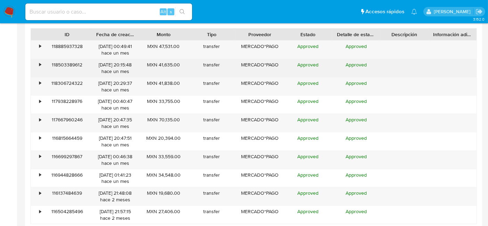
click at [39, 67] on div "•" at bounding box center [37, 68] width 12 height 18
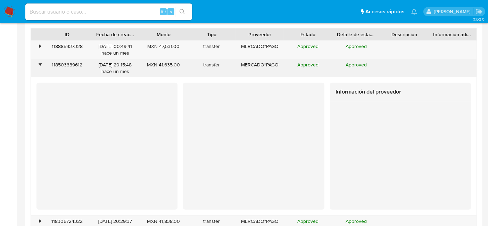
click at [39, 67] on div "•" at bounding box center [37, 68] width 12 height 18
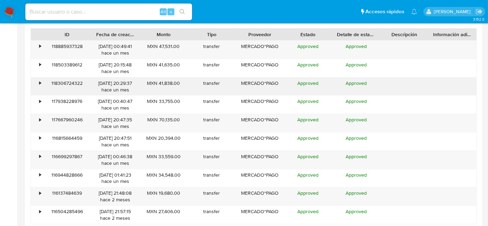
click at [38, 84] on div "•" at bounding box center [37, 86] width 12 height 18
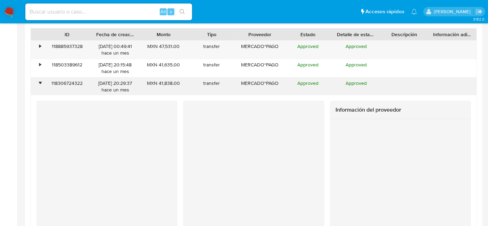
click at [38, 84] on div "•" at bounding box center [37, 86] width 12 height 18
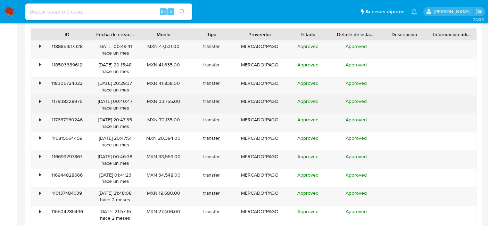
click at [39, 98] on div "•" at bounding box center [40, 101] width 2 height 7
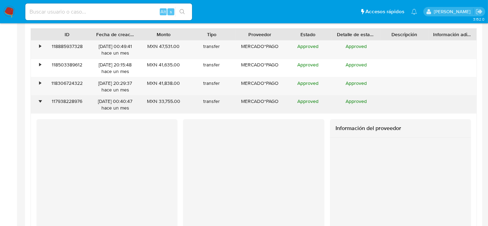
click at [39, 98] on div "•" at bounding box center [40, 101] width 2 height 7
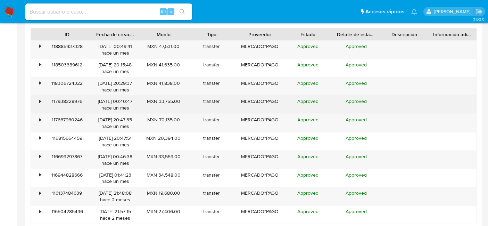
scroll to position [746, 0]
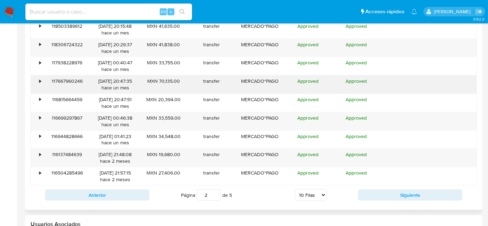
click at [40, 86] on div "•" at bounding box center [37, 84] width 12 height 18
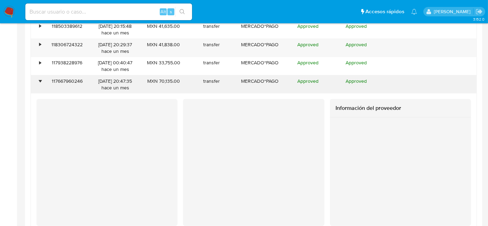
click at [40, 86] on div "•" at bounding box center [37, 84] width 12 height 18
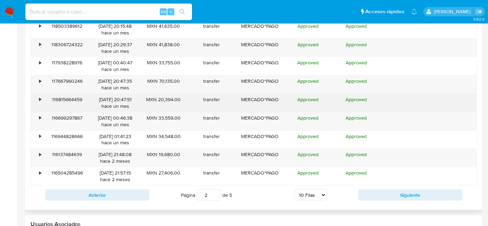
click at [41, 105] on div "•" at bounding box center [37, 103] width 12 height 18
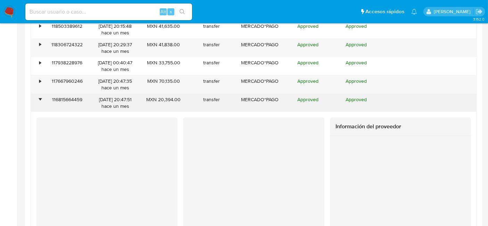
click at [41, 105] on div "•" at bounding box center [37, 103] width 12 height 18
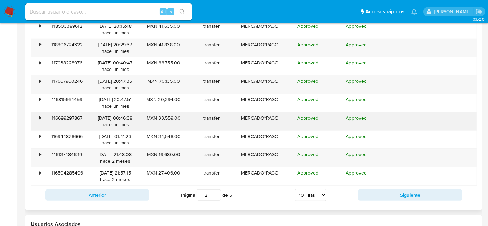
click at [42, 120] on div "•" at bounding box center [37, 121] width 12 height 18
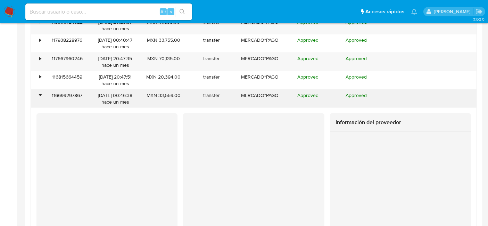
scroll to position [785, 0]
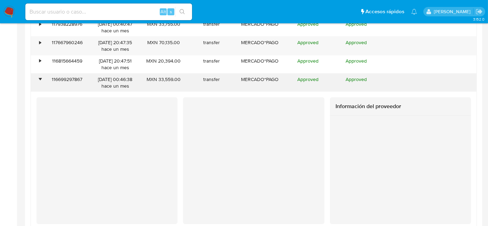
click at [35, 82] on div "•" at bounding box center [37, 83] width 12 height 18
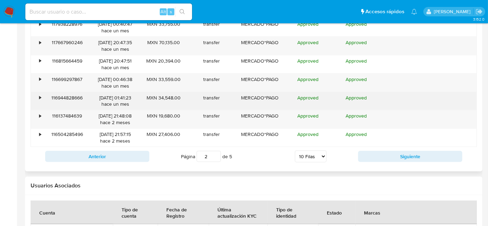
click at [36, 97] on div "•" at bounding box center [37, 101] width 12 height 18
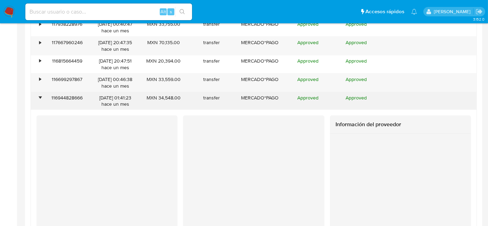
click at [39, 95] on div "•" at bounding box center [40, 98] width 2 height 7
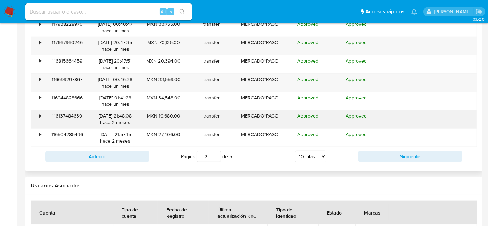
click at [40, 116] on div "•" at bounding box center [40, 116] width 2 height 7
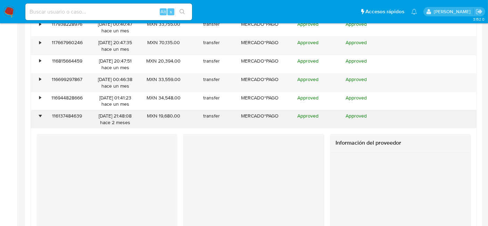
click at [40, 116] on div "•" at bounding box center [40, 116] width 2 height 7
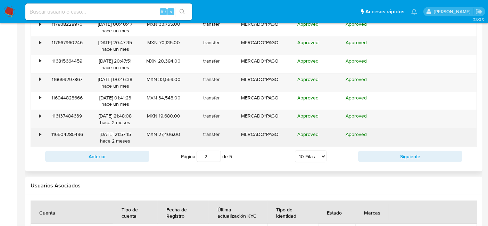
click at [40, 129] on div "•" at bounding box center [37, 138] width 12 height 18
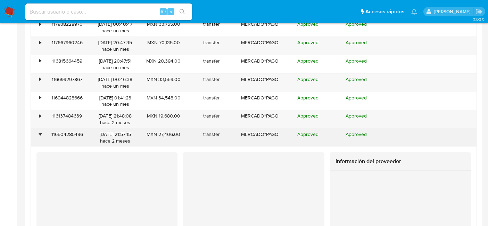
click at [40, 129] on div "•" at bounding box center [37, 138] width 12 height 18
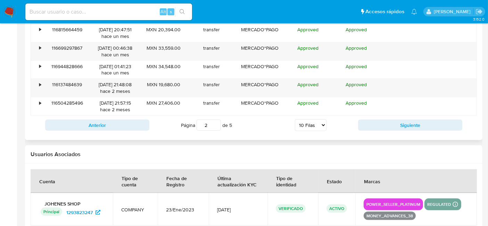
scroll to position [824, 0]
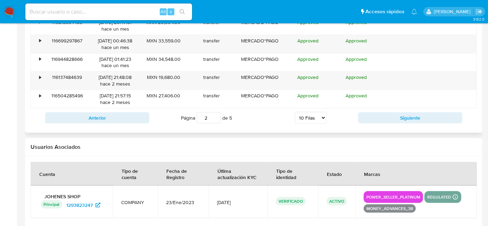
click at [378, 122] on div "Anterior Página 2 de 5 5 [PERSON_NAME] 10 [PERSON_NAME] 20 [PERSON_NAME] 25 [PE…" at bounding box center [254, 117] width 447 height 19
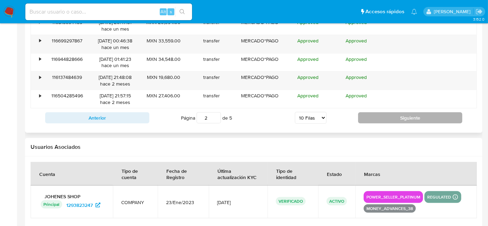
click at [384, 118] on button "Siguiente" at bounding box center [410, 117] width 104 height 11
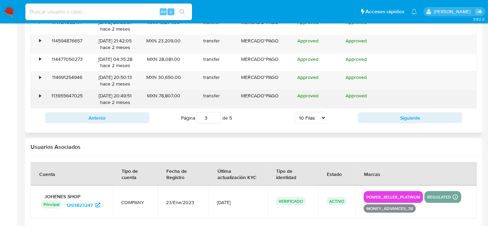
click at [39, 99] on div "•" at bounding box center [37, 99] width 12 height 18
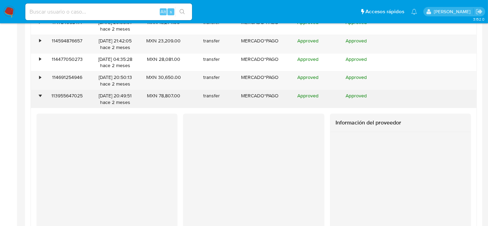
click at [39, 99] on div "•" at bounding box center [37, 99] width 12 height 18
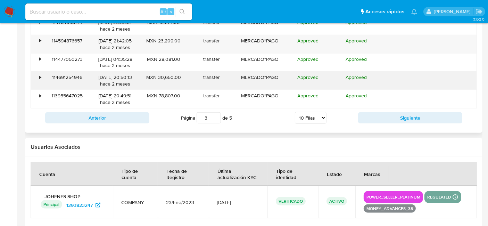
click at [39, 75] on div "•" at bounding box center [40, 77] width 2 height 7
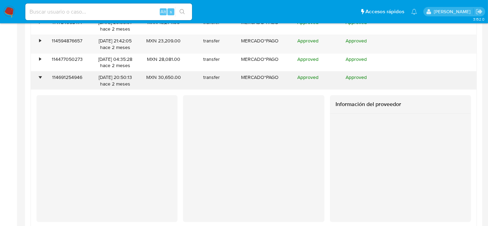
click at [39, 75] on div "•" at bounding box center [40, 77] width 2 height 7
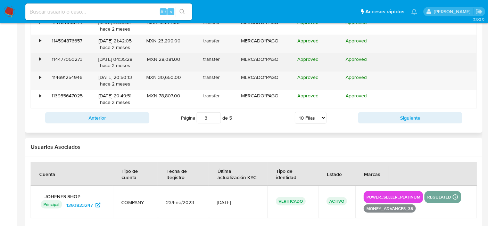
click at [40, 62] on div "•" at bounding box center [37, 63] width 12 height 18
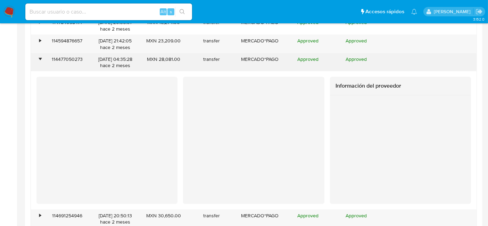
click at [40, 62] on div "•" at bounding box center [37, 63] width 12 height 18
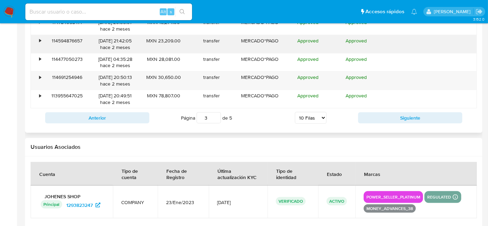
click at [37, 45] on div "•" at bounding box center [37, 44] width 12 height 18
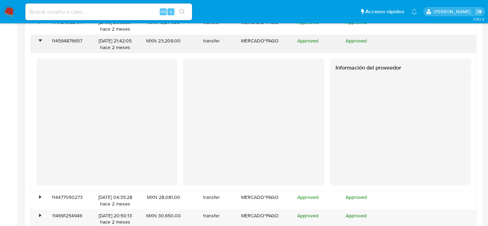
click at [37, 45] on div "•" at bounding box center [37, 44] width 12 height 18
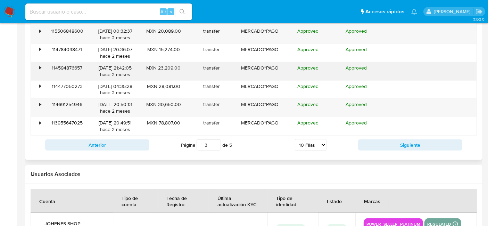
scroll to position [785, 0]
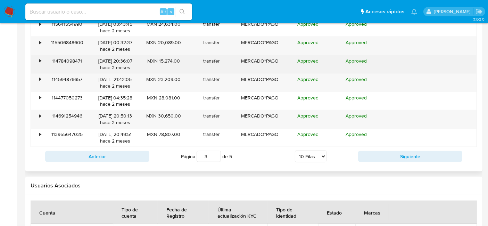
click at [43, 62] on div "114784098471" at bounding box center [67, 64] width 48 height 18
click at [42, 58] on div "•" at bounding box center [37, 64] width 12 height 18
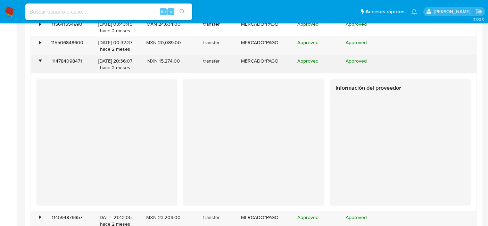
click at [42, 58] on div "•" at bounding box center [37, 64] width 12 height 18
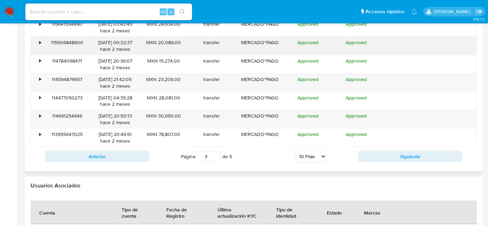
click at [38, 40] on div "•" at bounding box center [37, 46] width 12 height 18
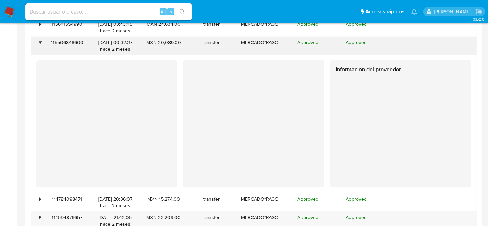
click at [38, 40] on div "•" at bounding box center [37, 46] width 12 height 18
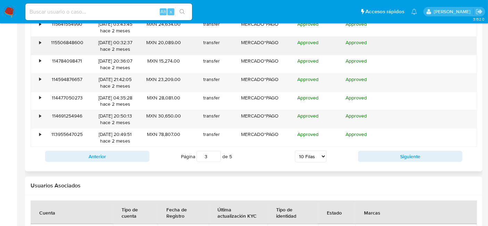
scroll to position [746, 0]
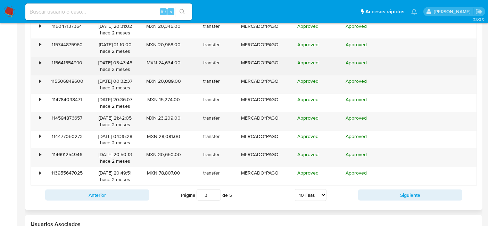
click at [36, 59] on div "•" at bounding box center [37, 66] width 12 height 18
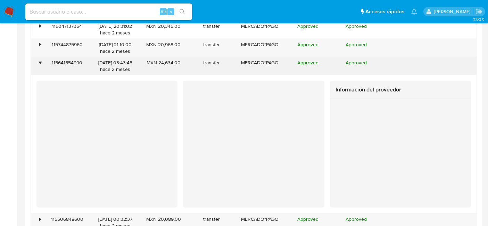
click at [36, 59] on div "•" at bounding box center [37, 66] width 12 height 18
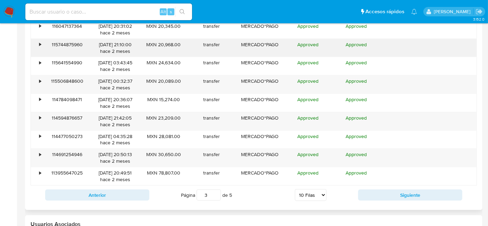
click at [40, 48] on div "•" at bounding box center [37, 48] width 12 height 18
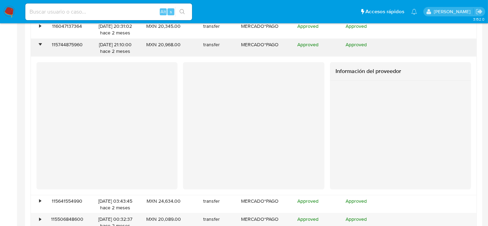
click at [40, 48] on div "•" at bounding box center [37, 48] width 12 height 18
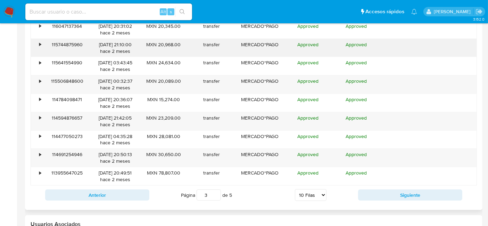
scroll to position [708, 0]
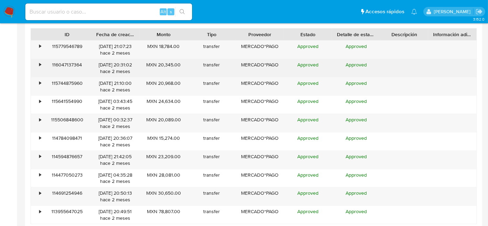
click at [38, 63] on div "•" at bounding box center [37, 68] width 12 height 18
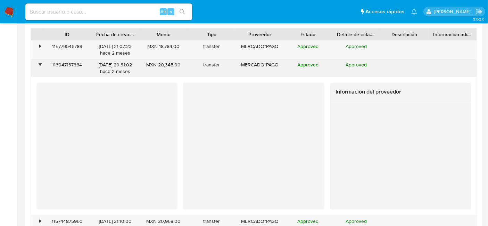
click at [38, 63] on div "•" at bounding box center [37, 68] width 12 height 18
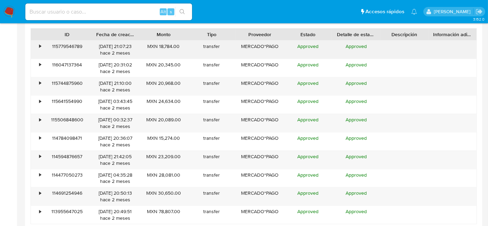
click at [39, 46] on div "•" at bounding box center [40, 46] width 2 height 7
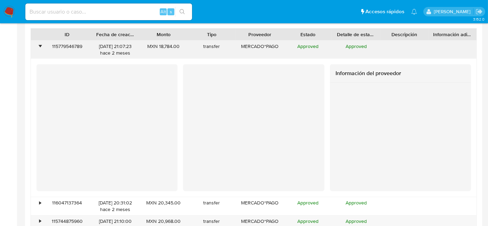
click at [39, 46] on div "•" at bounding box center [40, 46] width 2 height 7
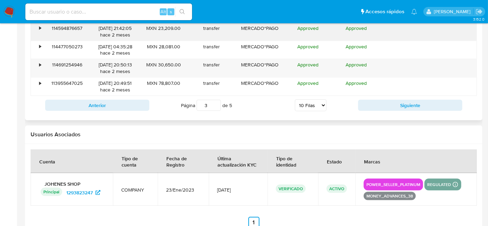
scroll to position [851, 0]
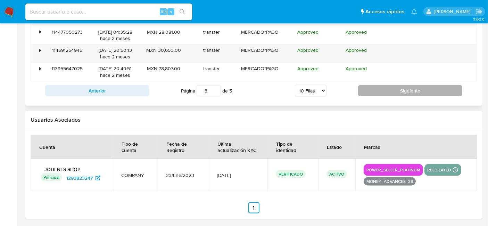
click at [411, 91] on button "Siguiente" at bounding box center [410, 90] width 104 height 11
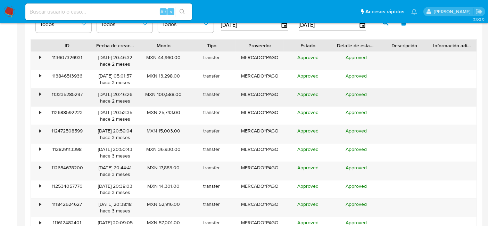
scroll to position [696, 0]
click at [41, 58] on div "•" at bounding box center [37, 61] width 12 height 18
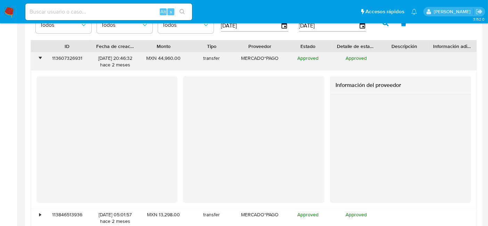
click at [41, 58] on div "•" at bounding box center [37, 61] width 12 height 18
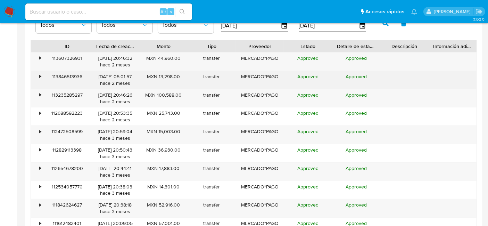
click at [38, 75] on div "•" at bounding box center [37, 80] width 12 height 18
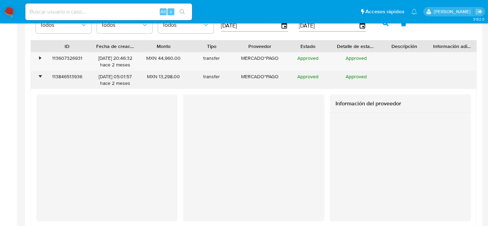
click at [38, 75] on div "•" at bounding box center [37, 80] width 12 height 18
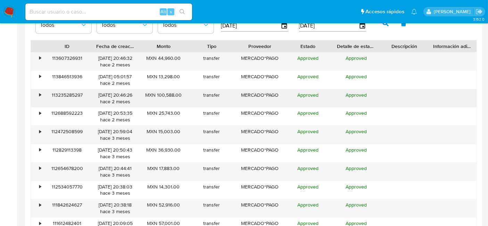
click at [39, 95] on div "•" at bounding box center [40, 95] width 2 height 7
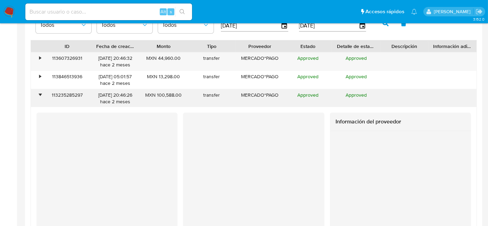
click at [39, 95] on div "•" at bounding box center [40, 95] width 2 height 7
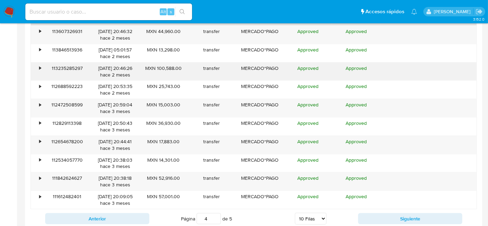
scroll to position [735, 0]
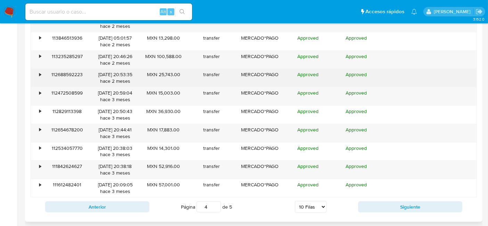
click at [42, 75] on div "•" at bounding box center [37, 78] width 12 height 18
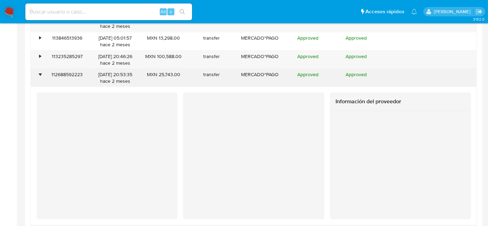
click at [42, 75] on div "•" at bounding box center [37, 78] width 12 height 18
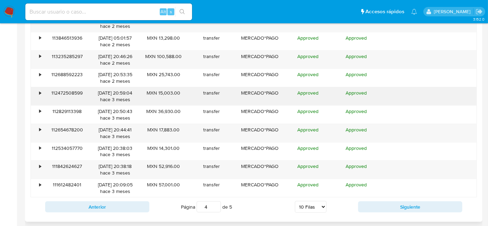
click at [40, 93] on div "•" at bounding box center [40, 93] width 2 height 7
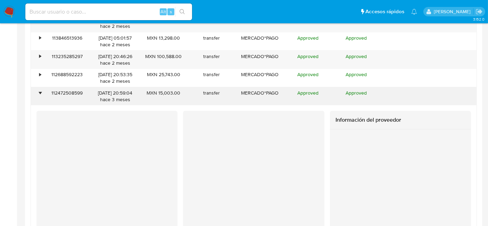
click at [40, 93] on div "•" at bounding box center [40, 93] width 2 height 7
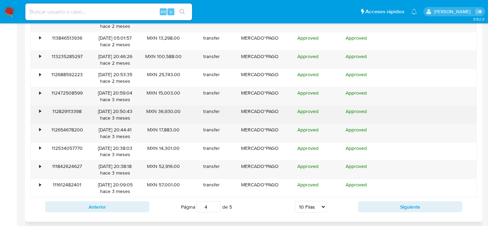
scroll to position [773, 0]
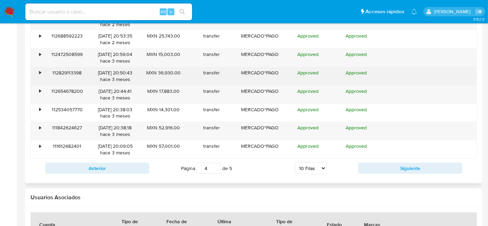
click at [41, 76] on div "•" at bounding box center [37, 76] width 12 height 18
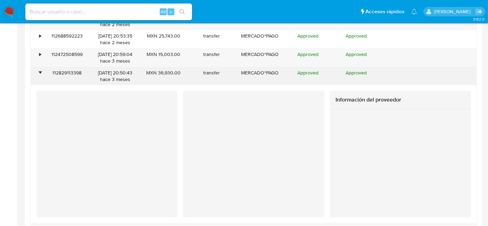
click at [41, 76] on div "•" at bounding box center [37, 76] width 12 height 18
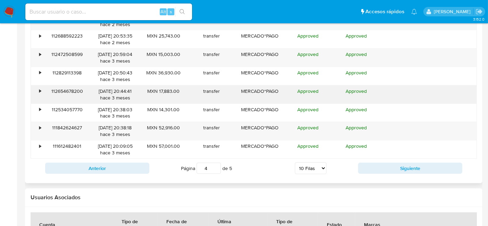
click at [39, 94] on div "•" at bounding box center [37, 94] width 12 height 18
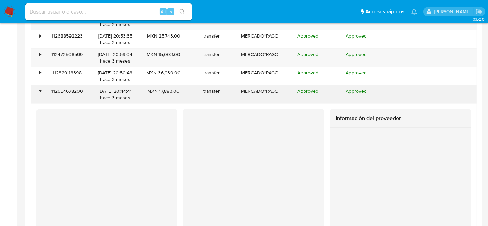
click at [39, 94] on div "•" at bounding box center [37, 94] width 12 height 18
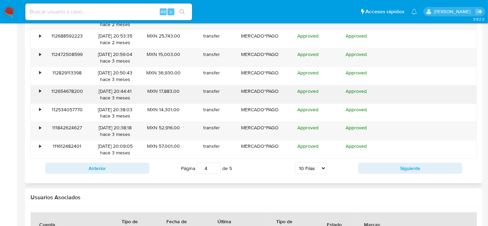
scroll to position [812, 0]
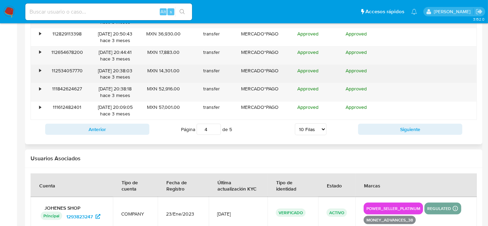
click at [38, 72] on div "•" at bounding box center [37, 74] width 12 height 18
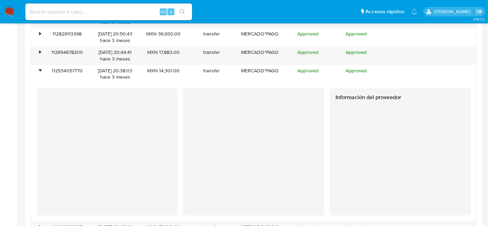
click at [39, 83] on div "Información del proveedor" at bounding box center [254, 152] width 446 height 138
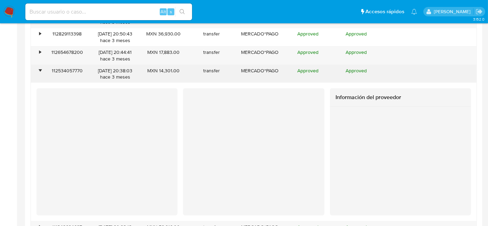
click at [40, 69] on div "•" at bounding box center [40, 70] width 2 height 7
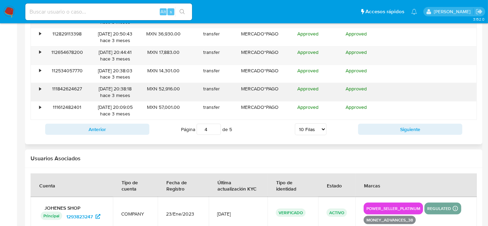
click at [39, 88] on div "•" at bounding box center [40, 88] width 2 height 7
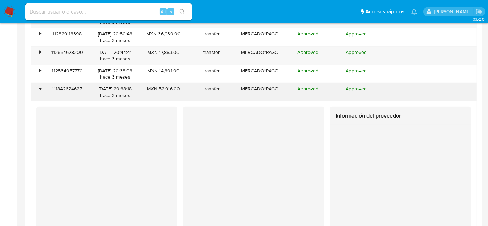
click at [39, 88] on div "•" at bounding box center [40, 88] width 2 height 7
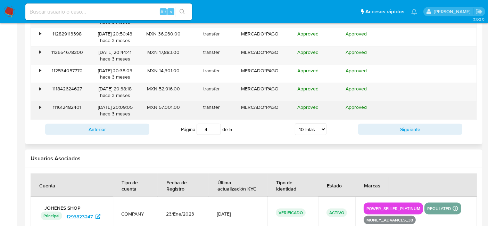
click at [39, 106] on div "•" at bounding box center [40, 107] width 2 height 7
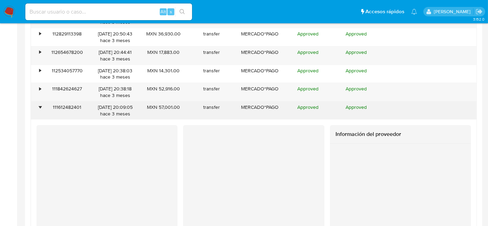
click at [39, 106] on div "•" at bounding box center [40, 107] width 2 height 7
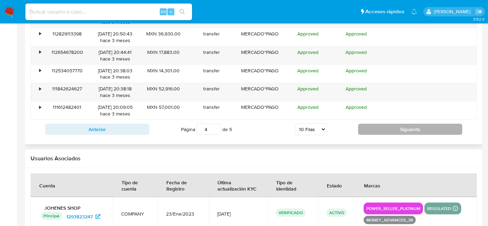
click at [384, 128] on button "Siguiente" at bounding box center [410, 129] width 104 height 11
type input "5"
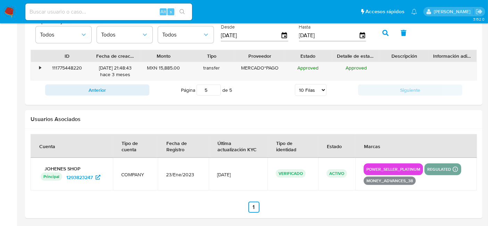
scroll to position [609, 0]
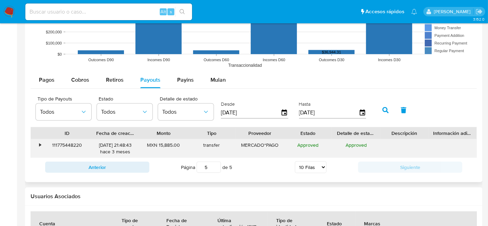
click at [40, 143] on div "•" at bounding box center [40, 145] width 2 height 7
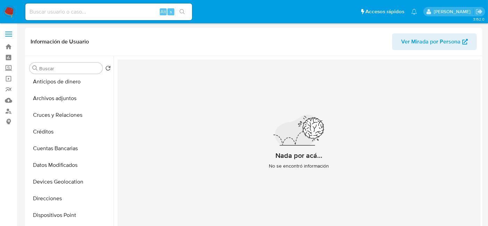
scroll to position [0, 0]
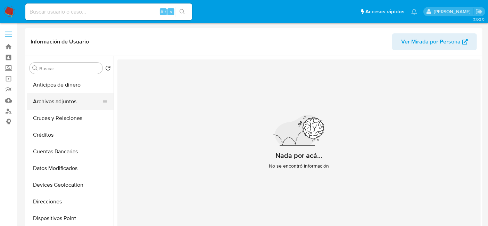
click at [67, 109] on button "Archivos adjuntos" at bounding box center [67, 101] width 81 height 17
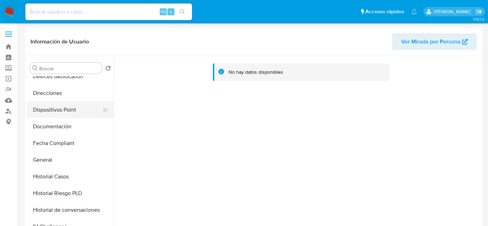
scroll to position [116, 0]
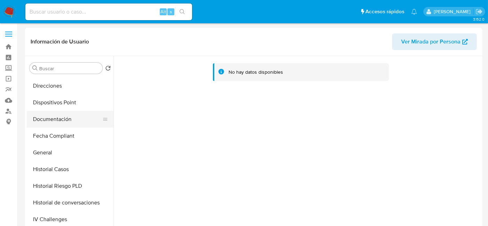
click at [63, 124] on button "Documentación" at bounding box center [67, 119] width 81 height 17
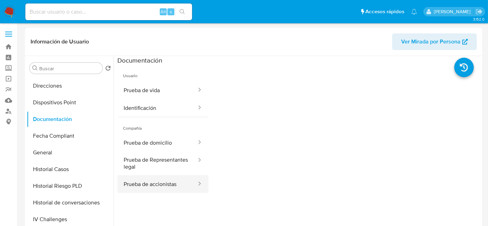
click at [147, 175] on button "Prueba de accionistas" at bounding box center [157, 184] width 80 height 18
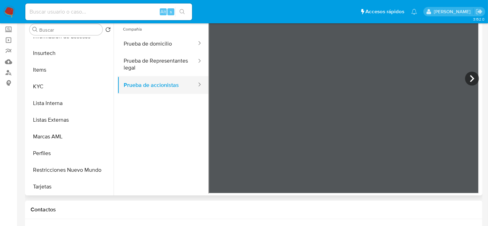
scroll to position [22, 0]
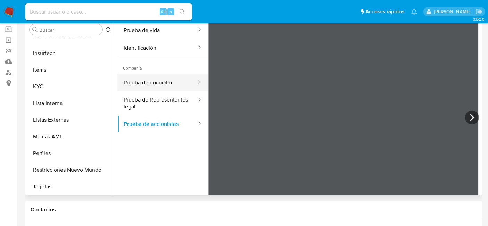
click at [143, 74] on button "Prueba de domicilio" at bounding box center [157, 83] width 80 height 18
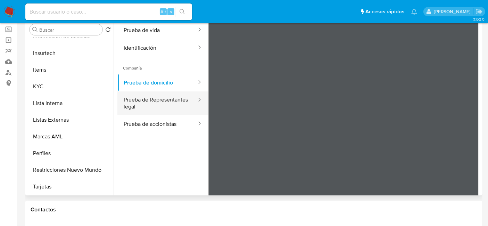
click at [157, 103] on button "Prueba de Representantes legal" at bounding box center [157, 103] width 80 height 24
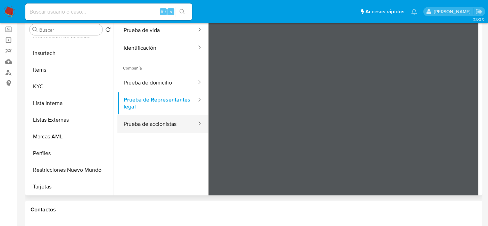
click at [141, 121] on button "Prueba de accionistas" at bounding box center [157, 124] width 80 height 18
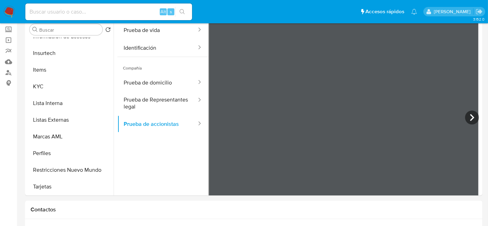
scroll to position [277, 0]
click at [40, 10] on input at bounding box center [108, 11] width 167 height 9
paste input "1377638844"
type input "1377638844"
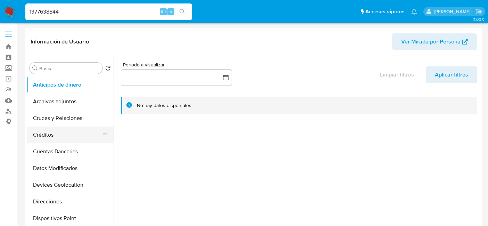
select select "10"
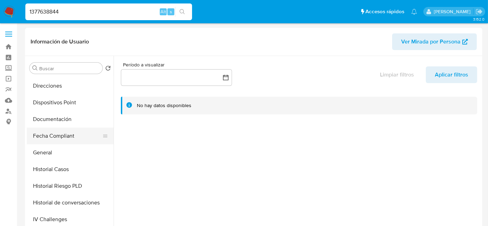
scroll to position [154, 0]
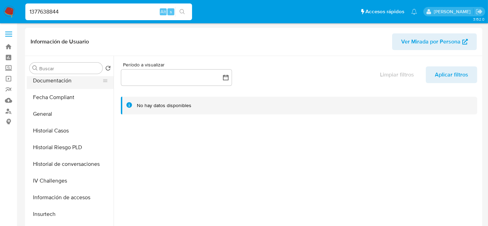
click at [58, 84] on button "Documentación" at bounding box center [67, 80] width 81 height 17
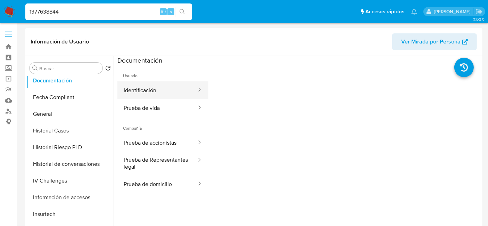
click at [166, 95] on button "Identificación" at bounding box center [157, 90] width 80 height 18
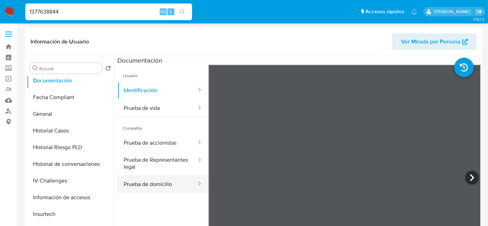
click at [144, 183] on button "Prueba de domicilio" at bounding box center [157, 184] width 80 height 18
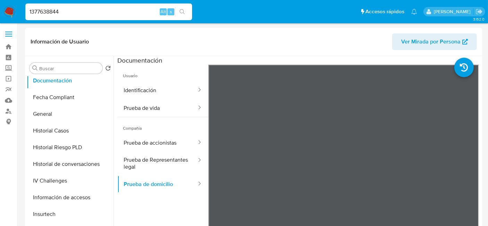
drag, startPoint x: 78, startPoint y: 8, endPoint x: 0, endPoint y: -10, distance: 80.2
paste input "50279961"
type input "1350279961"
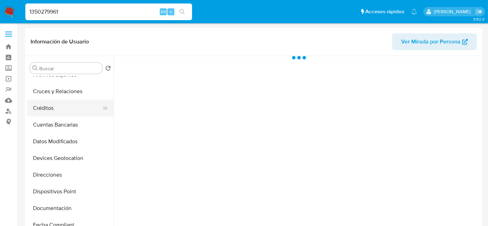
scroll to position [116, 0]
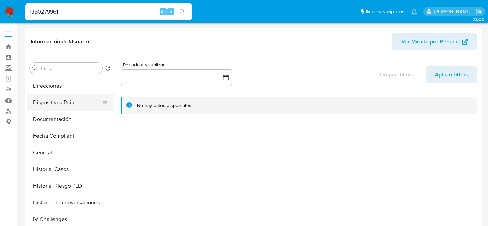
select select "10"
click at [54, 116] on button "Documentación" at bounding box center [67, 119] width 81 height 17
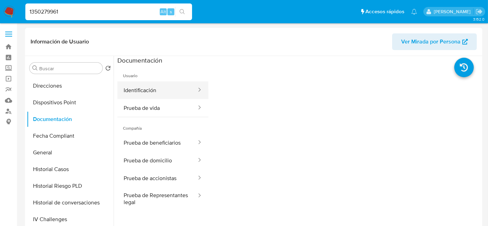
click at [176, 88] on button "Identificación" at bounding box center [157, 90] width 80 height 18
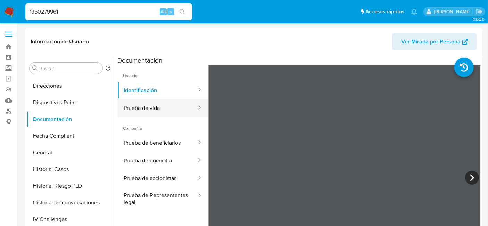
click at [148, 108] on button "Prueba de vida" at bounding box center [157, 108] width 80 height 18
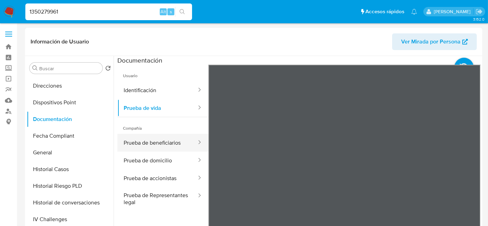
click at [151, 136] on button "Prueba de beneficiarios" at bounding box center [157, 143] width 80 height 18
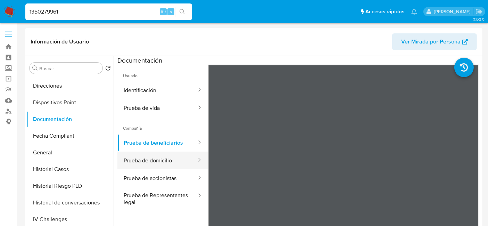
click at [153, 157] on button "Prueba de domicilio" at bounding box center [157, 160] width 80 height 18
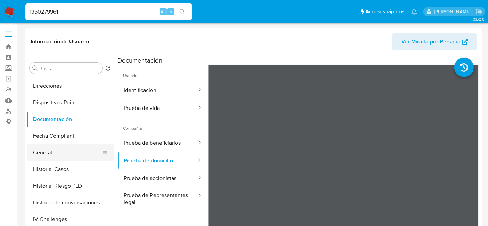
click at [49, 151] on button "General" at bounding box center [67, 152] width 81 height 17
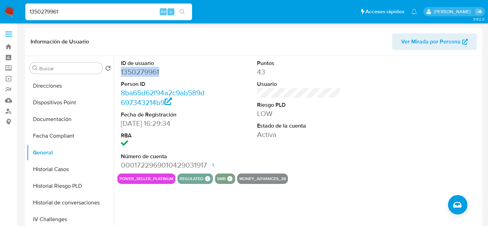
drag, startPoint x: 159, startPoint y: 70, endPoint x: 119, endPoint y: 73, distance: 40.4
click at [119, 73] on div "ID de usuario 1350279961 Person ID 8ba65d62f94a2c9ab589d697343214b9 Fecha de Re…" at bounding box center [162, 114] width 91 height 117
copy dd "1350279961"
click at [66, 117] on button "Documentación" at bounding box center [67, 119] width 81 height 17
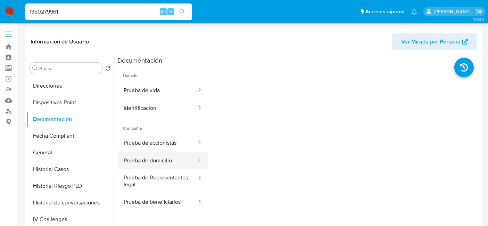
click at [145, 159] on button "Prueba de domicilio" at bounding box center [157, 160] width 80 height 18
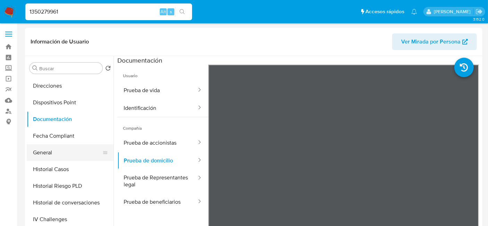
click at [64, 152] on button "General" at bounding box center [67, 152] width 81 height 17
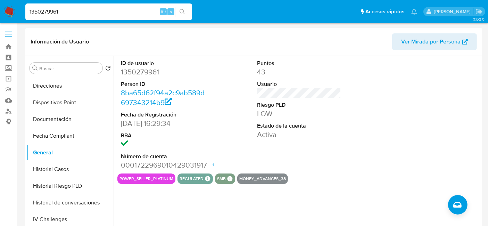
drag, startPoint x: 87, startPoint y: 13, endPoint x: 0, endPoint y: 18, distance: 87.0
click at [0, 18] on nav "Pausado Ver notificaciones 1350279961 Alt s Accesos rápidos Presiona las siguie…" at bounding box center [244, 11] width 488 height 23
paste input "17634347"
type input "1176343471"
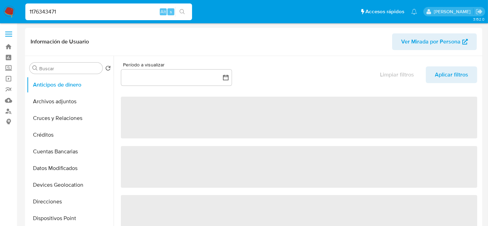
select select "10"
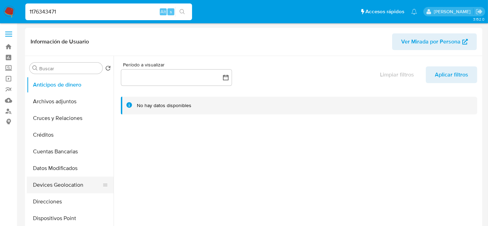
scroll to position [77, 0]
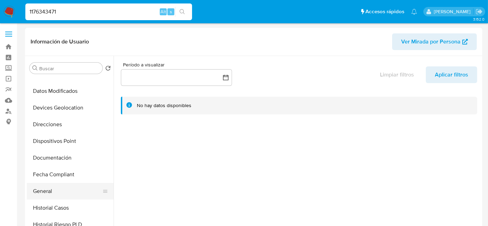
click at [41, 187] on button "General" at bounding box center [67, 191] width 81 height 17
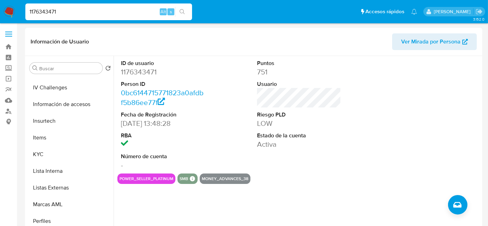
scroll to position [270, 0]
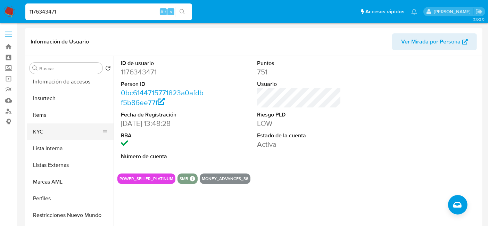
click at [66, 137] on button "KYC" at bounding box center [67, 131] width 81 height 17
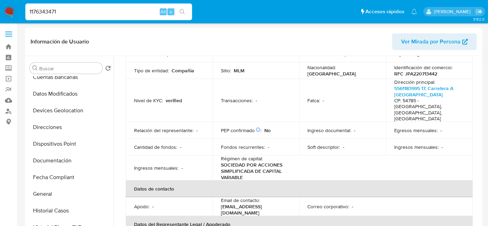
scroll to position [77, 0]
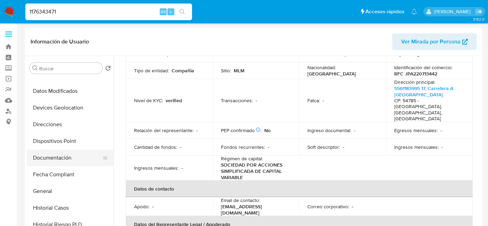
click at [75, 162] on button "Documentación" at bounding box center [67, 157] width 81 height 17
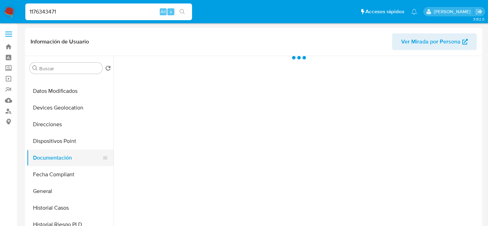
scroll to position [0, 0]
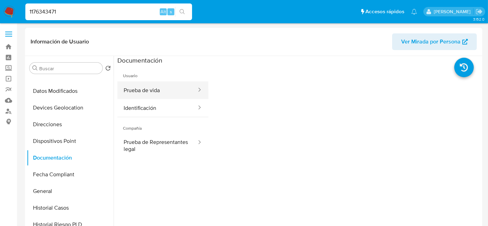
click at [166, 94] on button "Prueba de vida" at bounding box center [157, 90] width 80 height 18
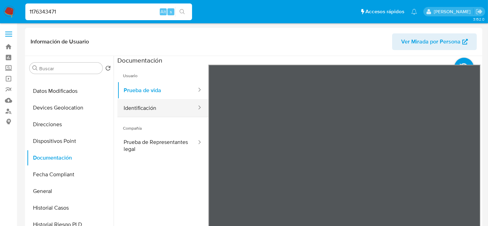
click at [160, 109] on button "Identificación" at bounding box center [157, 108] width 80 height 18
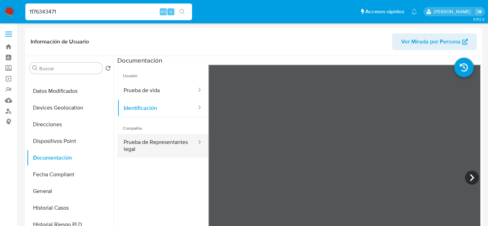
click at [158, 154] on button "Prueba de Representantes legal" at bounding box center [157, 146] width 80 height 24
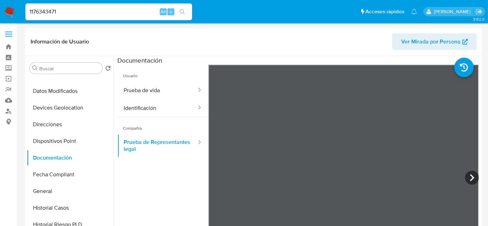
drag, startPoint x: 71, startPoint y: 13, endPoint x: 6, endPoint y: 8, distance: 65.9
click at [6, 8] on nav "Pausado Ver notificaciones 1176343471 Alt s Accesos rápidos Presiona las siguie…" at bounding box center [244, 11] width 488 height 23
paste input "41517453"
type input "1415174531"
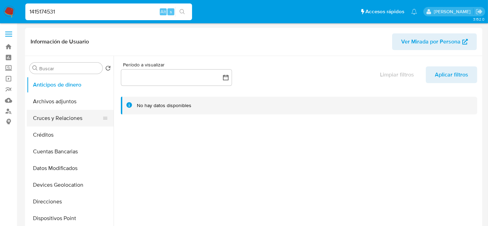
select select "10"
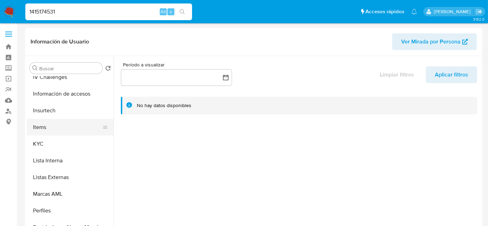
scroll to position [270, 0]
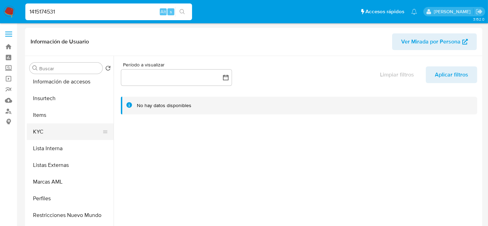
click at [56, 123] on button "KYC" at bounding box center [67, 131] width 81 height 17
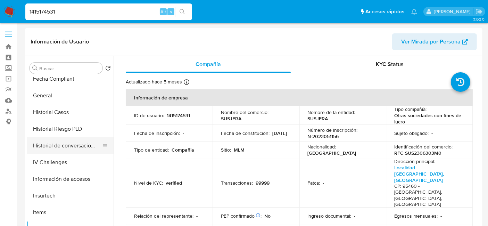
scroll to position [122, 0]
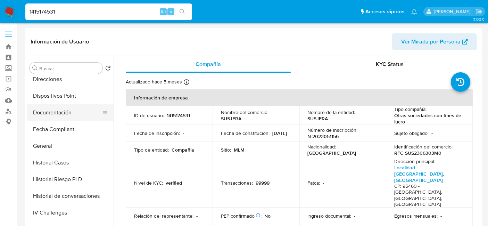
click at [67, 113] on button "Documentación" at bounding box center [67, 112] width 81 height 17
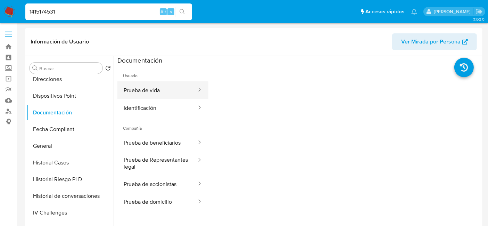
click at [167, 95] on button "Prueba de vida" at bounding box center [157, 90] width 80 height 18
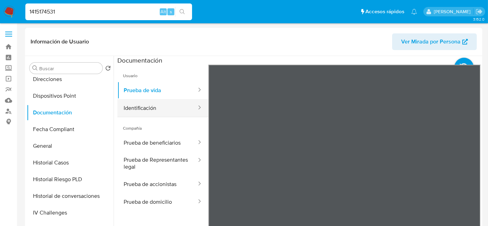
click at [148, 107] on button "Identificación" at bounding box center [157, 108] width 80 height 18
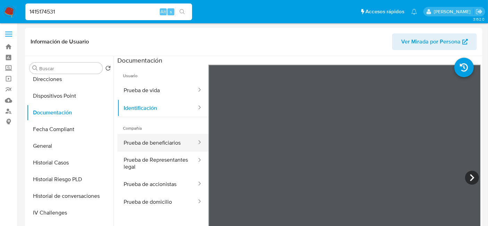
click at [139, 141] on button "Prueba de beneficiarios" at bounding box center [157, 143] width 80 height 18
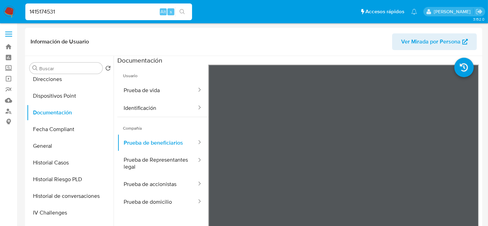
drag, startPoint x: 70, startPoint y: 12, endPoint x: 0, endPoint y: 6, distance: 70.1
click at [0, 6] on nav "Pausado Ver notificaciones 1415174531 Alt s Accesos rápidos Presiona las siguie…" at bounding box center [244, 11] width 488 height 23
